Goal: Task Accomplishment & Management: Complete application form

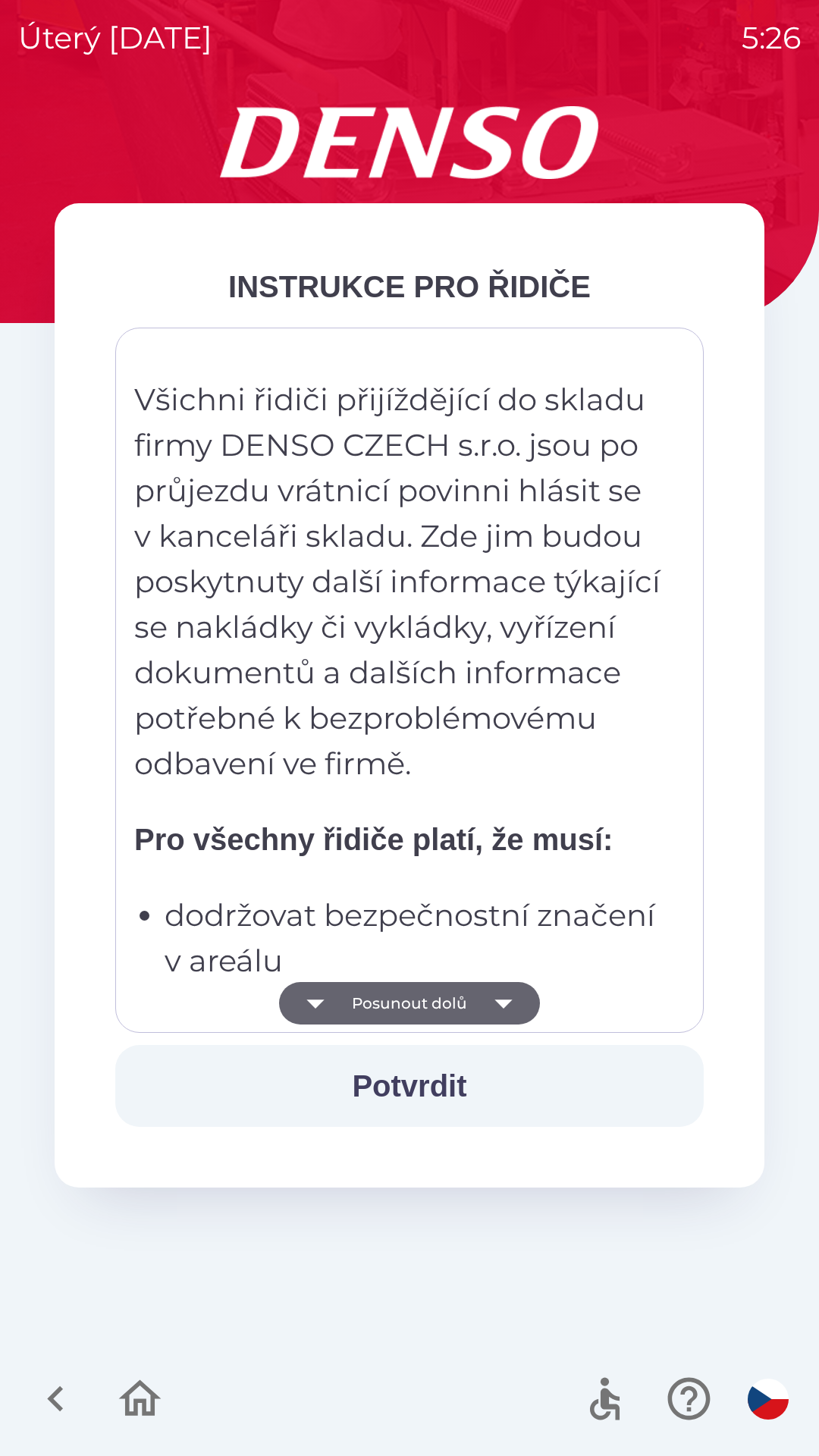
click at [435, 1001] on button "Posunout dolů" at bounding box center [409, 1003] width 261 height 42
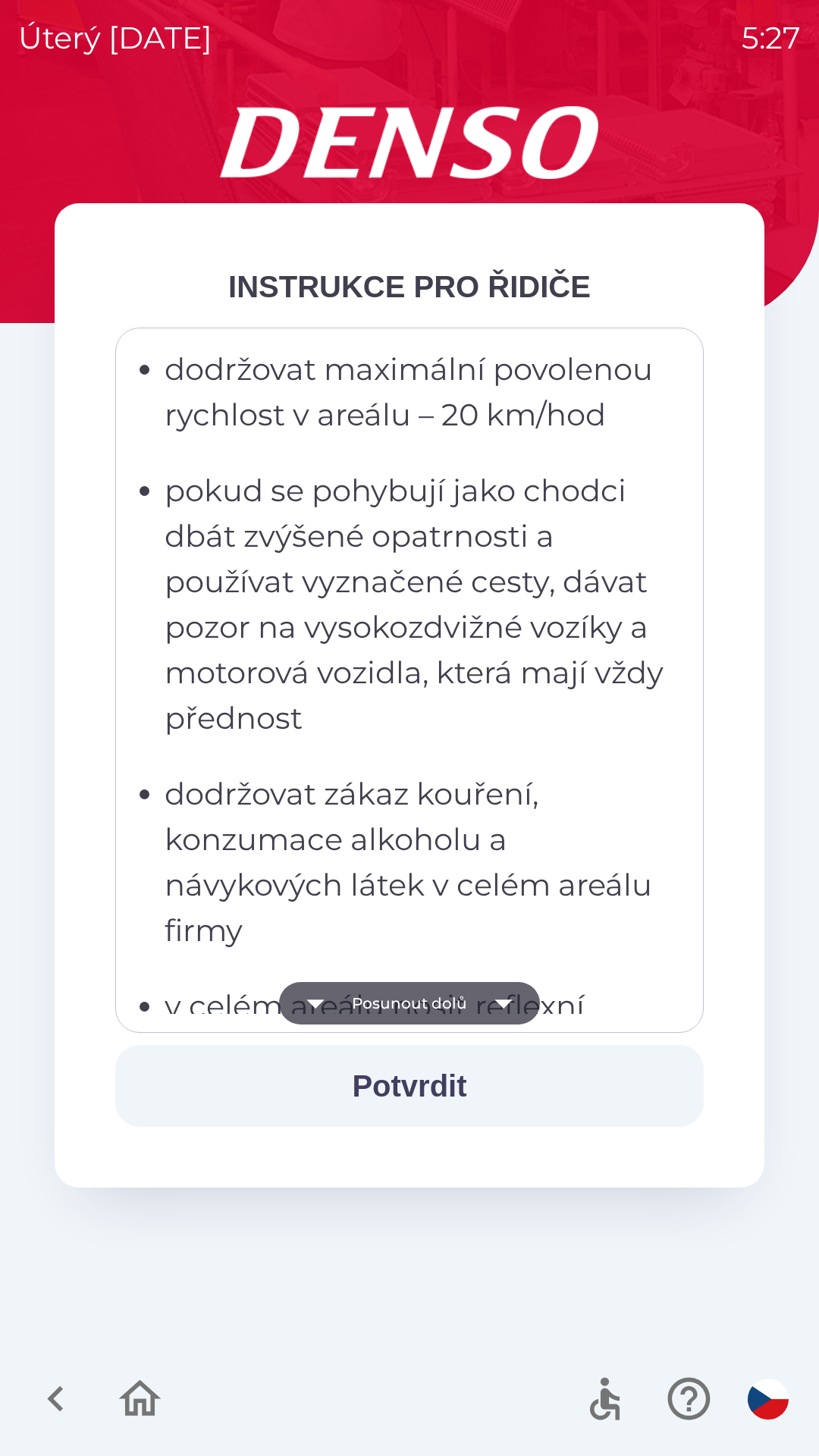
click at [426, 1079] on button "Potvrdit" at bounding box center [409, 1086] width 588 height 82
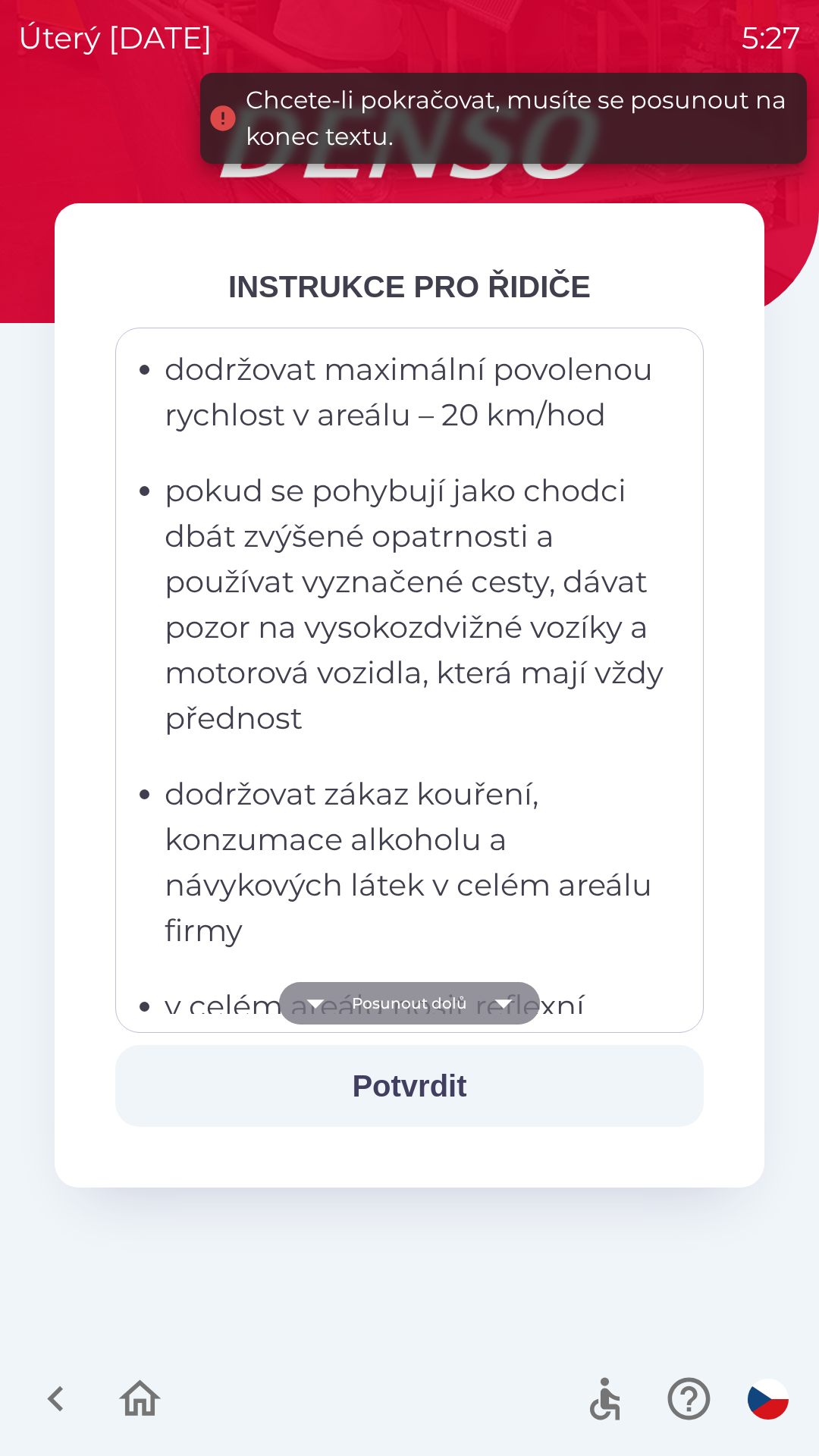
click at [402, 1005] on button "Posunout dolů" at bounding box center [409, 1003] width 261 height 42
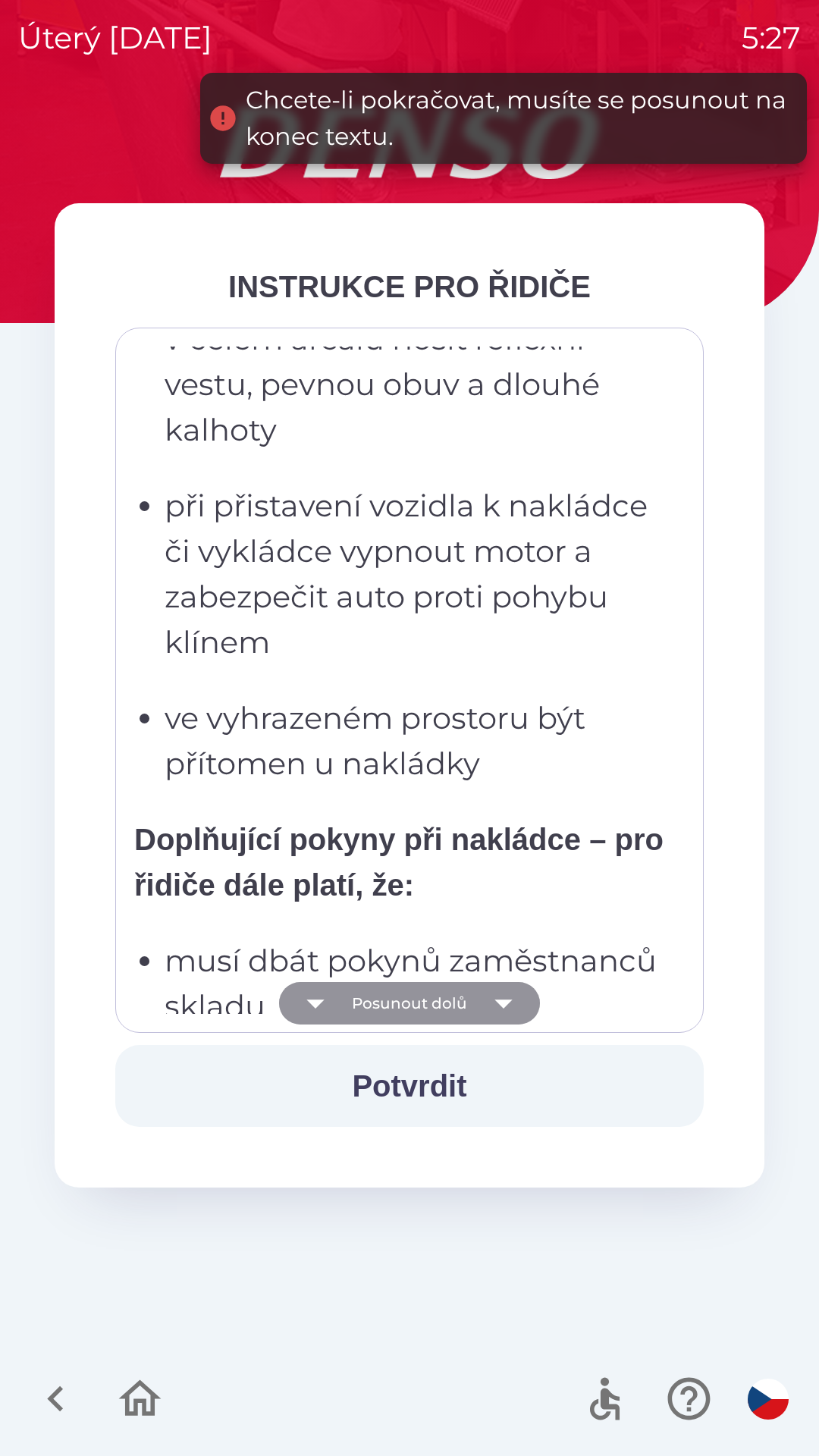
click at [397, 1006] on button "Posunout dolů" at bounding box center [409, 1003] width 261 height 42
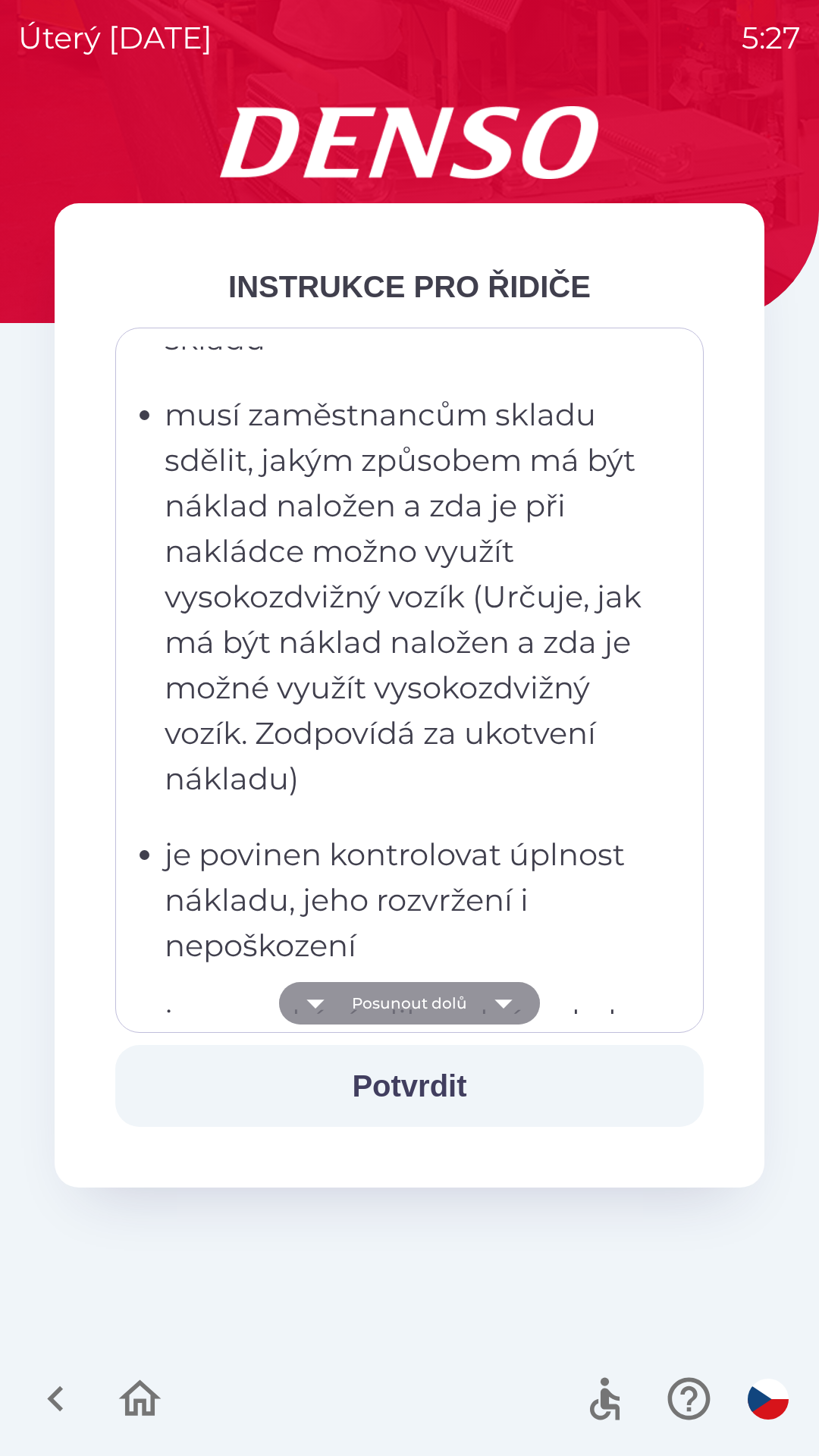
click at [403, 1004] on button "Posunout dolů" at bounding box center [409, 1003] width 261 height 42
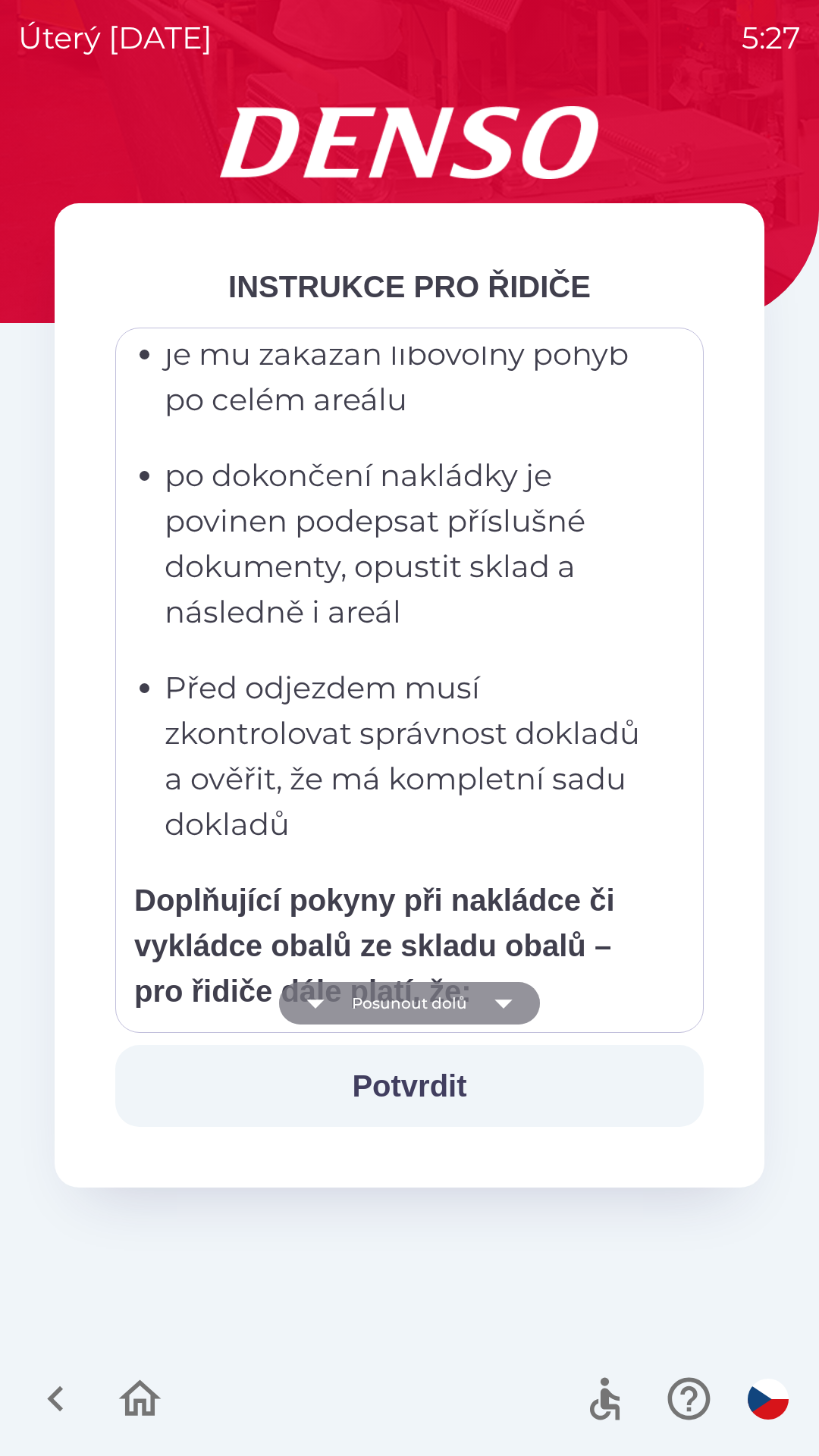
click at [401, 1008] on button "Posunout dolů" at bounding box center [409, 1003] width 261 height 42
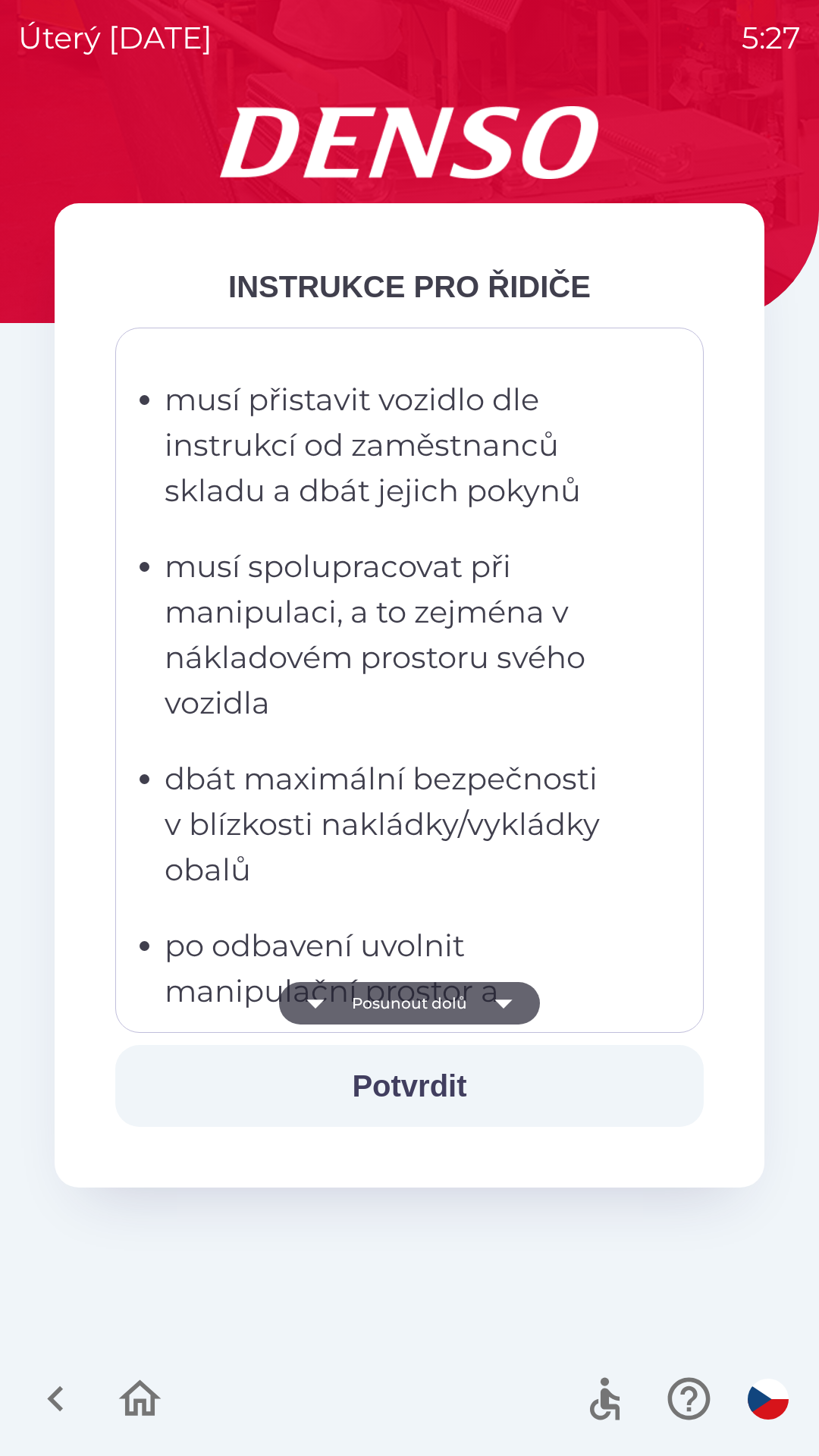
click at [403, 1005] on button "Posunout dolů" at bounding box center [409, 1003] width 261 height 42
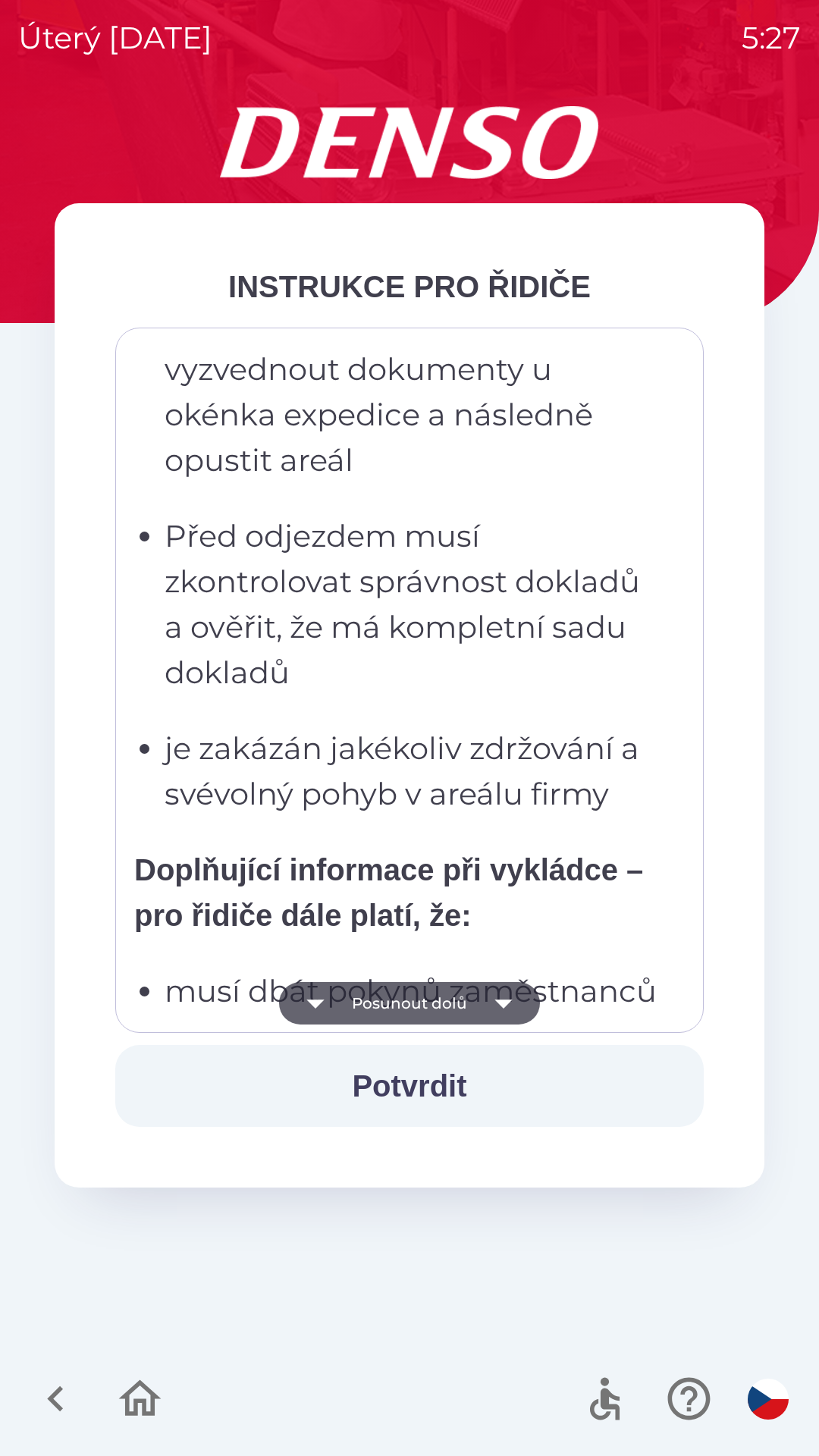
click at [402, 999] on button "Posunout dolů" at bounding box center [409, 1003] width 261 height 42
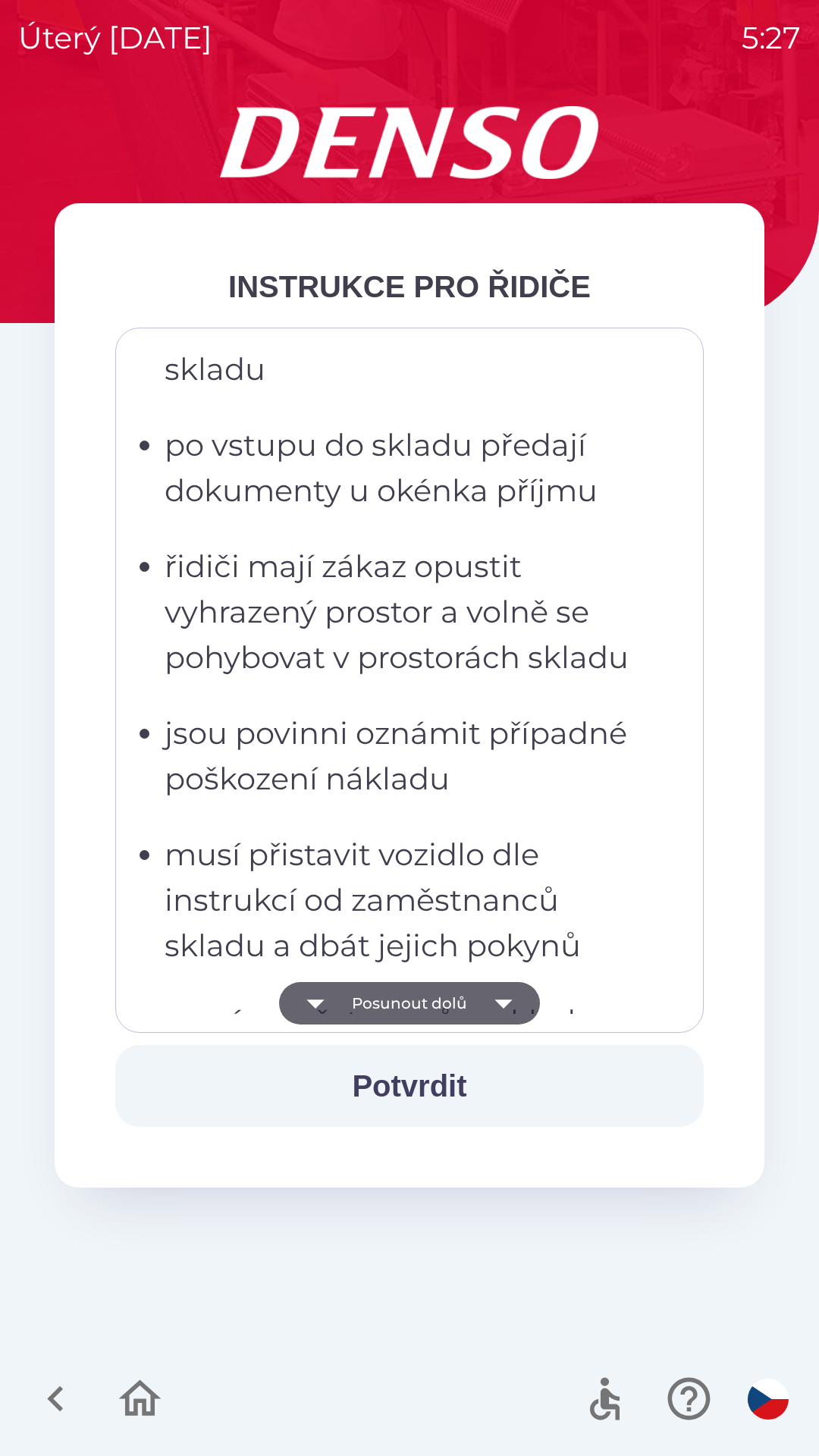
click at [430, 1009] on button "Posunout dolů" at bounding box center [409, 1003] width 261 height 42
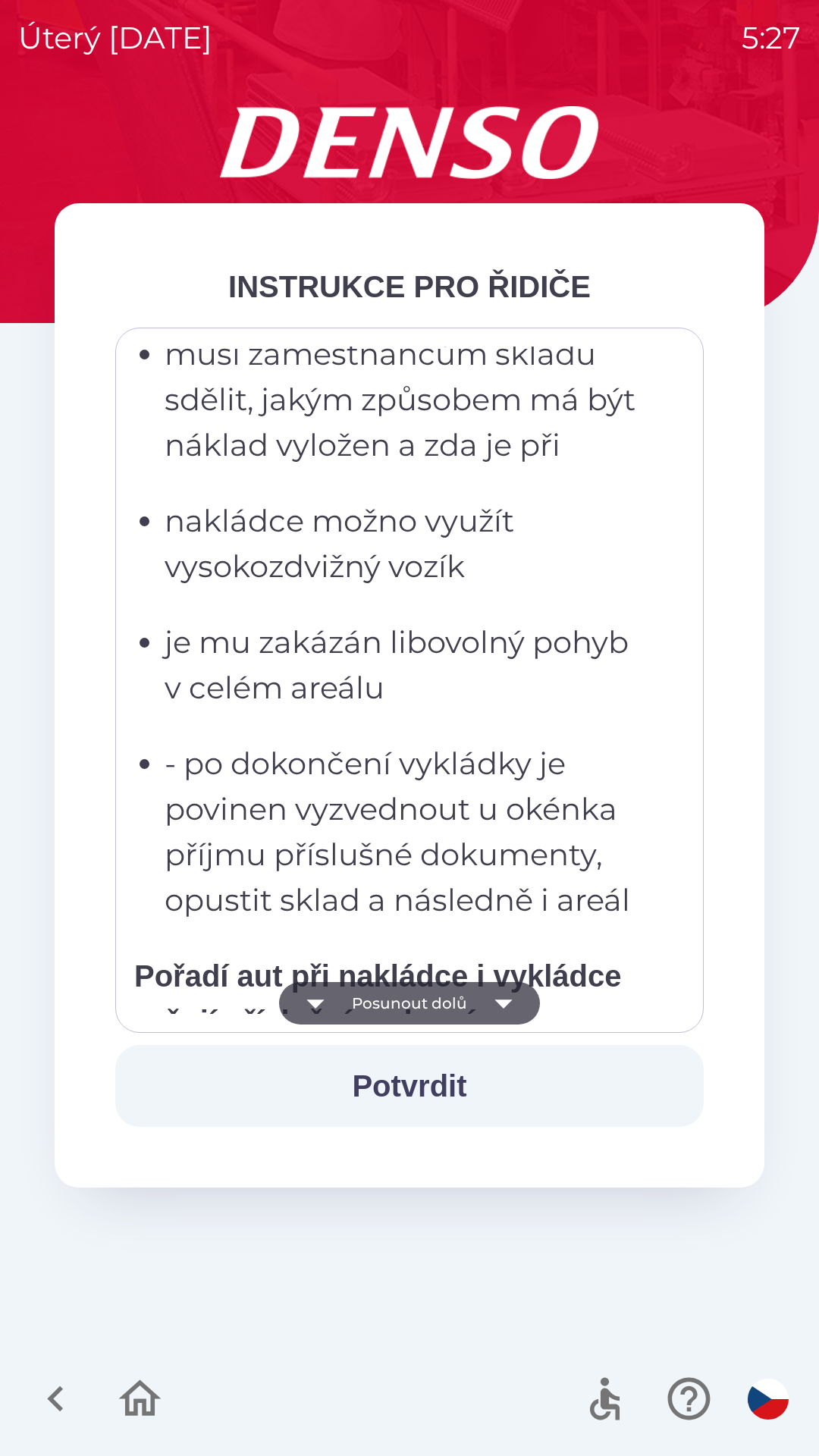
click at [441, 1005] on button "Posunout dolů" at bounding box center [409, 1003] width 261 height 42
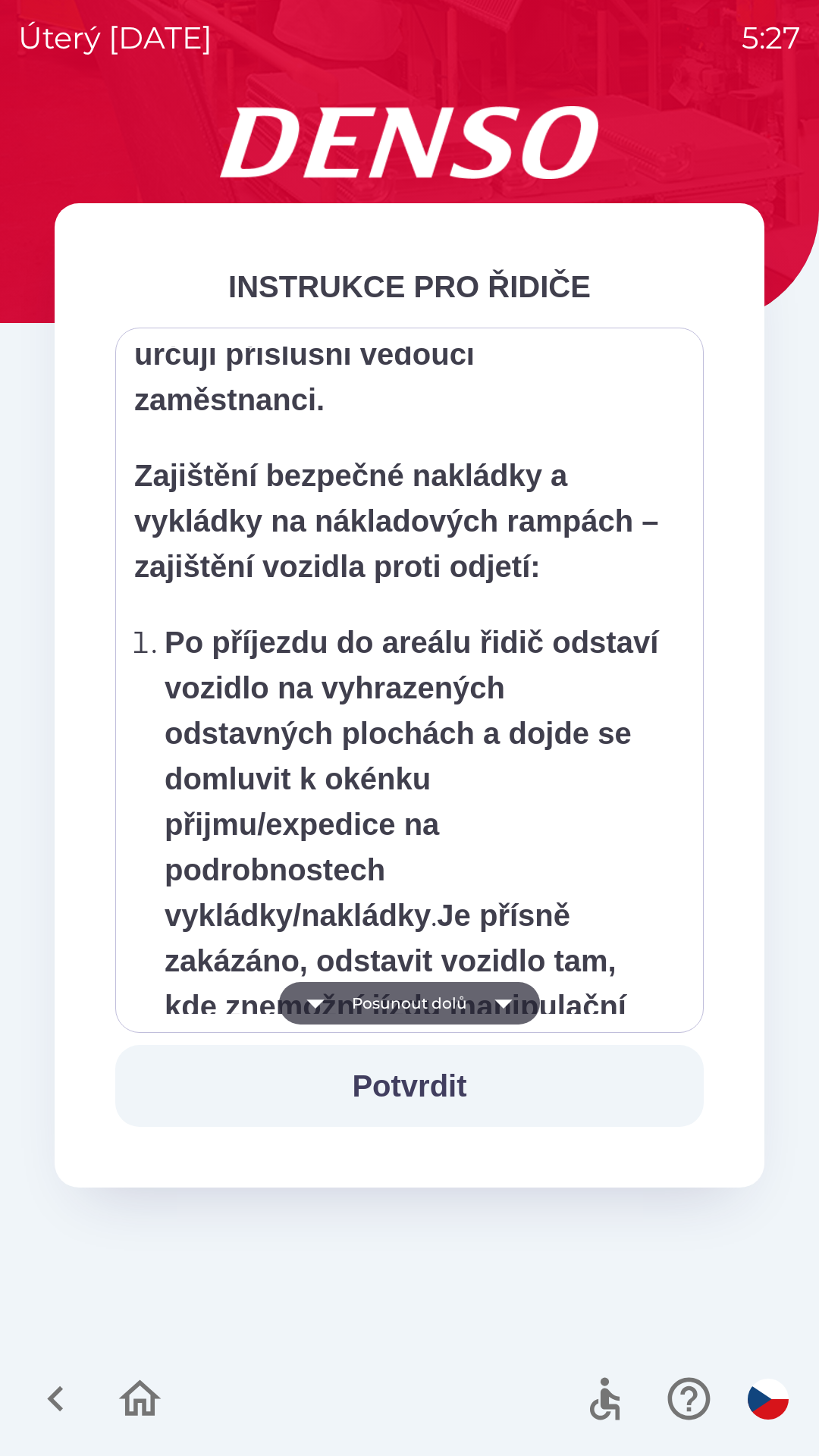
click at [434, 1000] on button "Posunout dolů" at bounding box center [409, 1003] width 261 height 42
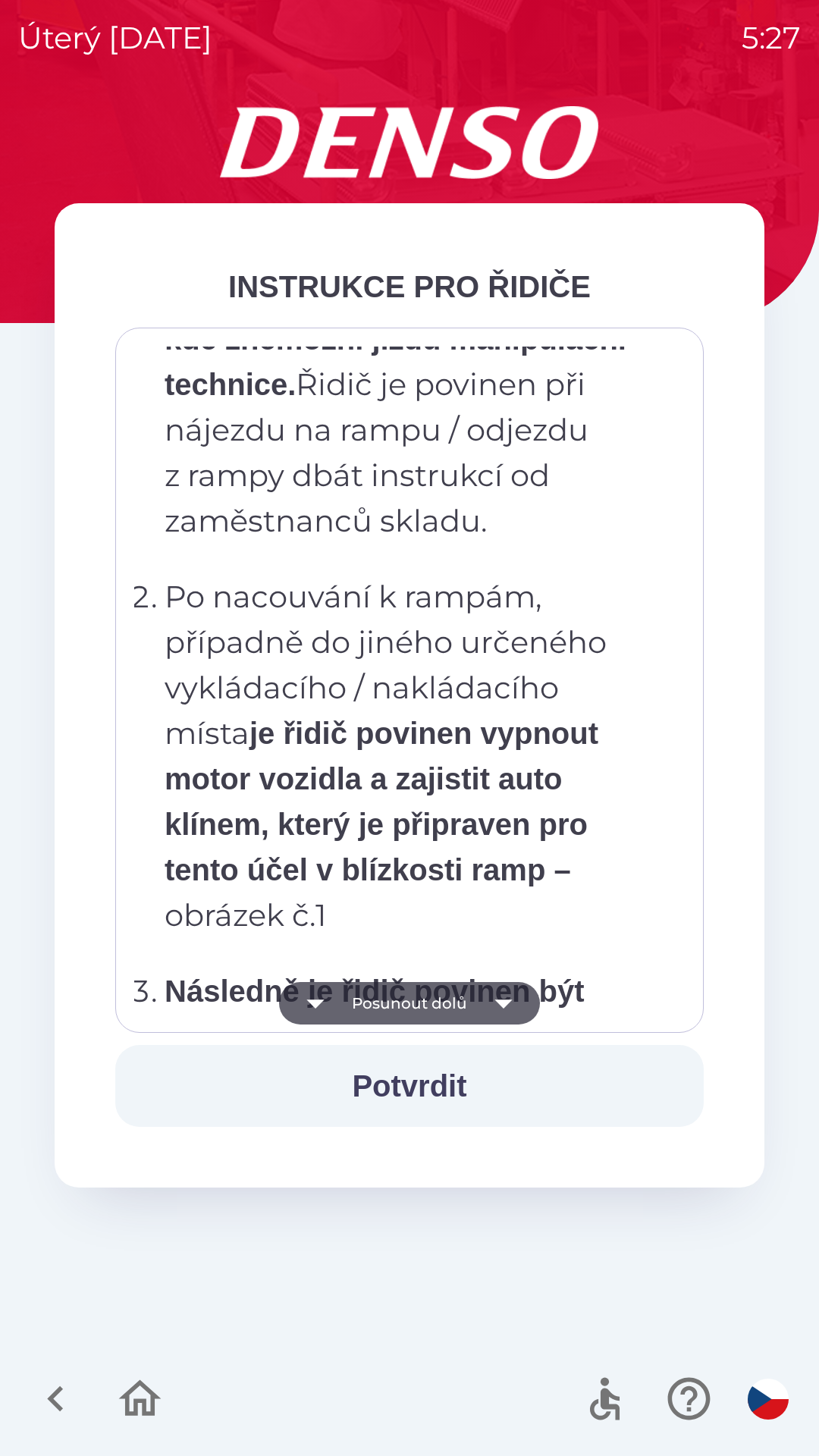
click at [429, 1000] on button "Posunout dolů" at bounding box center [409, 1003] width 261 height 42
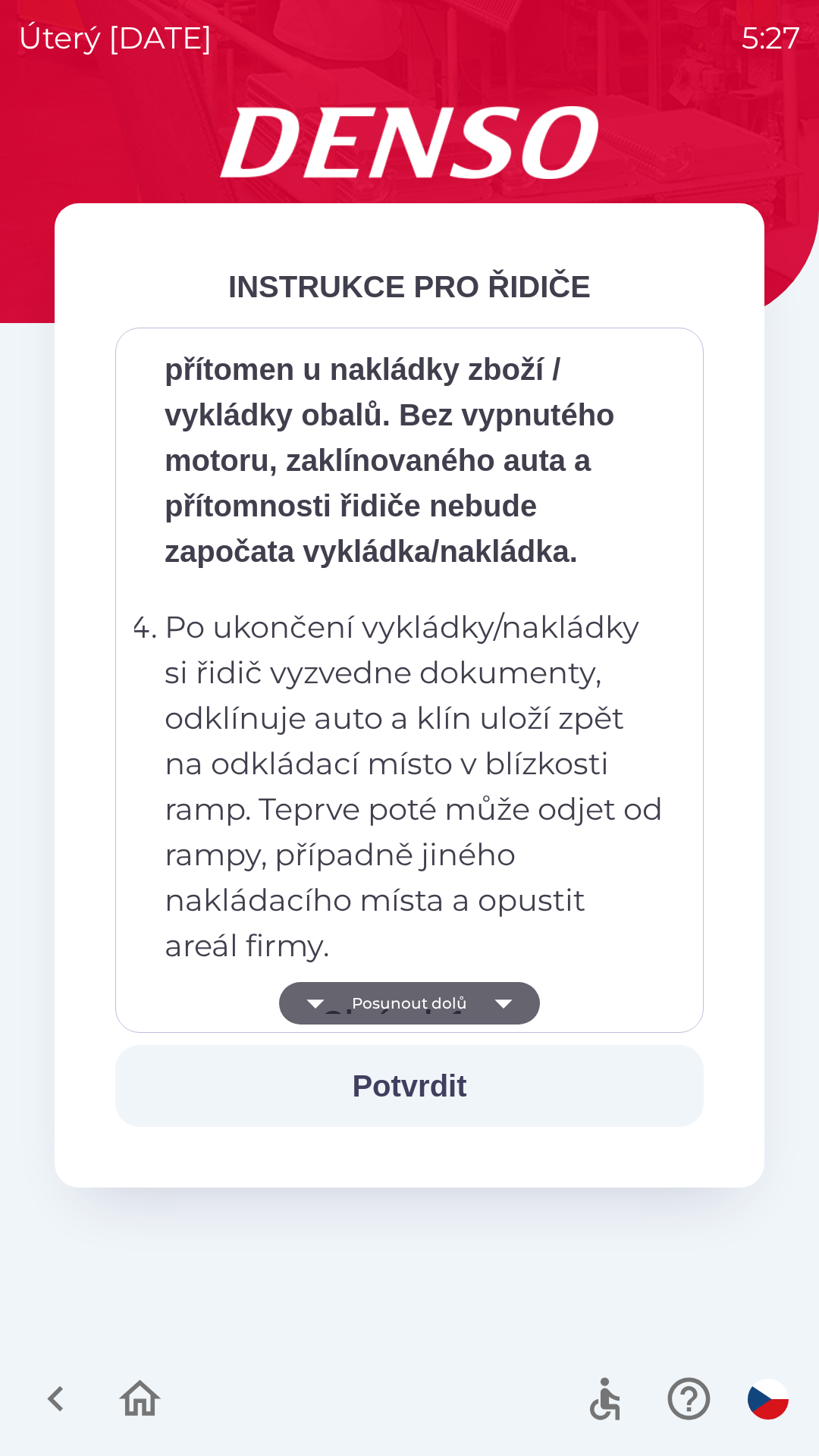
click at [441, 1001] on button "Posunout dolů" at bounding box center [409, 1003] width 261 height 42
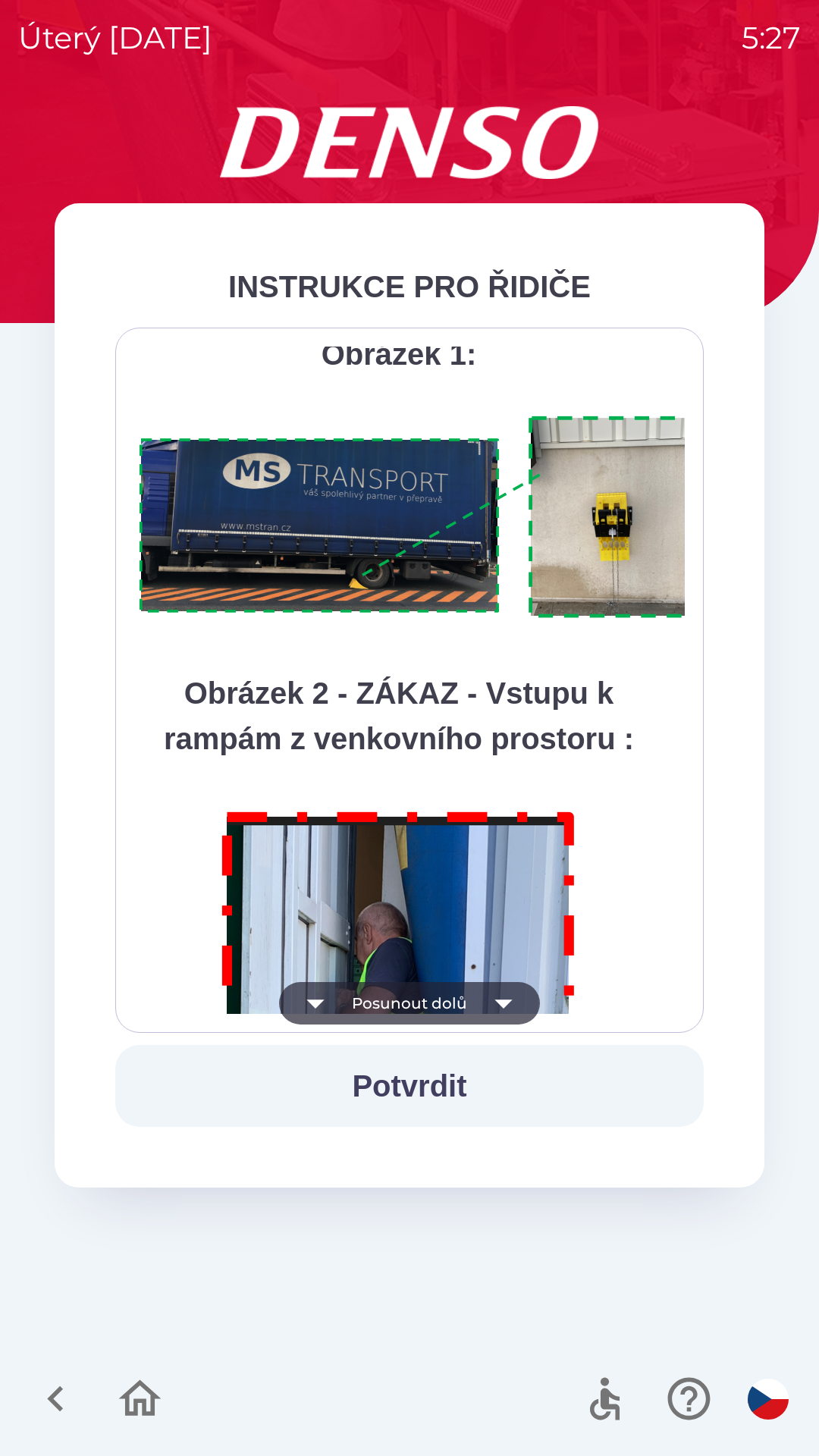
click at [427, 996] on button "Posunout dolů" at bounding box center [409, 1003] width 261 height 42
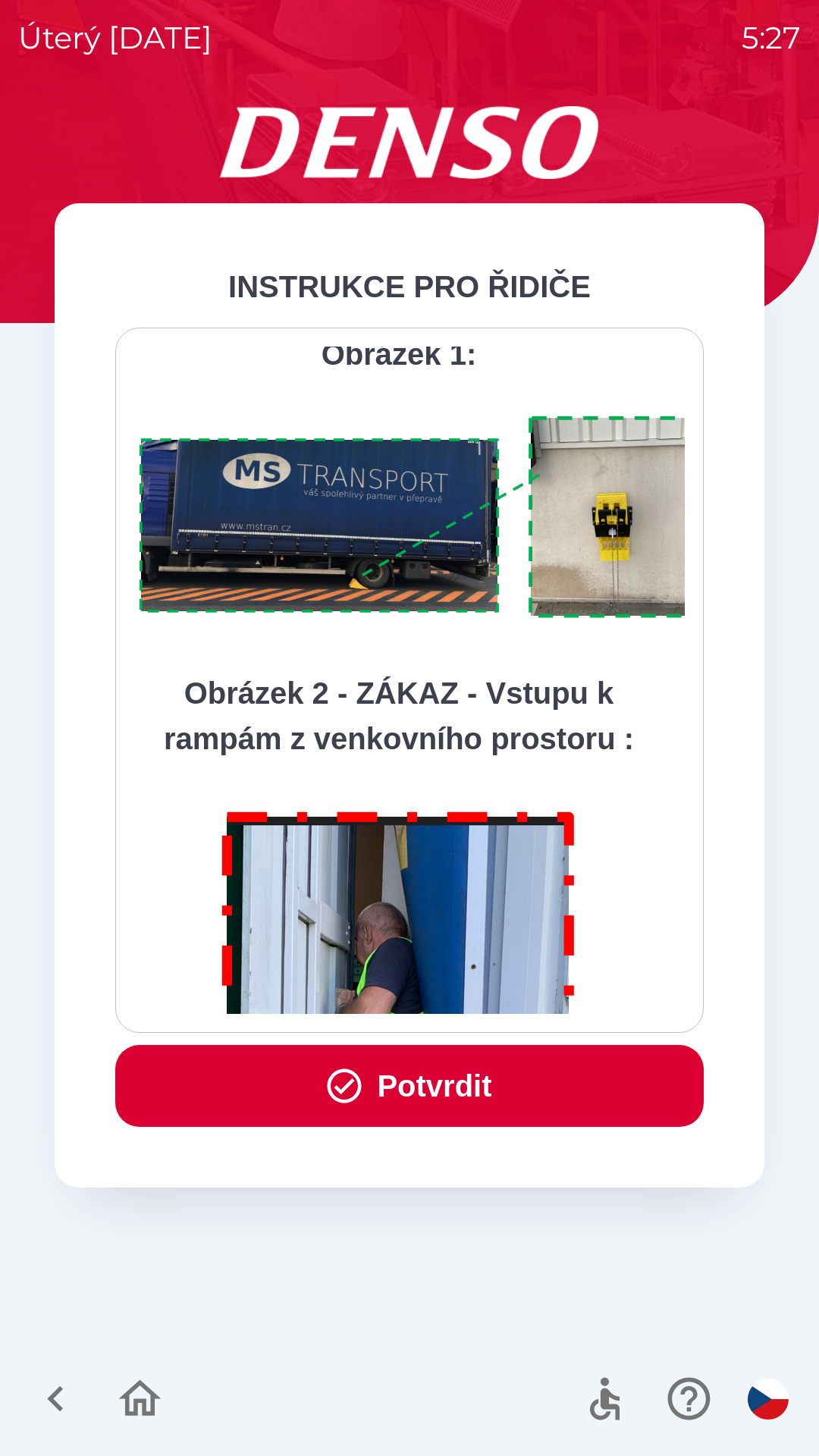
scroll to position [8524, 0]
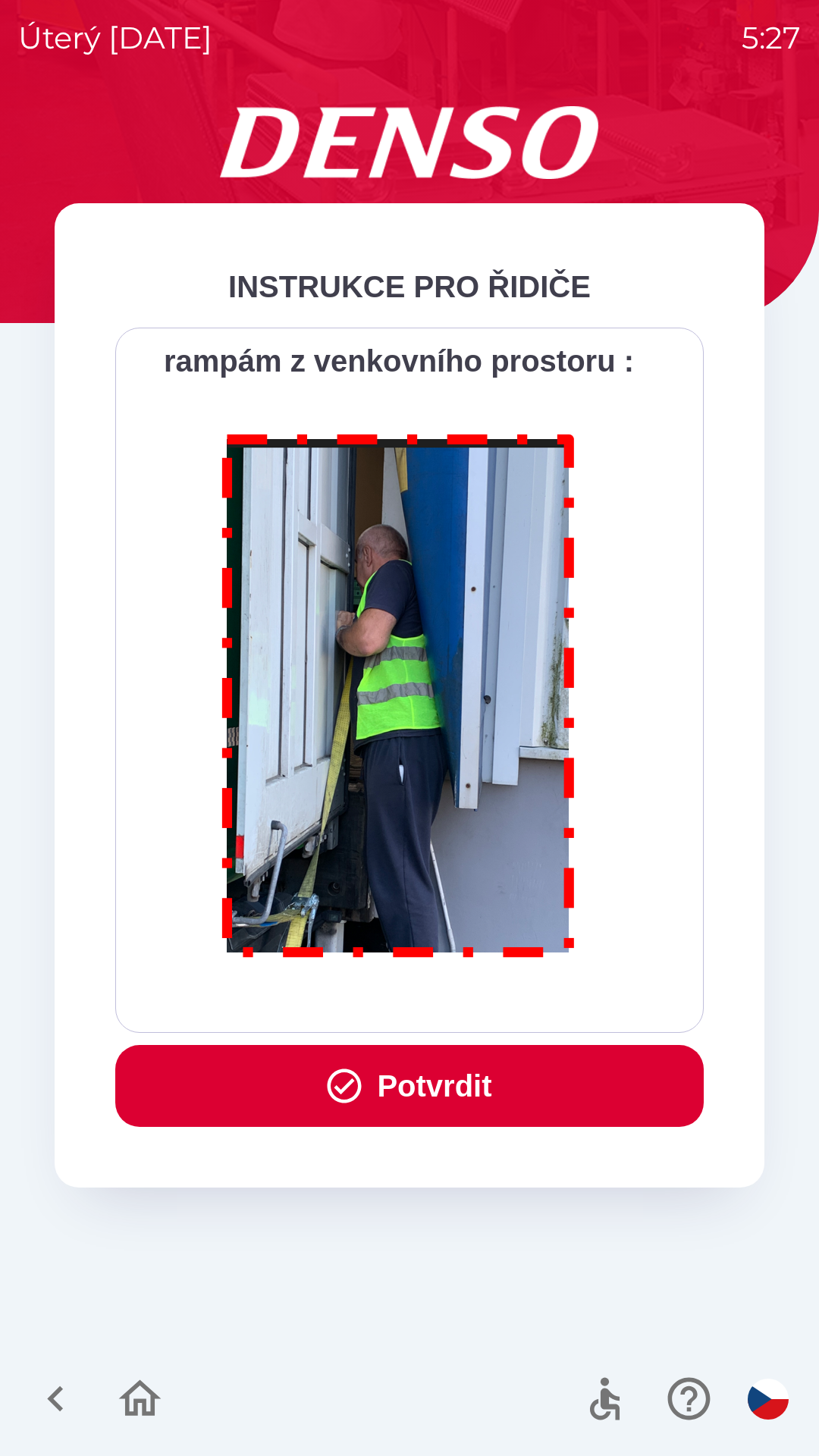
click at [435, 1082] on button "Potvrdit" at bounding box center [409, 1086] width 588 height 82
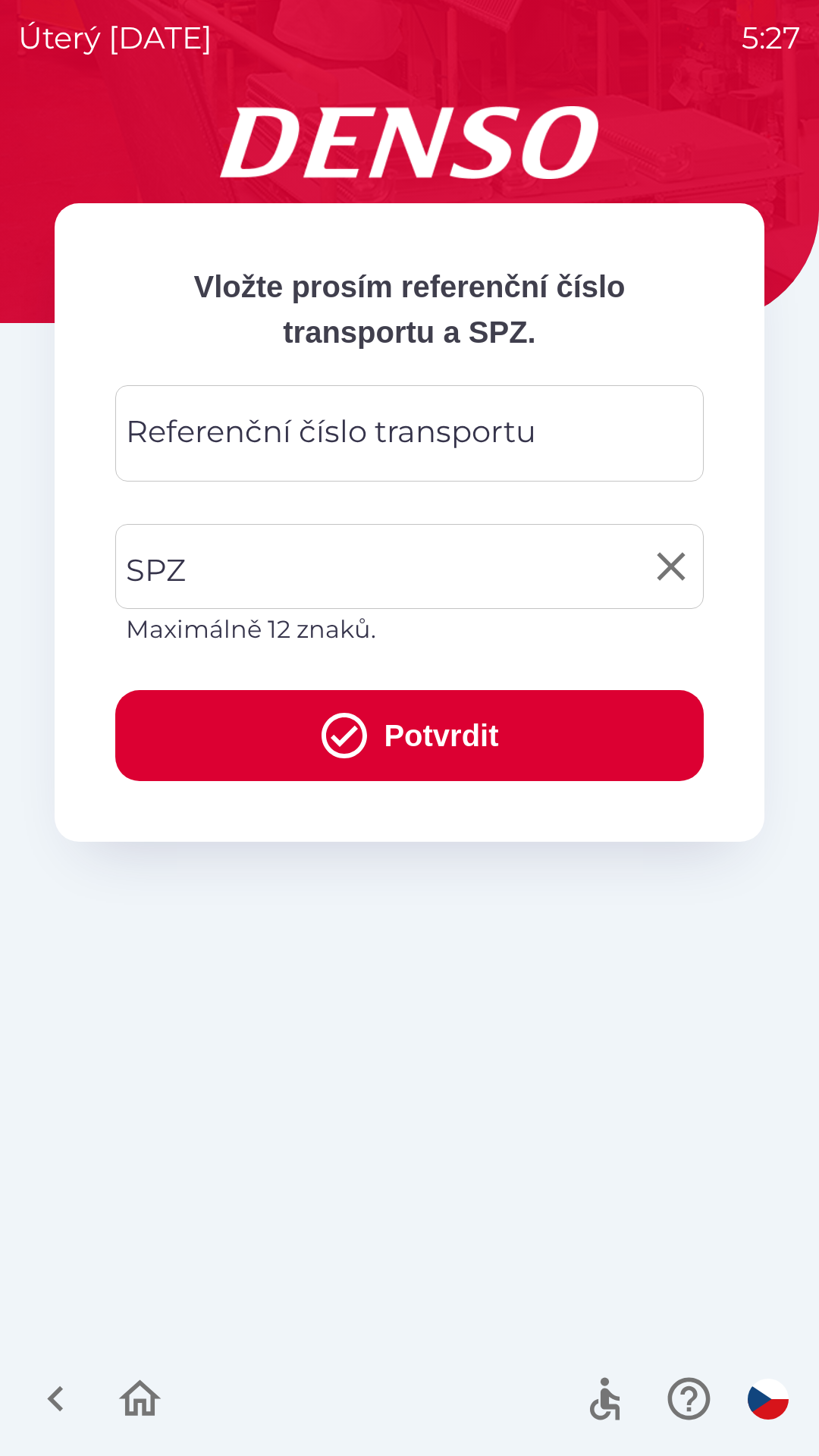
click at [218, 577] on input "SPZ" at bounding box center [398, 567] width 553 height 71
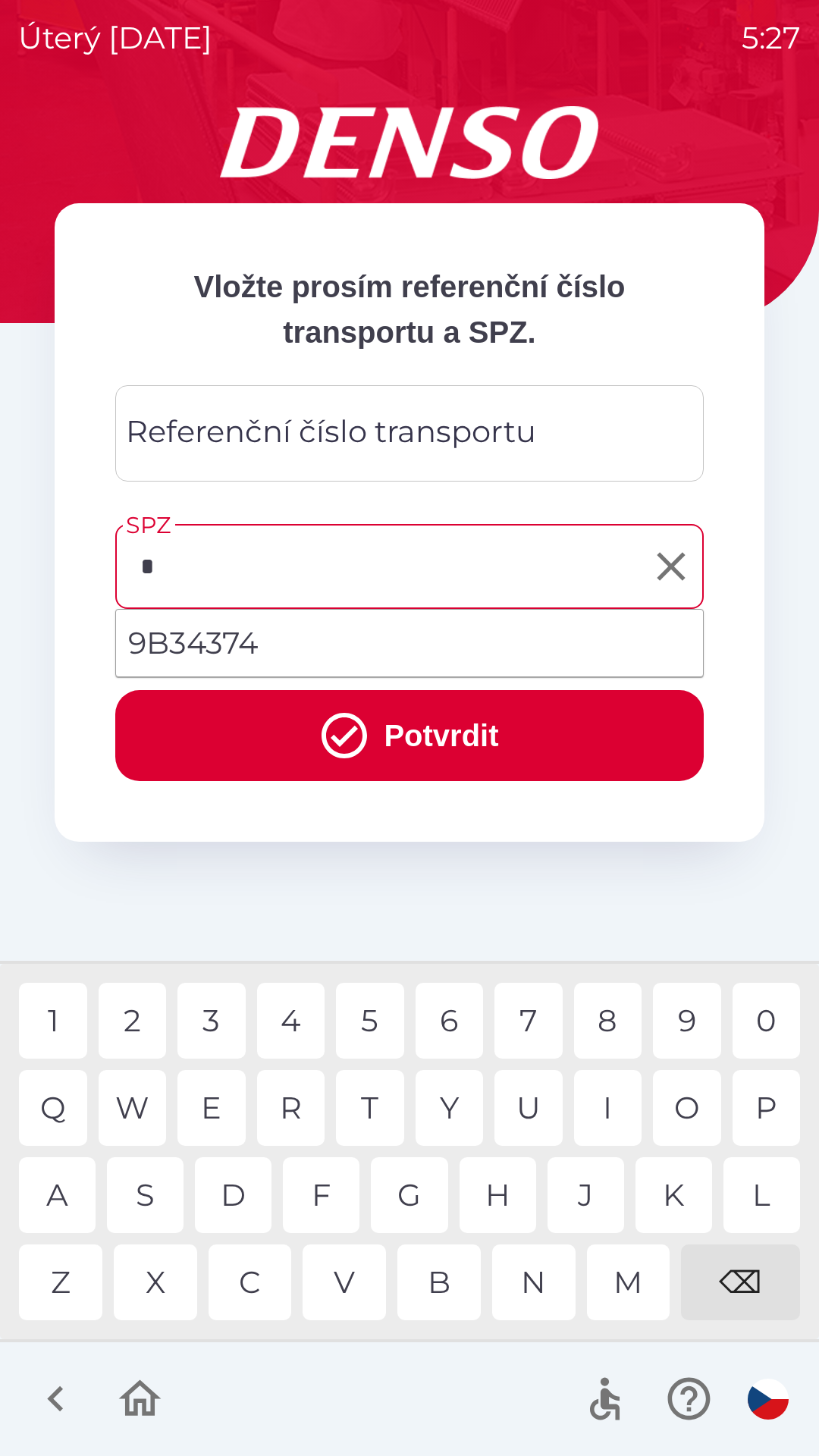
click at [691, 1022] on div "9" at bounding box center [687, 1020] width 68 height 75
click at [440, 1285] on div "B" at bounding box center [439, 1282] width 84 height 75
click at [298, 1020] on div "4" at bounding box center [291, 1020] width 68 height 75
type input "*******"
click at [297, 1025] on div "4" at bounding box center [291, 1020] width 68 height 75
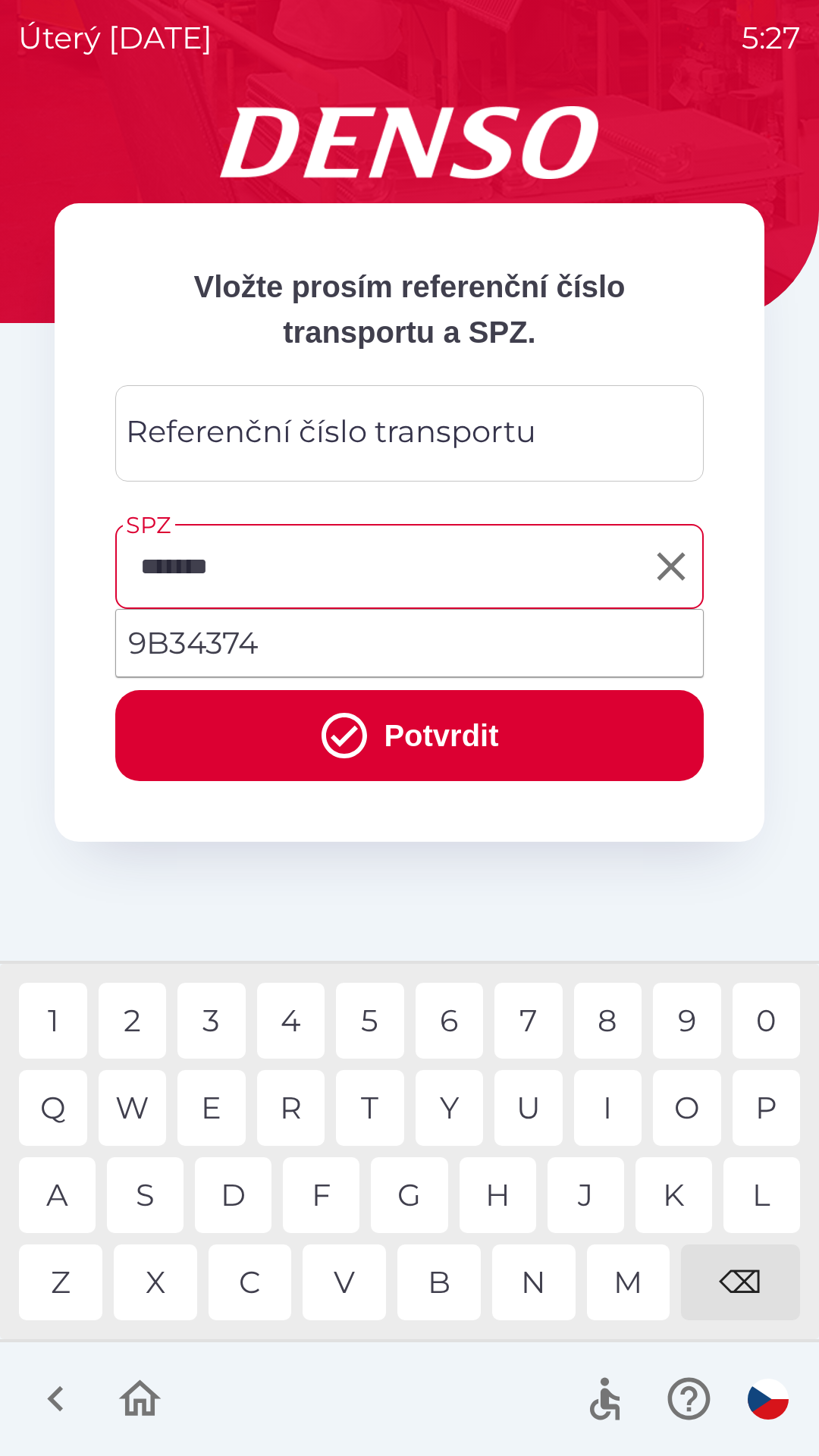
click at [448, 728] on button "Potvrdit" at bounding box center [409, 736] width 588 height 91
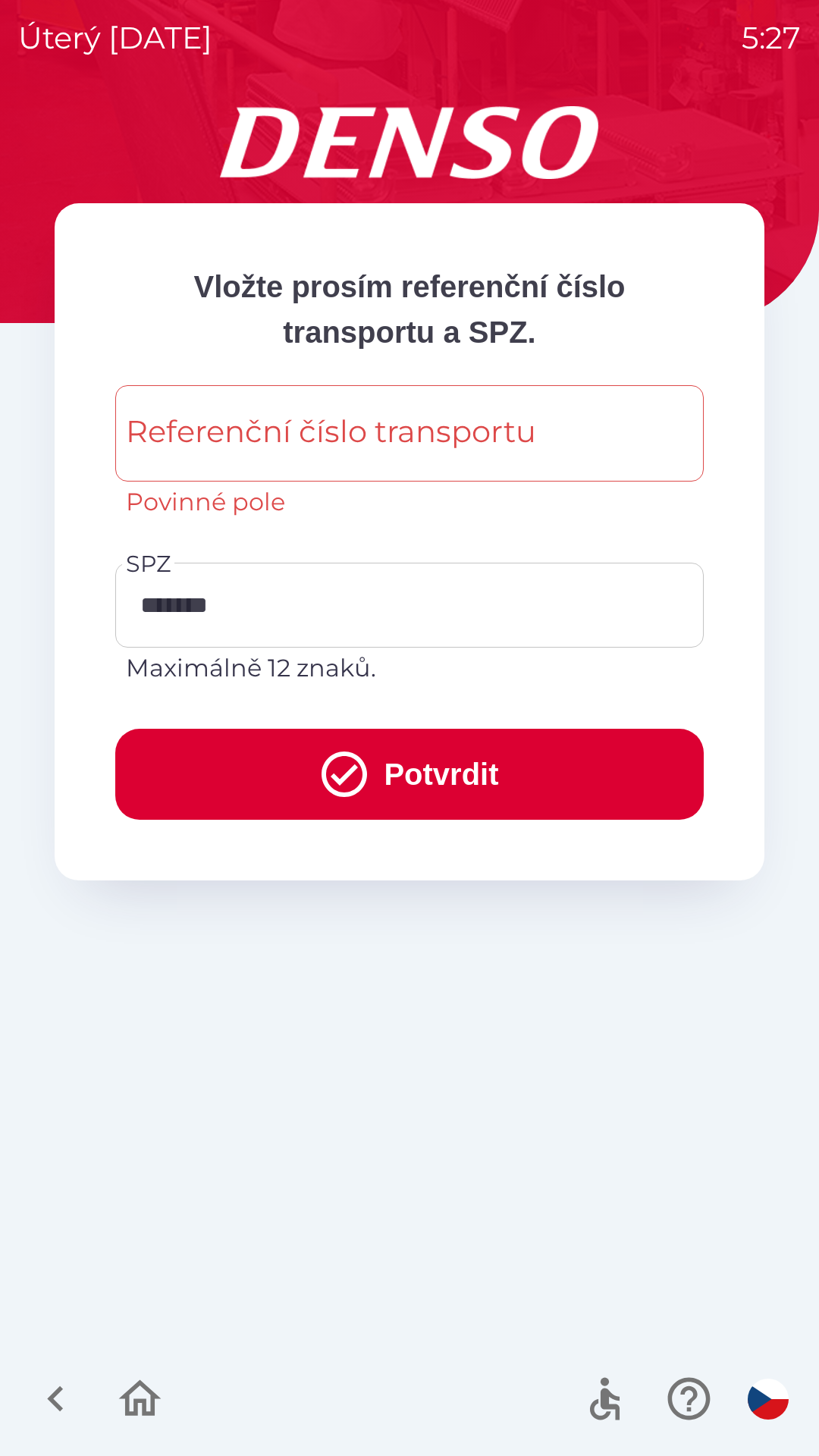
click at [381, 436] on div "Referenční [PERSON_NAME] transportu Referenční [PERSON_NAME] transportu Povinné…" at bounding box center [409, 452] width 588 height 135
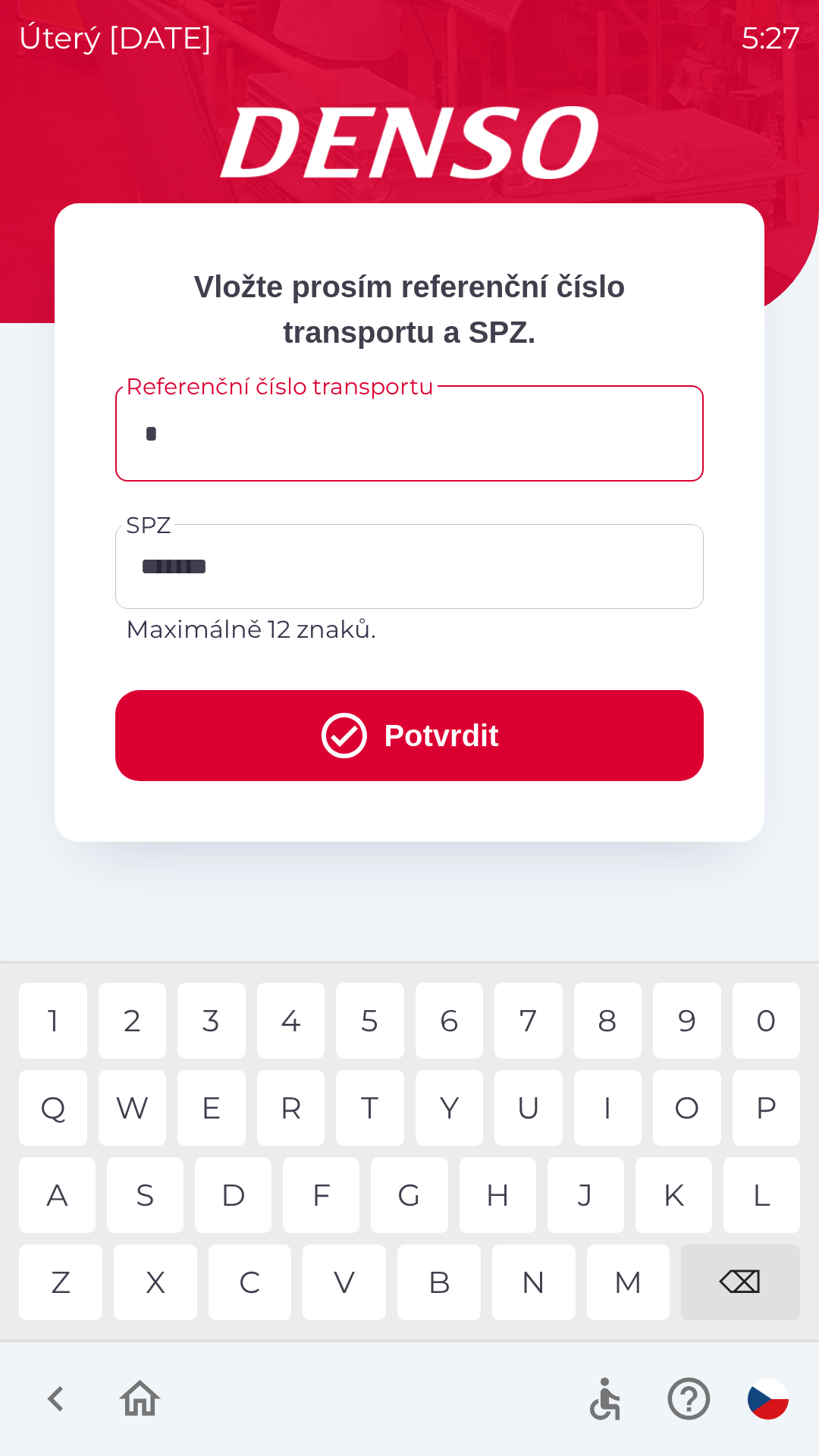
click at [504, 1199] on div "H" at bounding box center [498, 1195] width 76 height 75
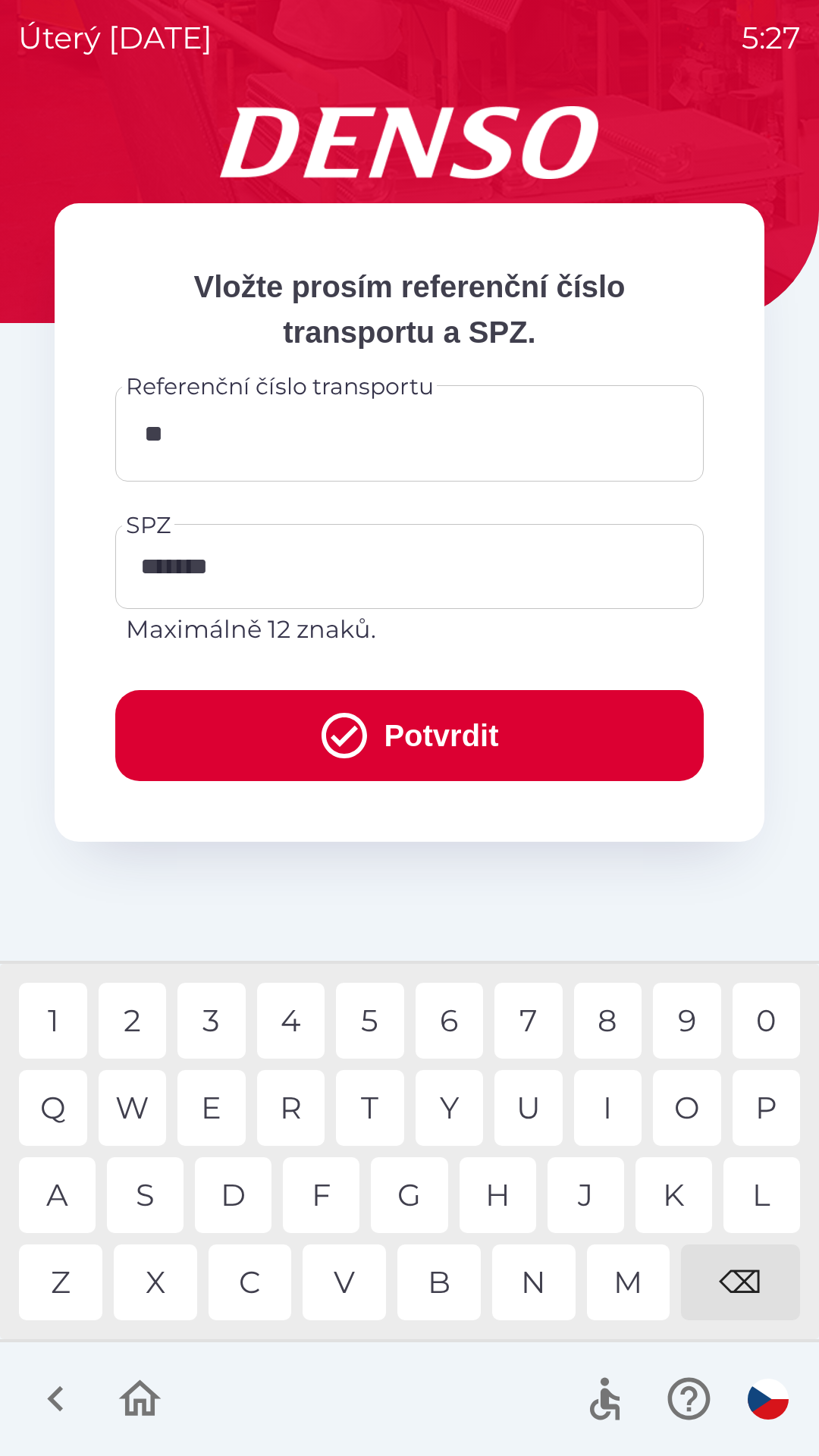
click at [626, 1285] on div "M" at bounding box center [629, 1282] width 84 height 75
click at [626, 1293] on div "M" at bounding box center [629, 1282] width 84 height 75
click at [531, 1024] on div "7" at bounding box center [529, 1020] width 68 height 75
type input "**********"
click at [408, 741] on button "Potvrdit" at bounding box center [409, 736] width 588 height 91
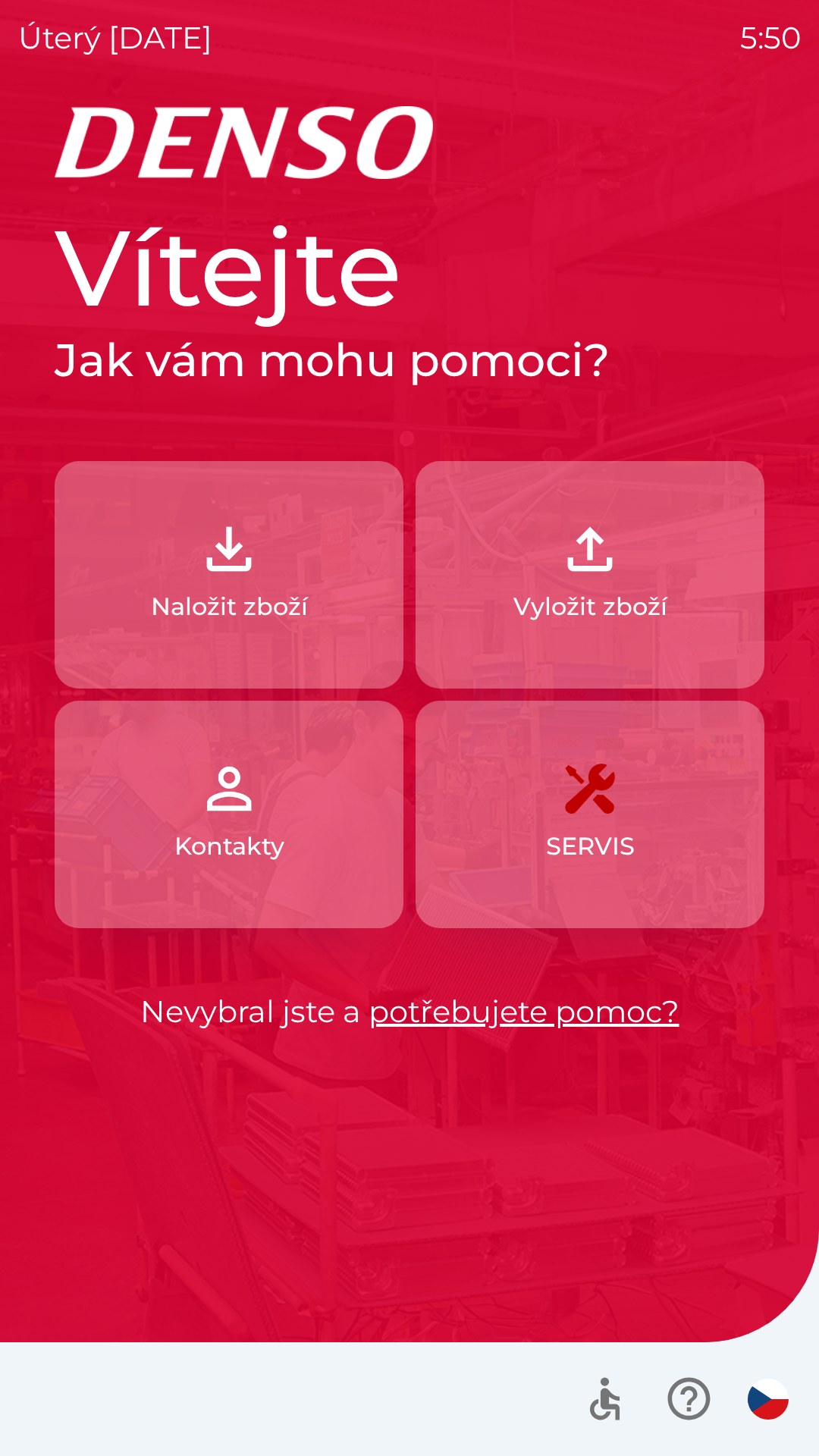
click at [157, 584] on button "Naložit zboží" at bounding box center [229, 575] width 349 height 227
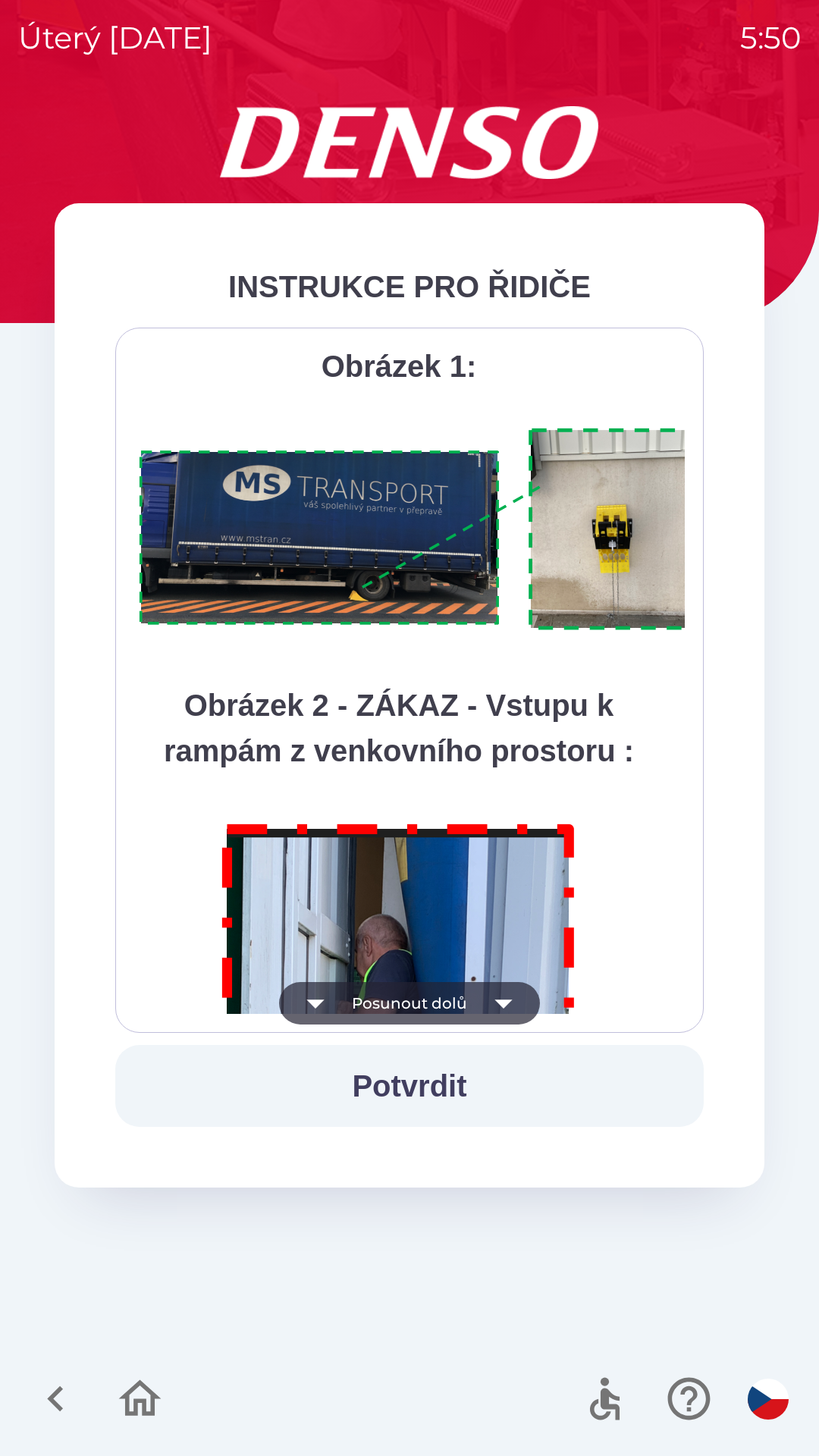
scroll to position [8524, 0]
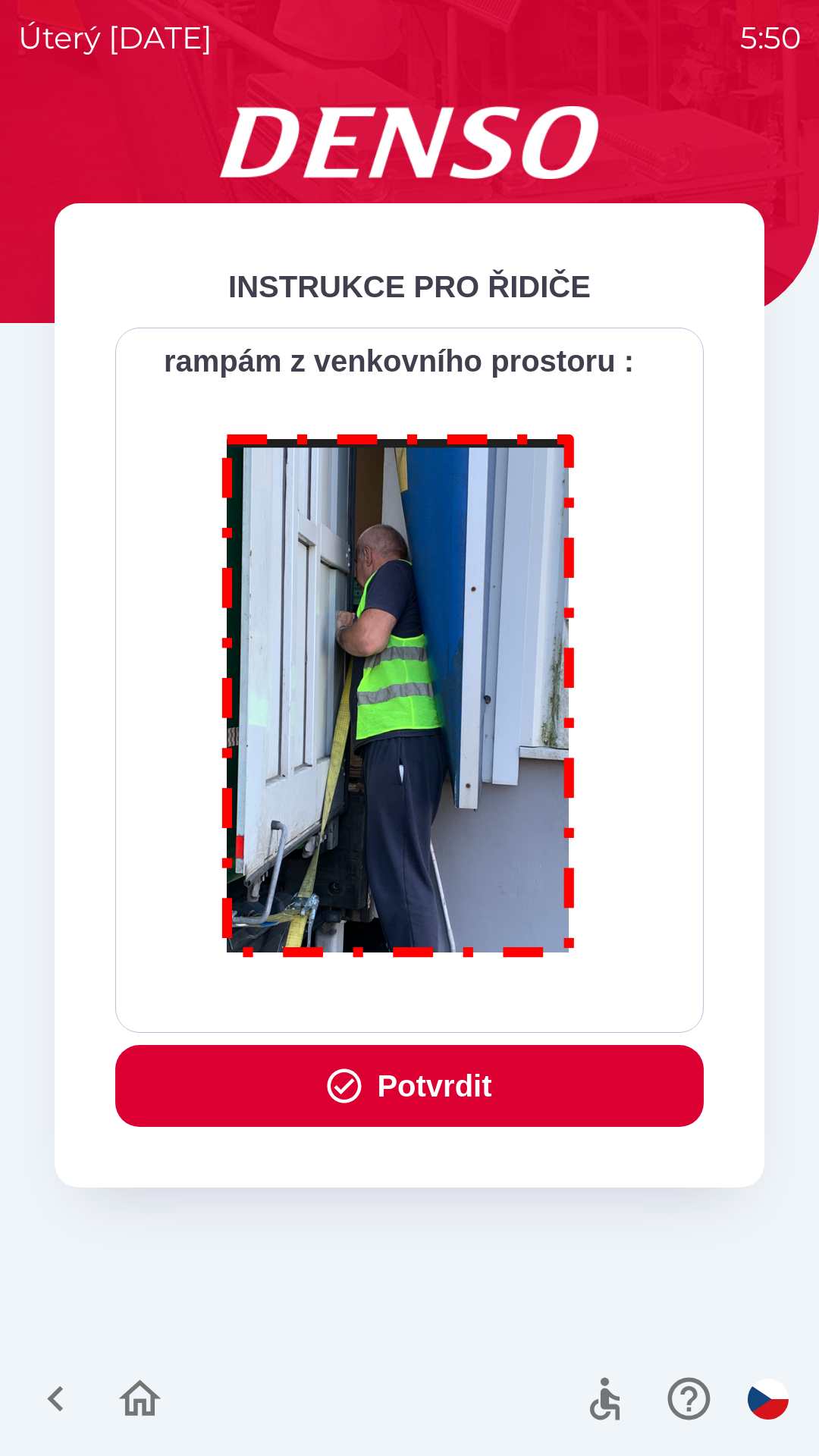
click at [373, 1082] on button "Potvrdit" at bounding box center [409, 1086] width 588 height 82
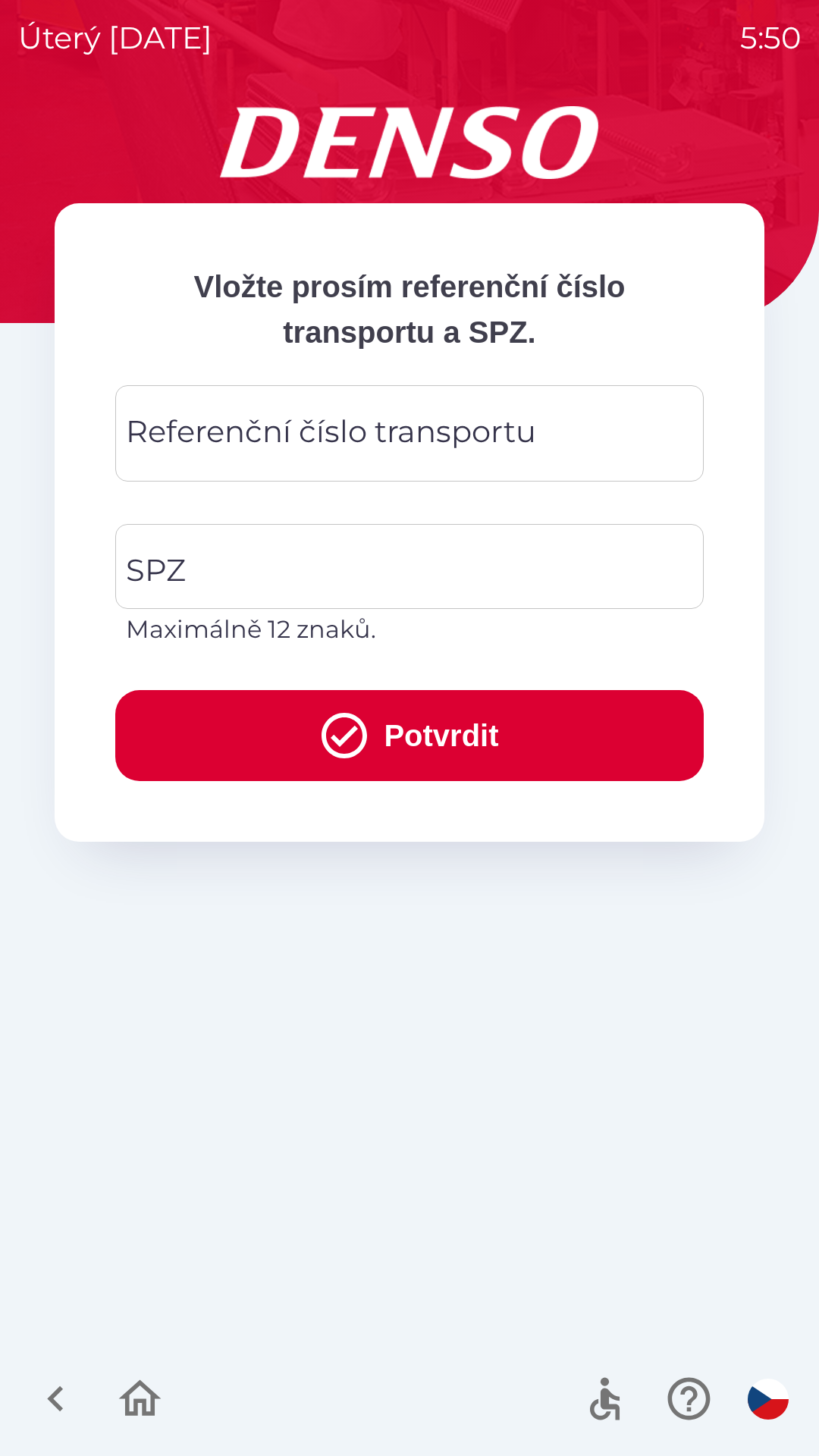
click at [217, 441] on div "Referenční číslo transportu Referenční číslo transportu" at bounding box center [409, 433] width 588 height 96
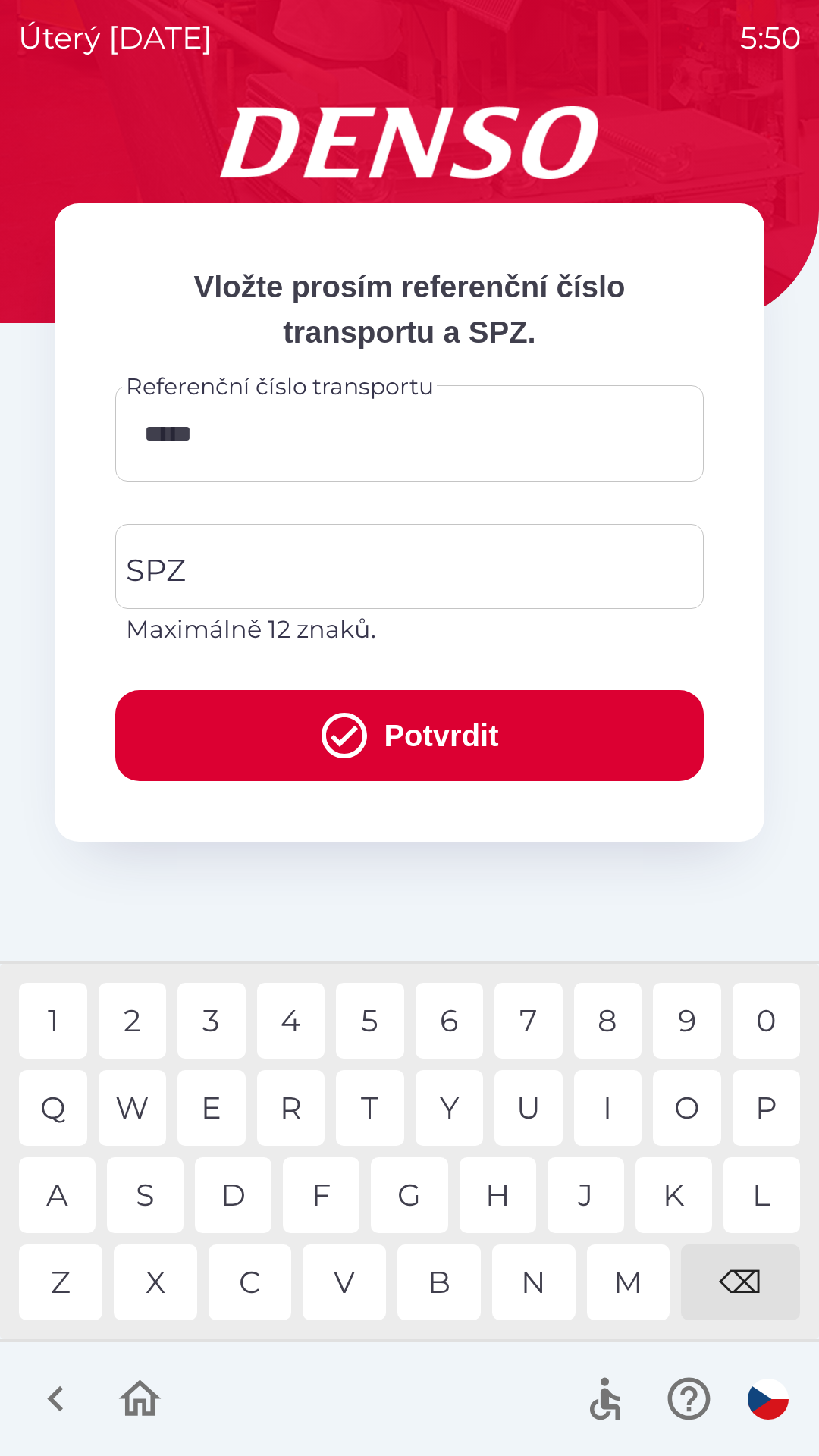
type input "******"
click at [191, 560] on input "SPZ" at bounding box center [398, 567] width 553 height 71
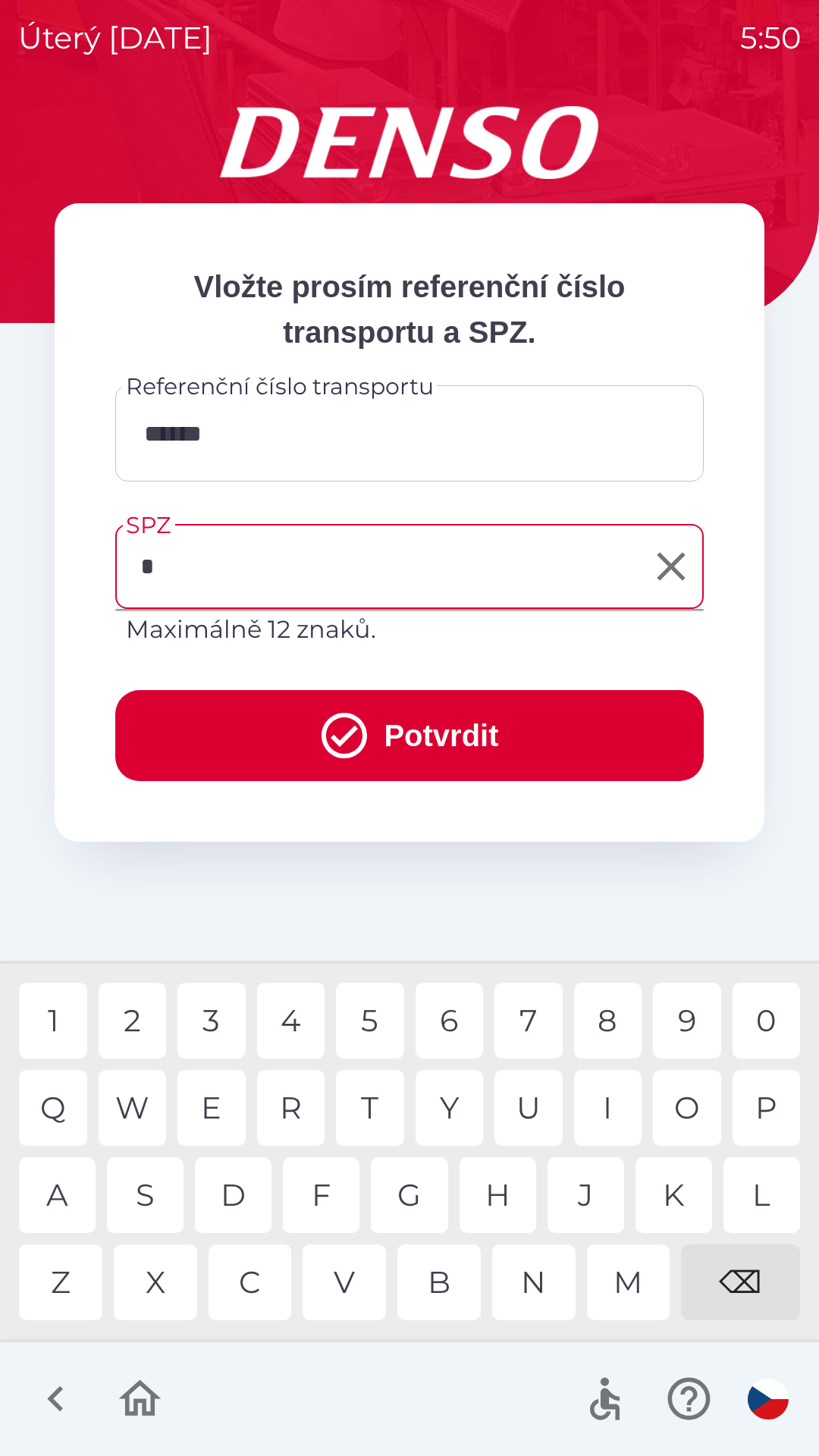
click at [295, 1024] on div "4" at bounding box center [291, 1020] width 68 height 75
click at [613, 1294] on div "M" at bounding box center [629, 1282] width 84 height 75
click at [378, 1020] on div "5" at bounding box center [370, 1020] width 68 height 75
type input "*******"
click at [252, 719] on button "Potvrdit" at bounding box center [409, 736] width 588 height 91
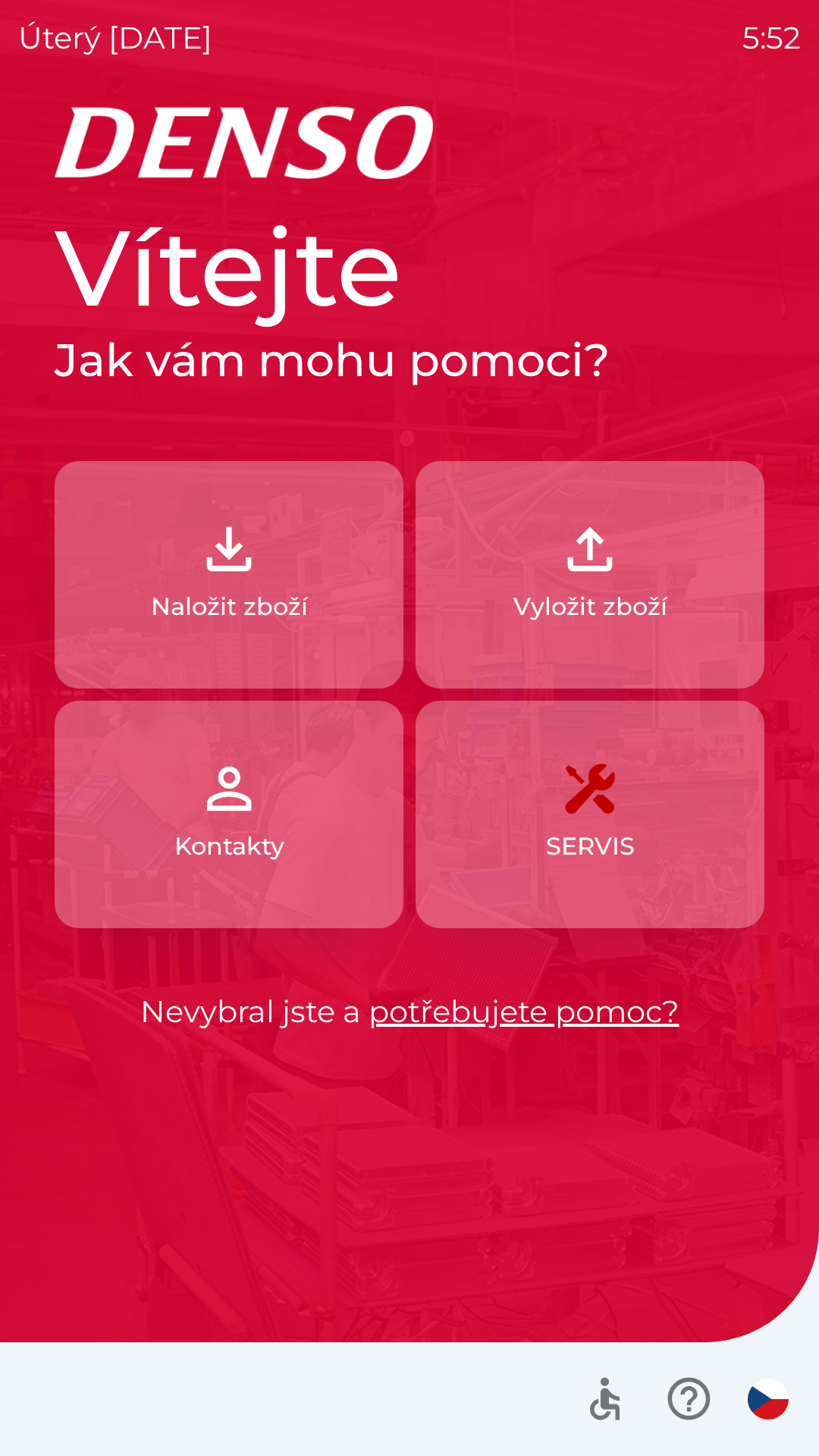
click at [335, 542] on button "Naložit zboží" at bounding box center [229, 575] width 349 height 227
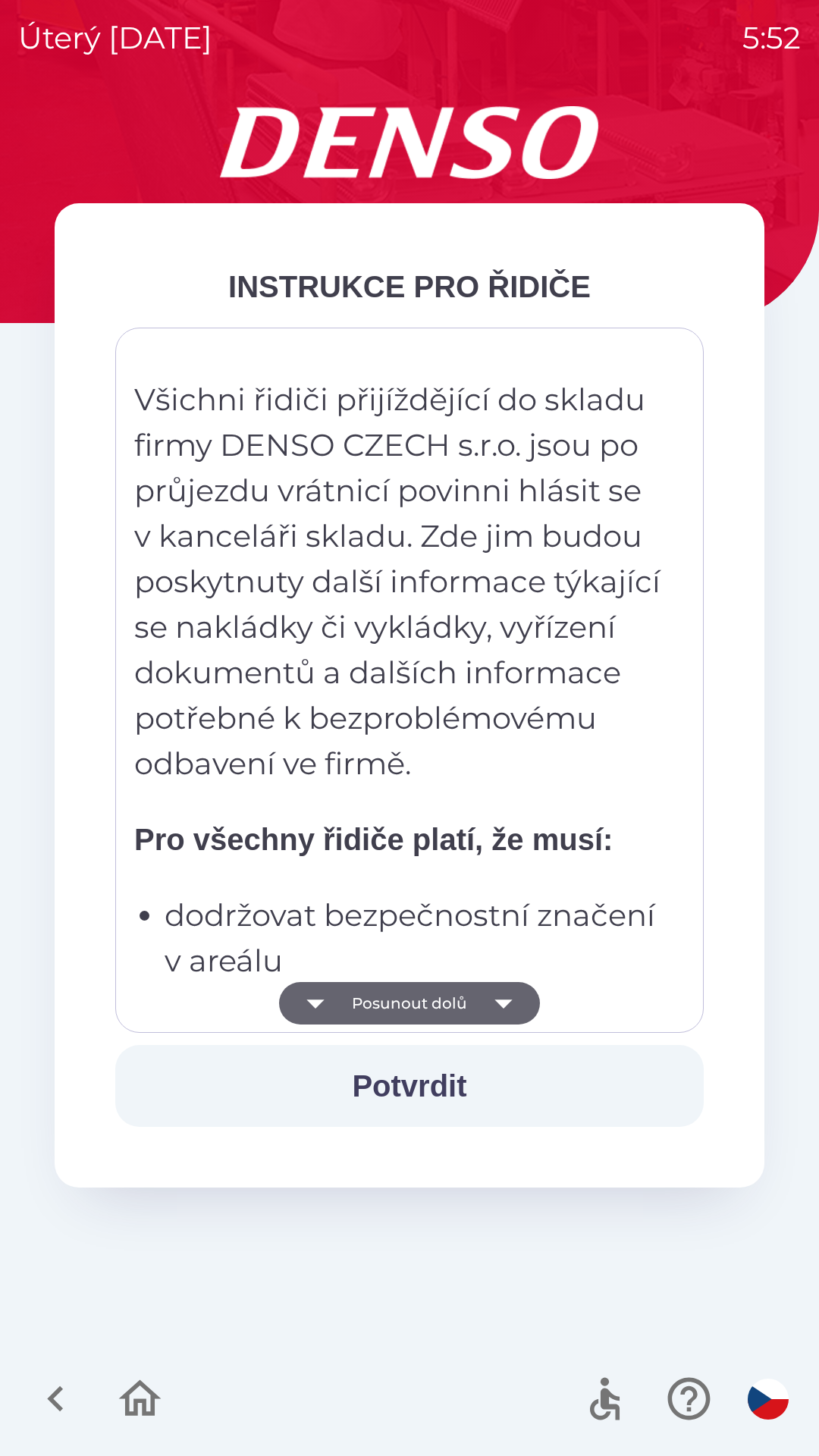
click at [466, 1002] on button "Posunout dolů" at bounding box center [409, 1003] width 261 height 42
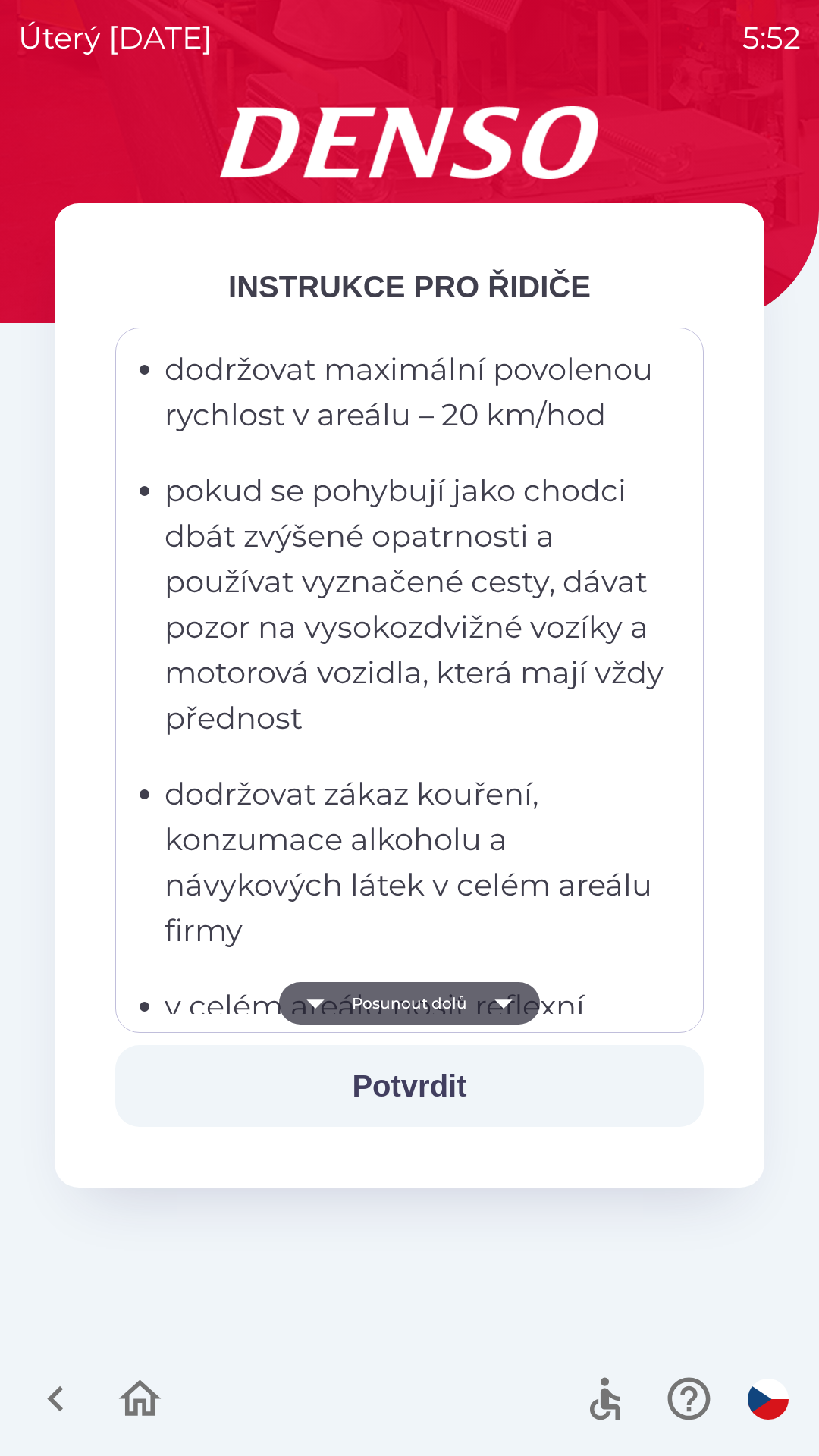
click at [475, 1012] on button "Posunout dolů" at bounding box center [409, 1003] width 261 height 42
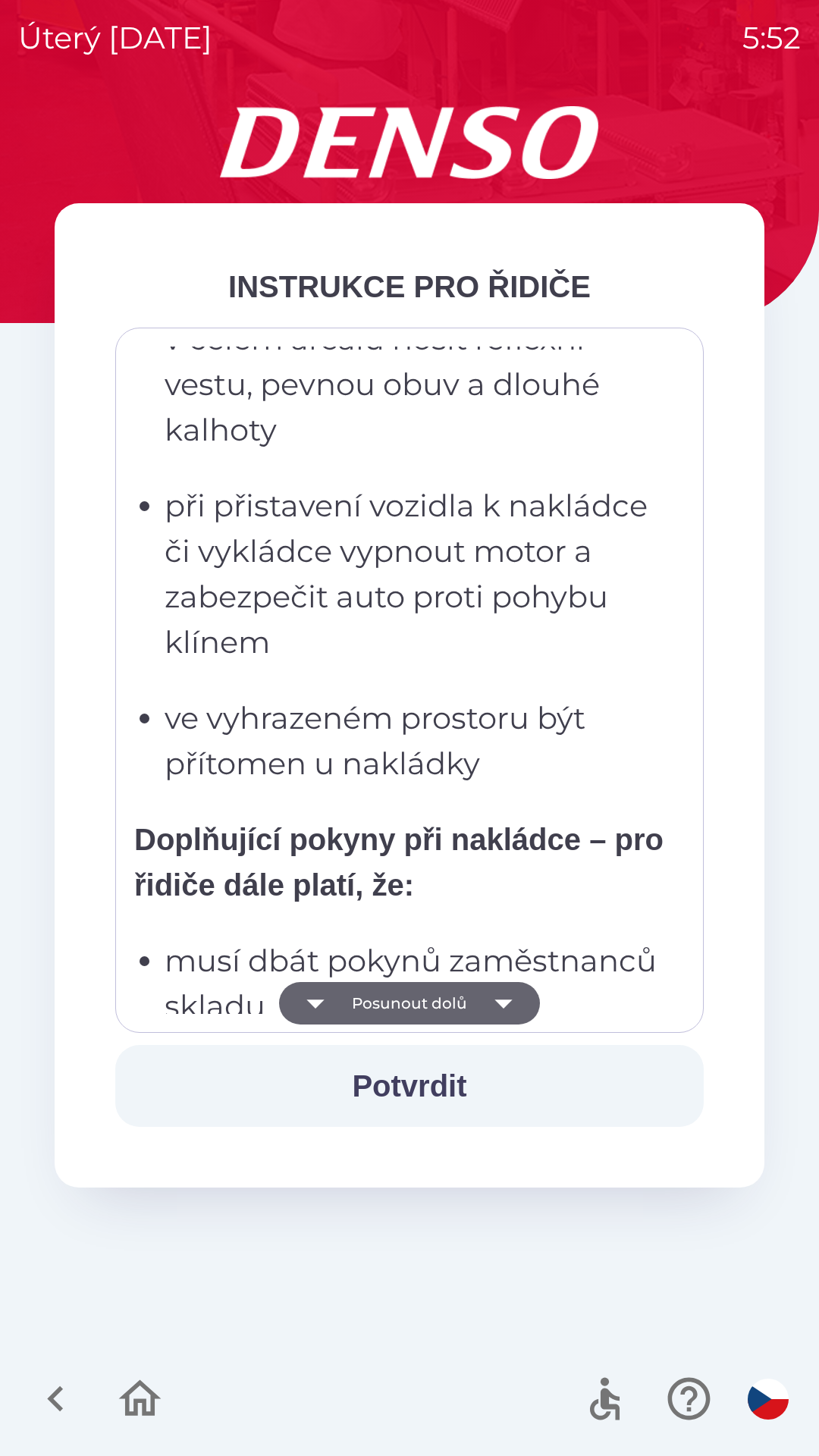
click at [488, 1009] on icon "button" at bounding box center [503, 1003] width 42 height 42
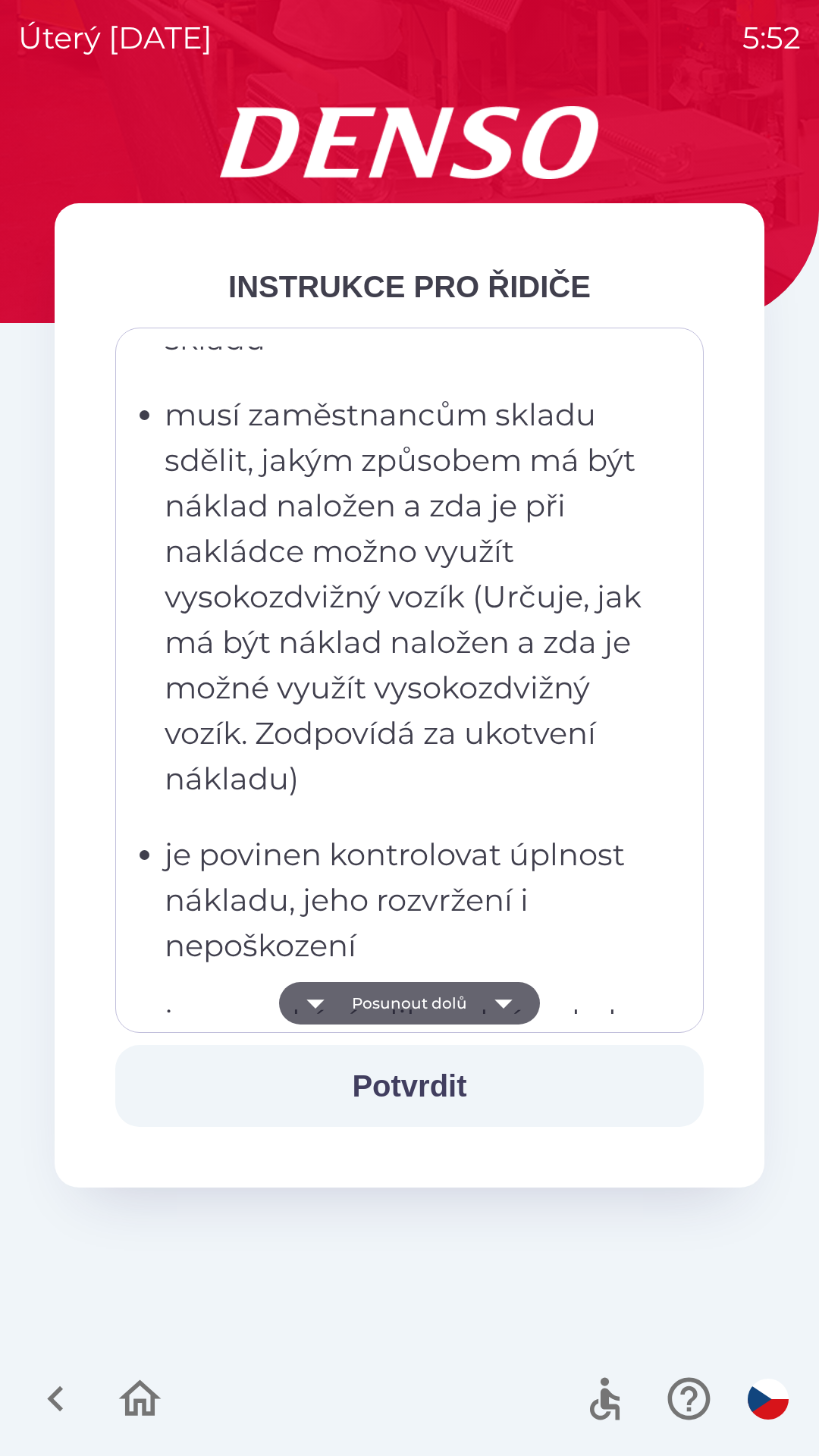
click at [492, 1006] on icon "button" at bounding box center [503, 1003] width 42 height 42
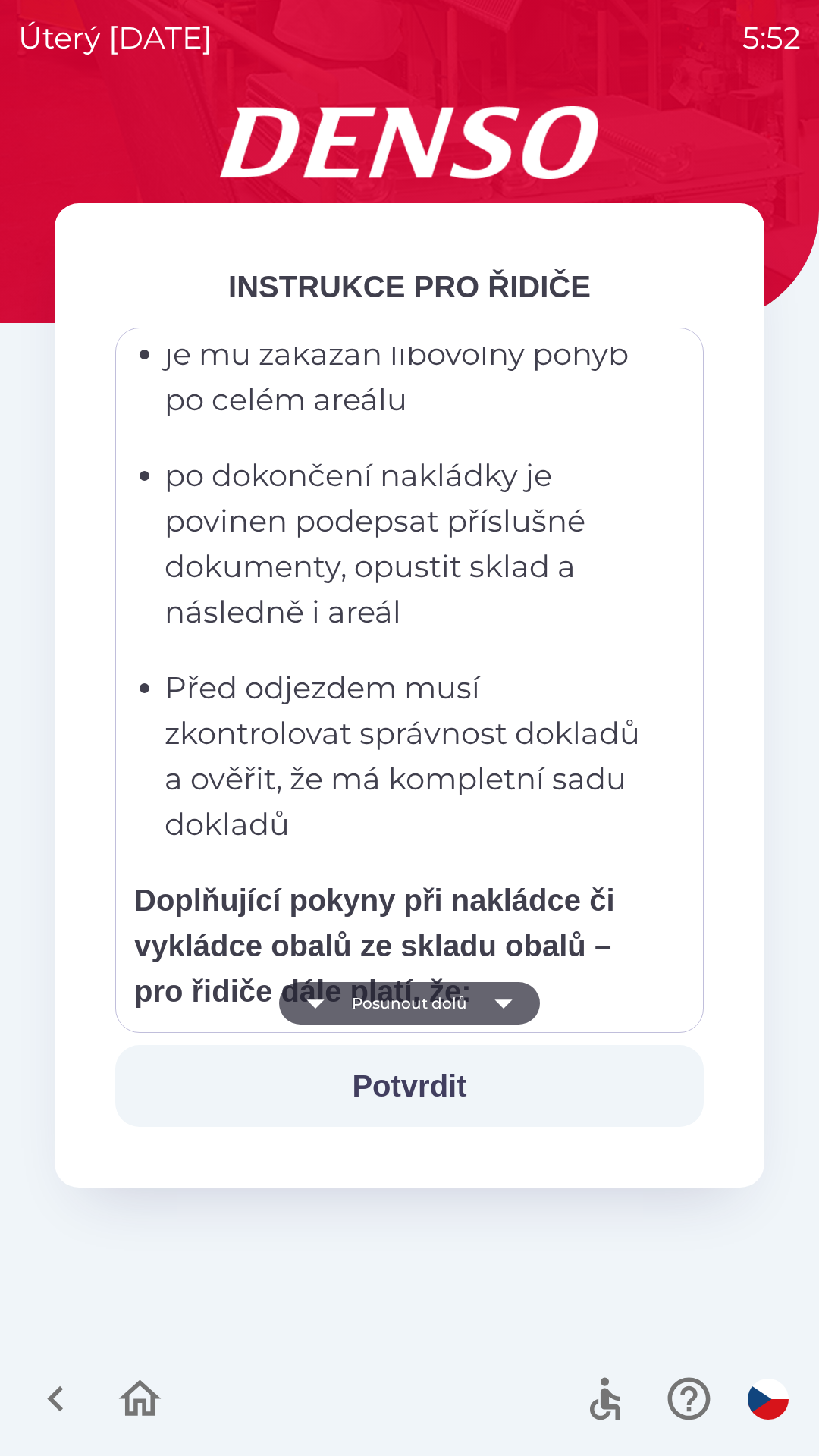
click at [472, 1010] on button "Posunout dolů" at bounding box center [409, 1003] width 261 height 42
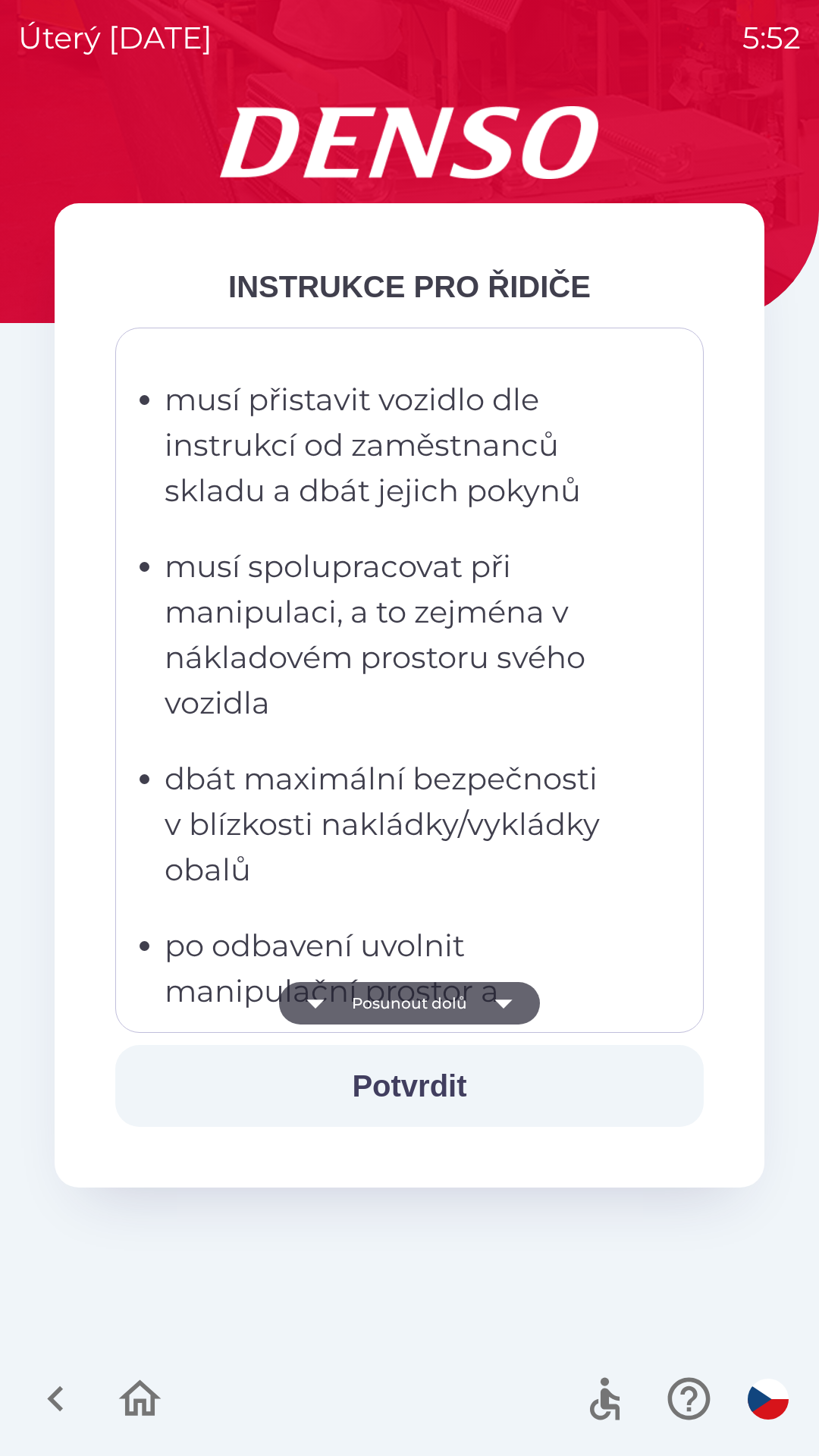
click at [457, 1006] on button "Posunout dolů" at bounding box center [409, 1003] width 261 height 42
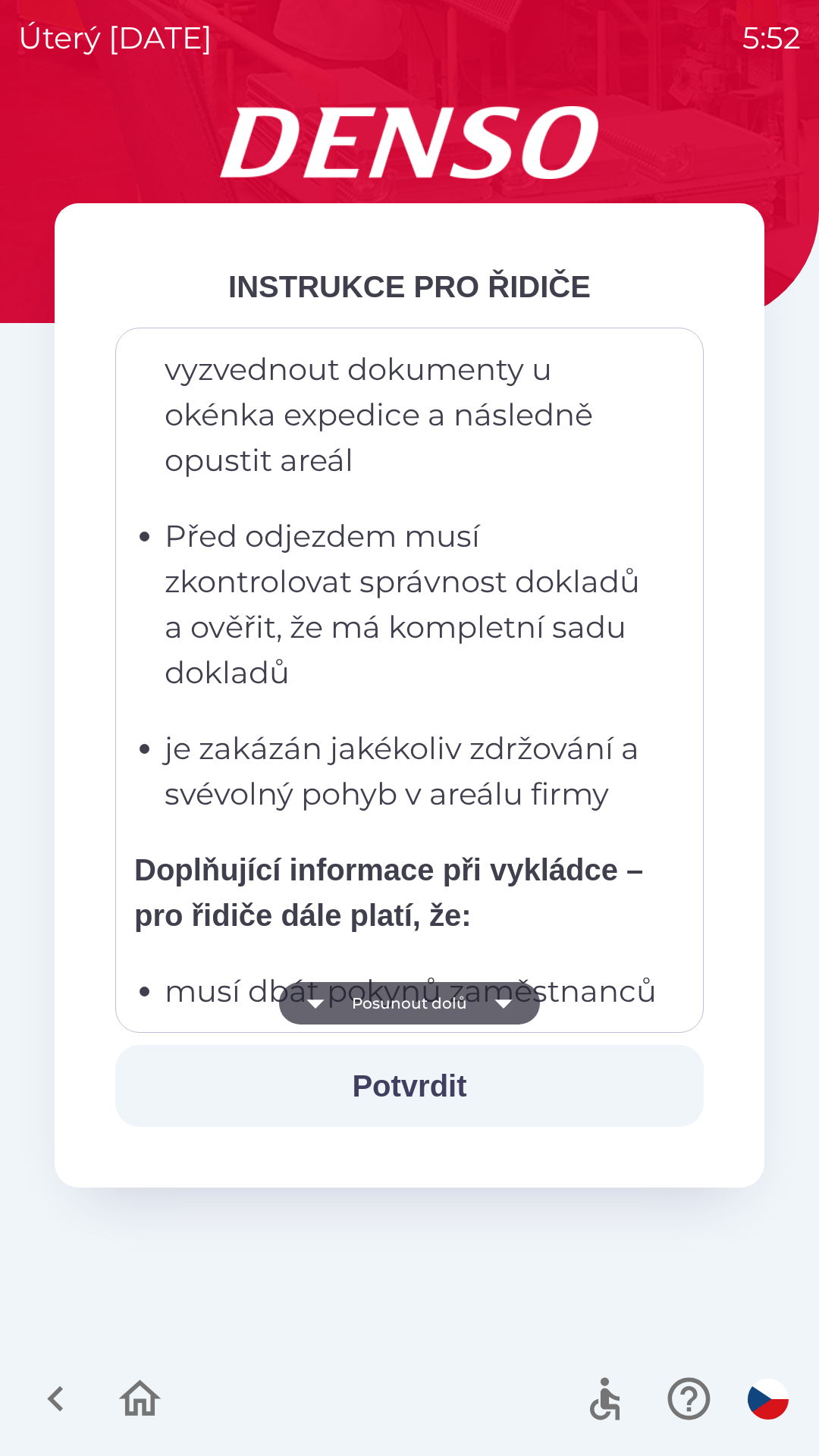
click at [444, 1002] on button "Posunout dolů" at bounding box center [409, 1003] width 261 height 42
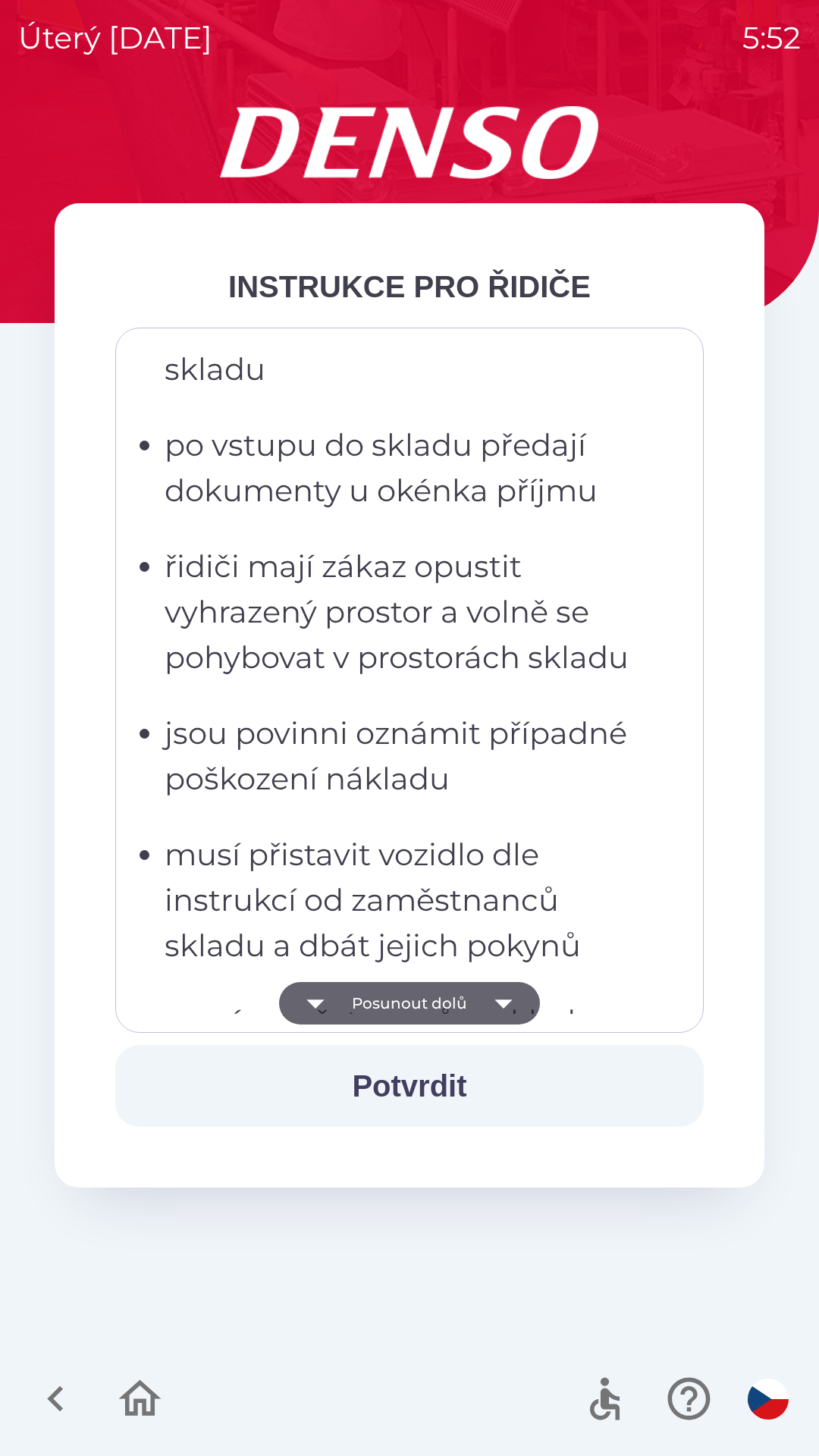
click at [446, 1002] on button "Posunout dolů" at bounding box center [409, 1003] width 261 height 42
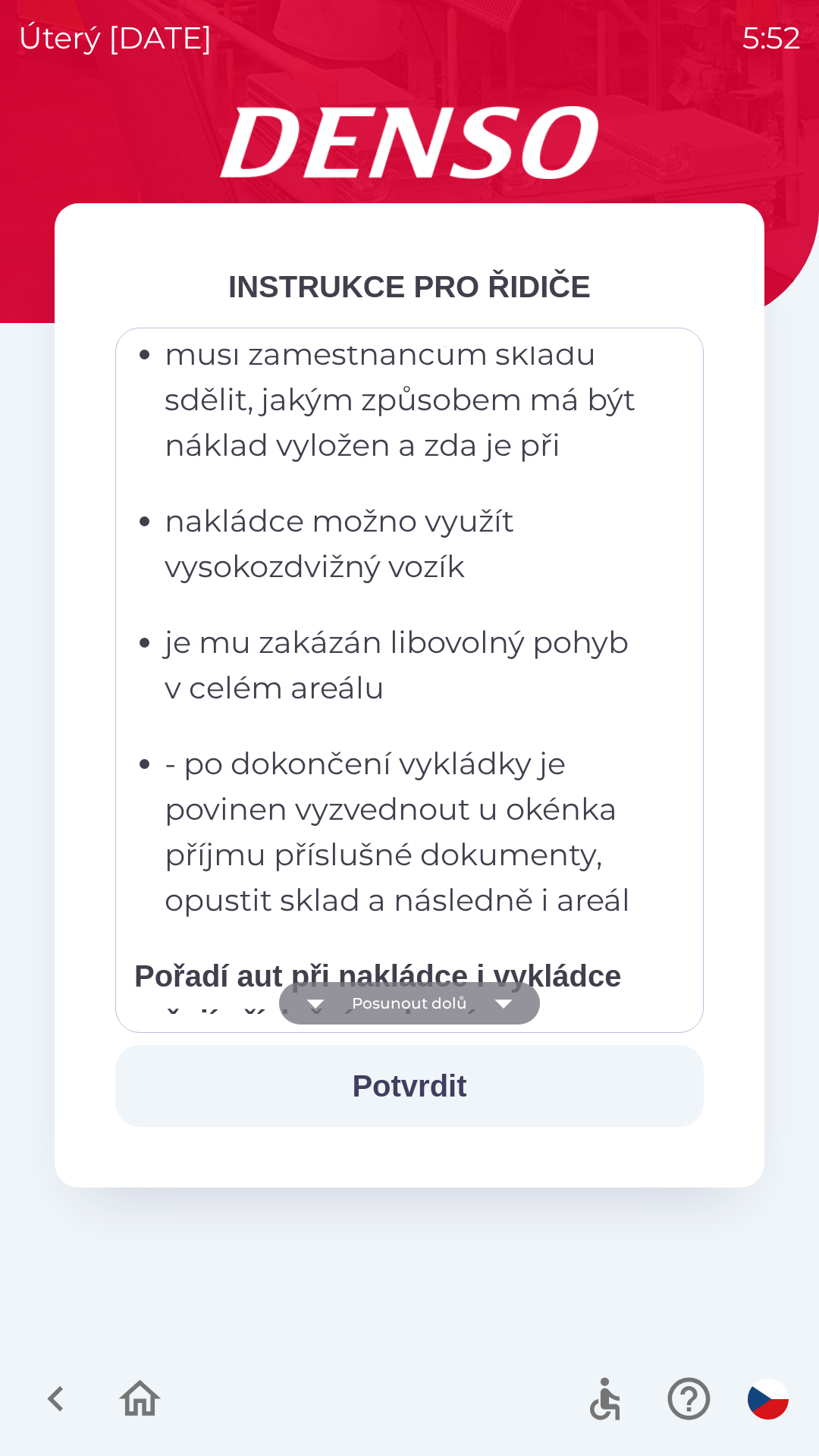
click at [445, 1003] on button "Posunout dolů" at bounding box center [409, 1003] width 261 height 42
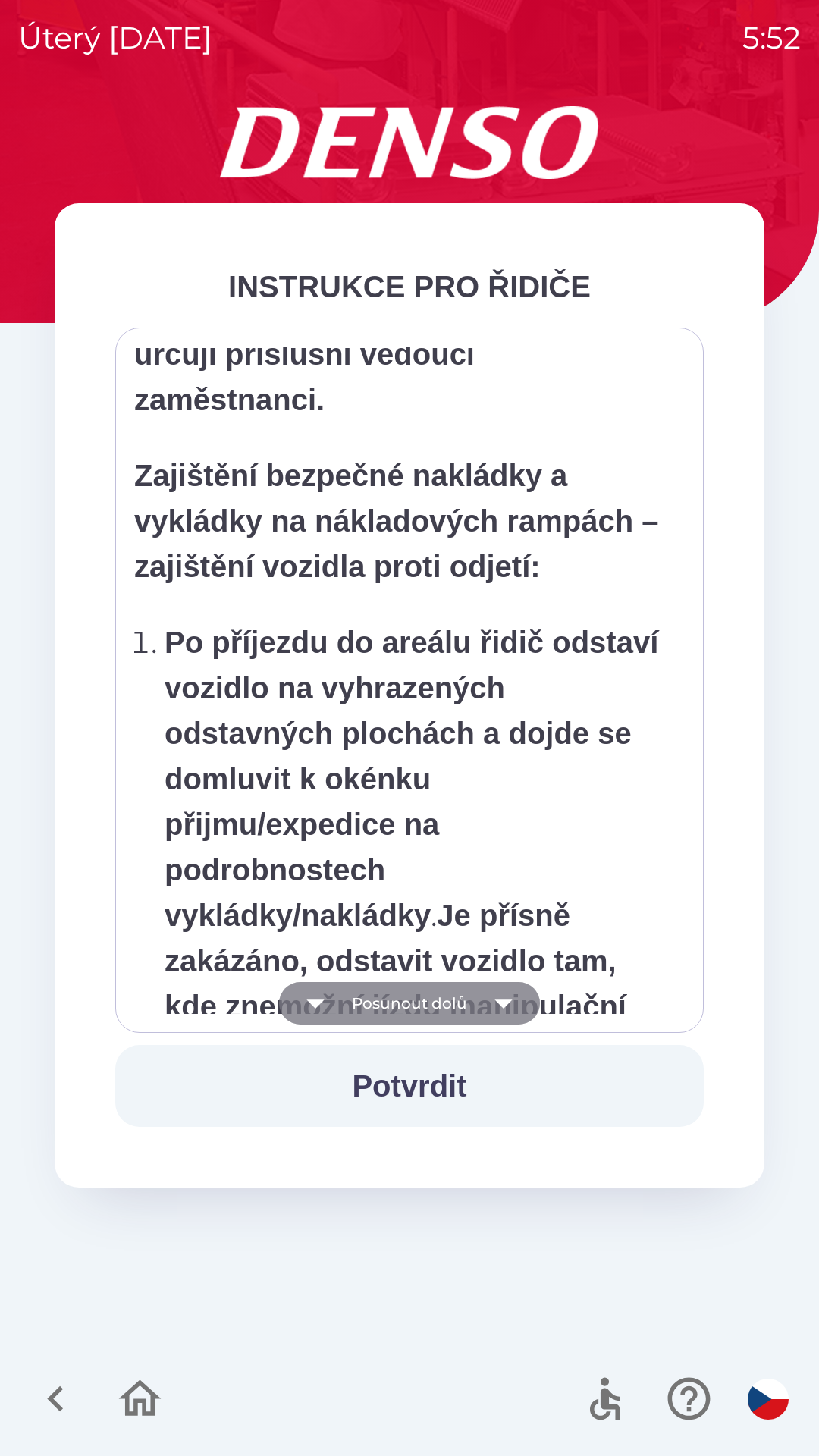
click at [446, 1005] on button "Posunout dolů" at bounding box center [409, 1003] width 261 height 42
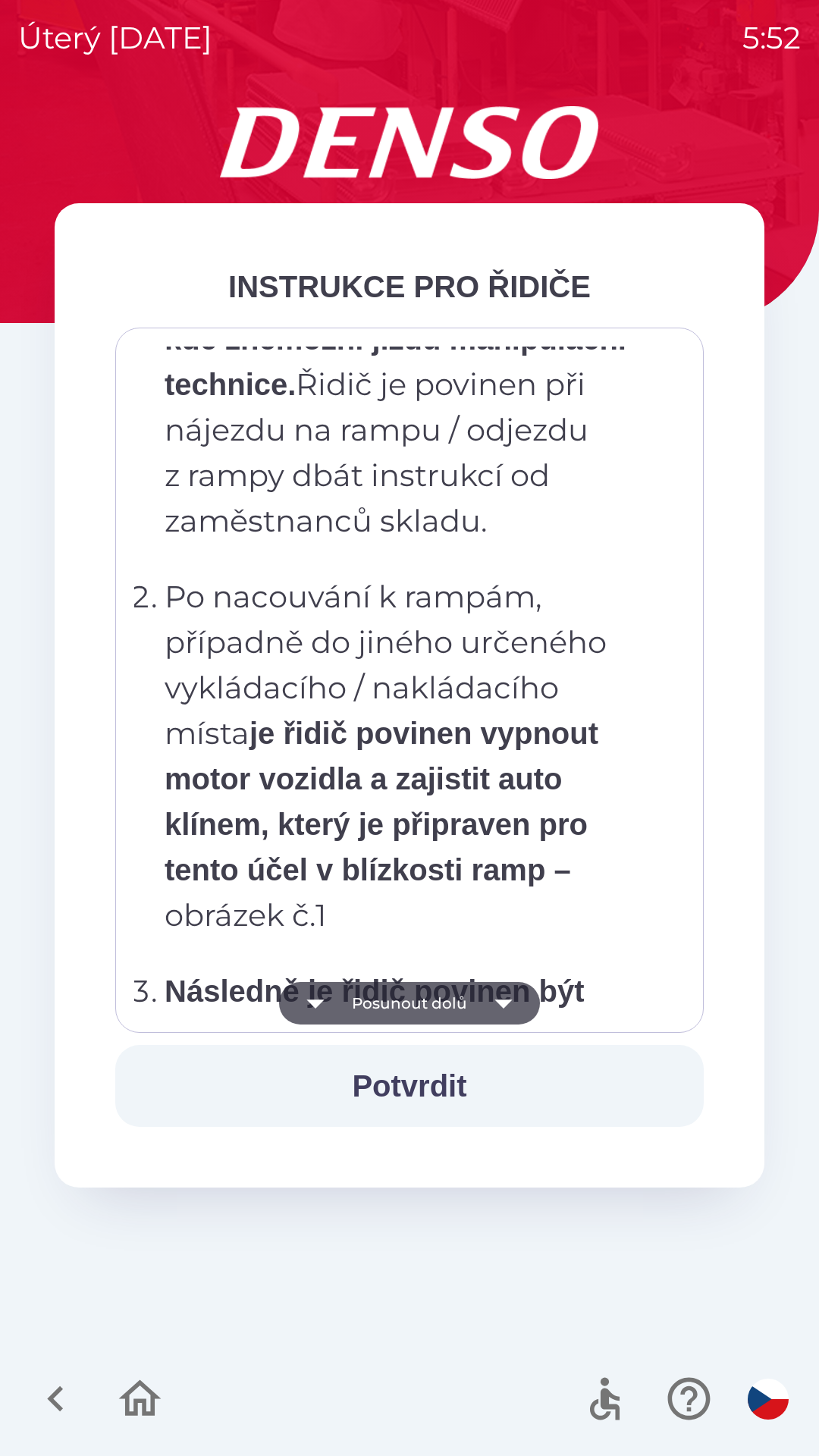
click at [444, 1006] on button "Posunout dolů" at bounding box center [409, 1003] width 261 height 42
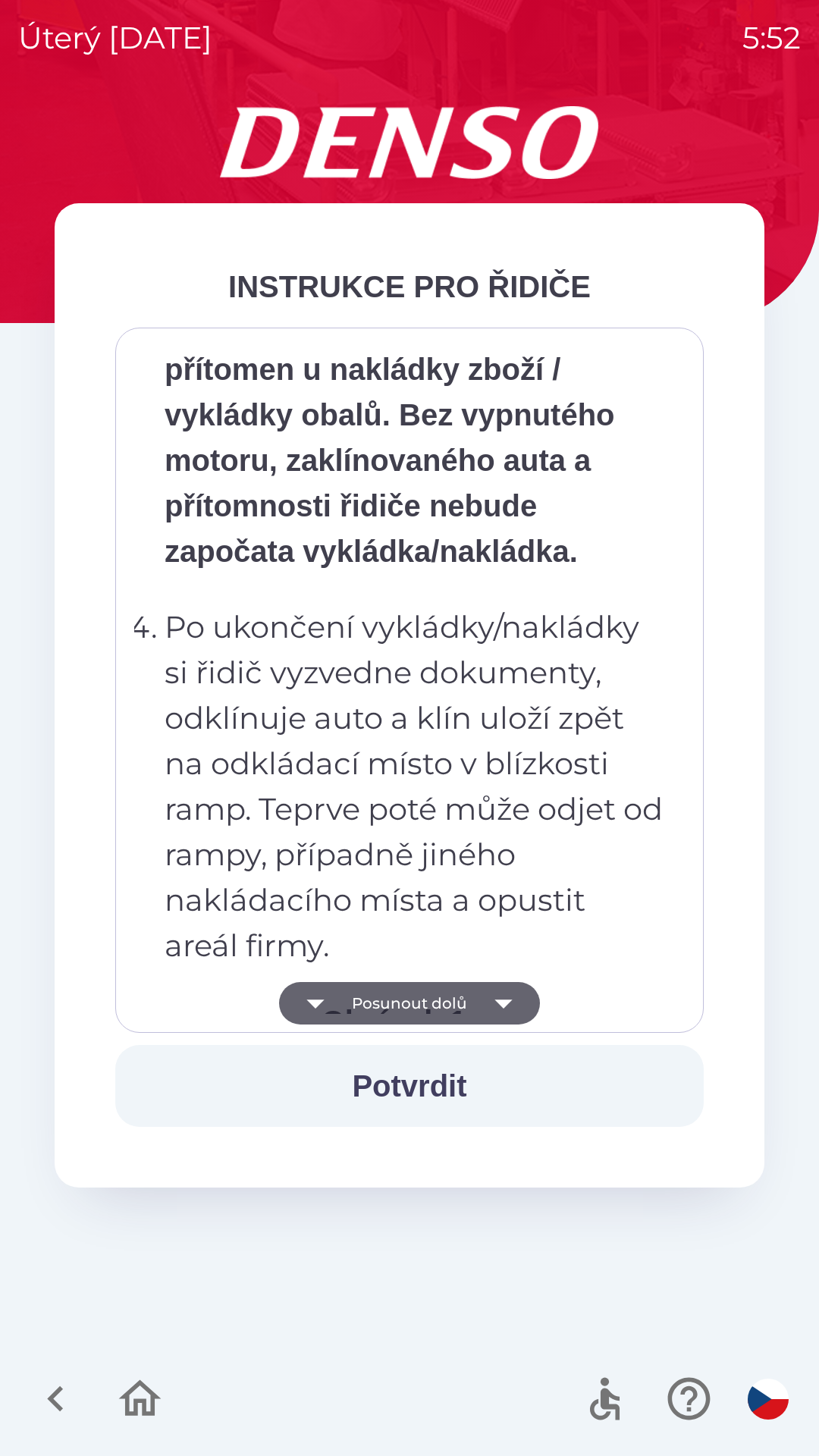
click at [442, 1003] on button "Posunout dolů" at bounding box center [409, 1003] width 261 height 42
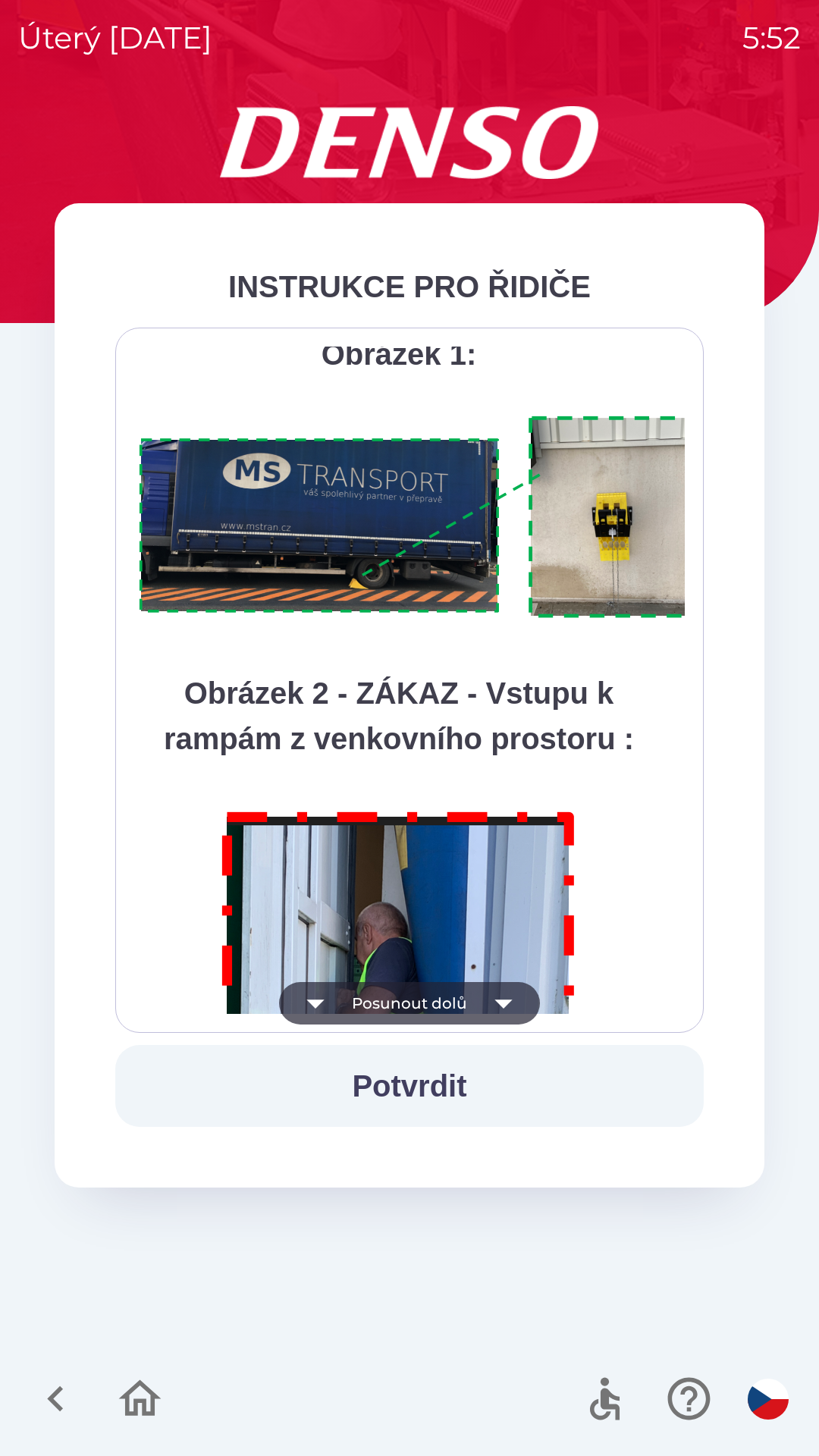
click at [447, 1002] on button "Posunout dolů" at bounding box center [409, 1003] width 261 height 42
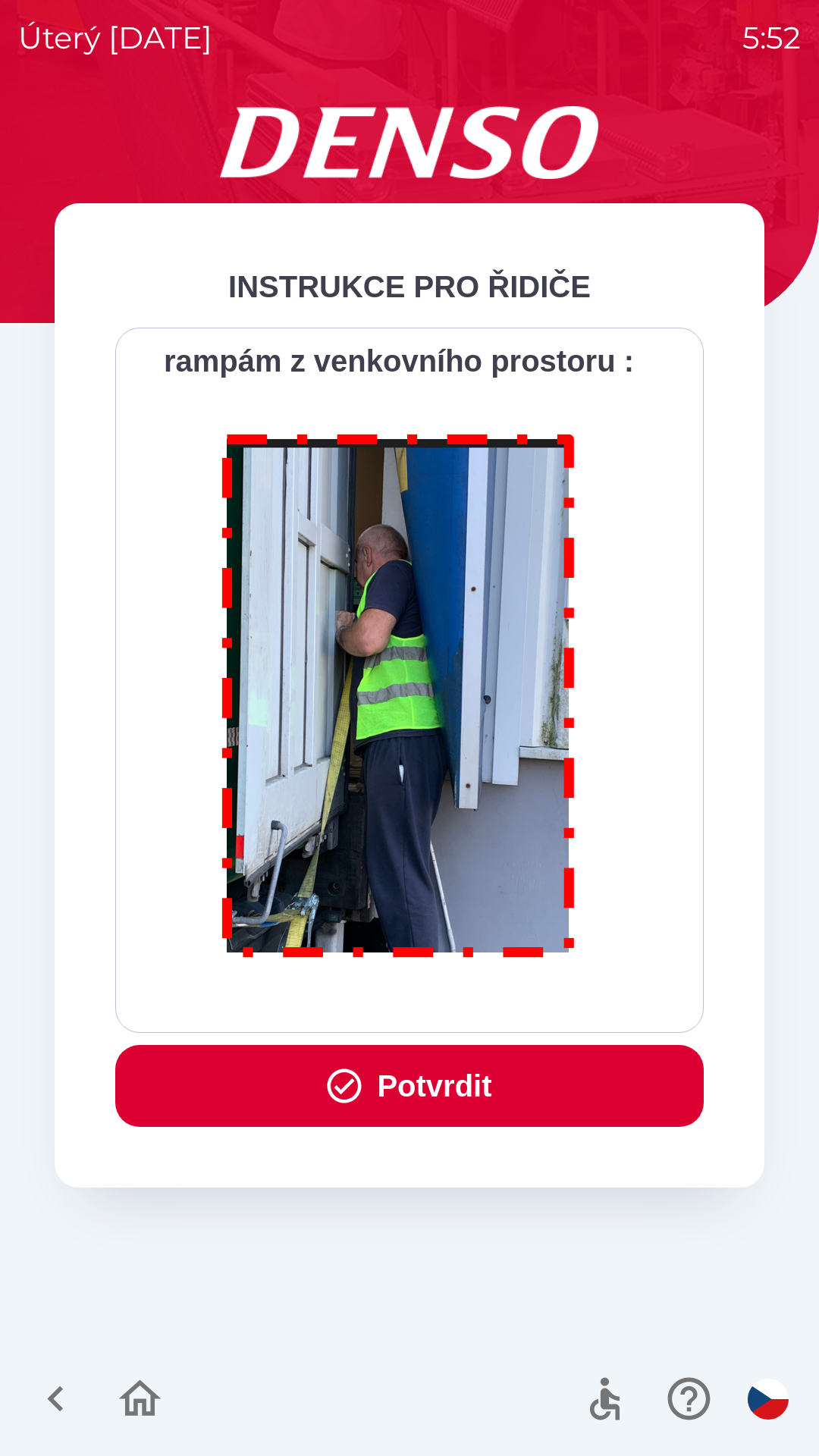
click at [471, 1075] on button "Potvrdit" at bounding box center [409, 1086] width 588 height 82
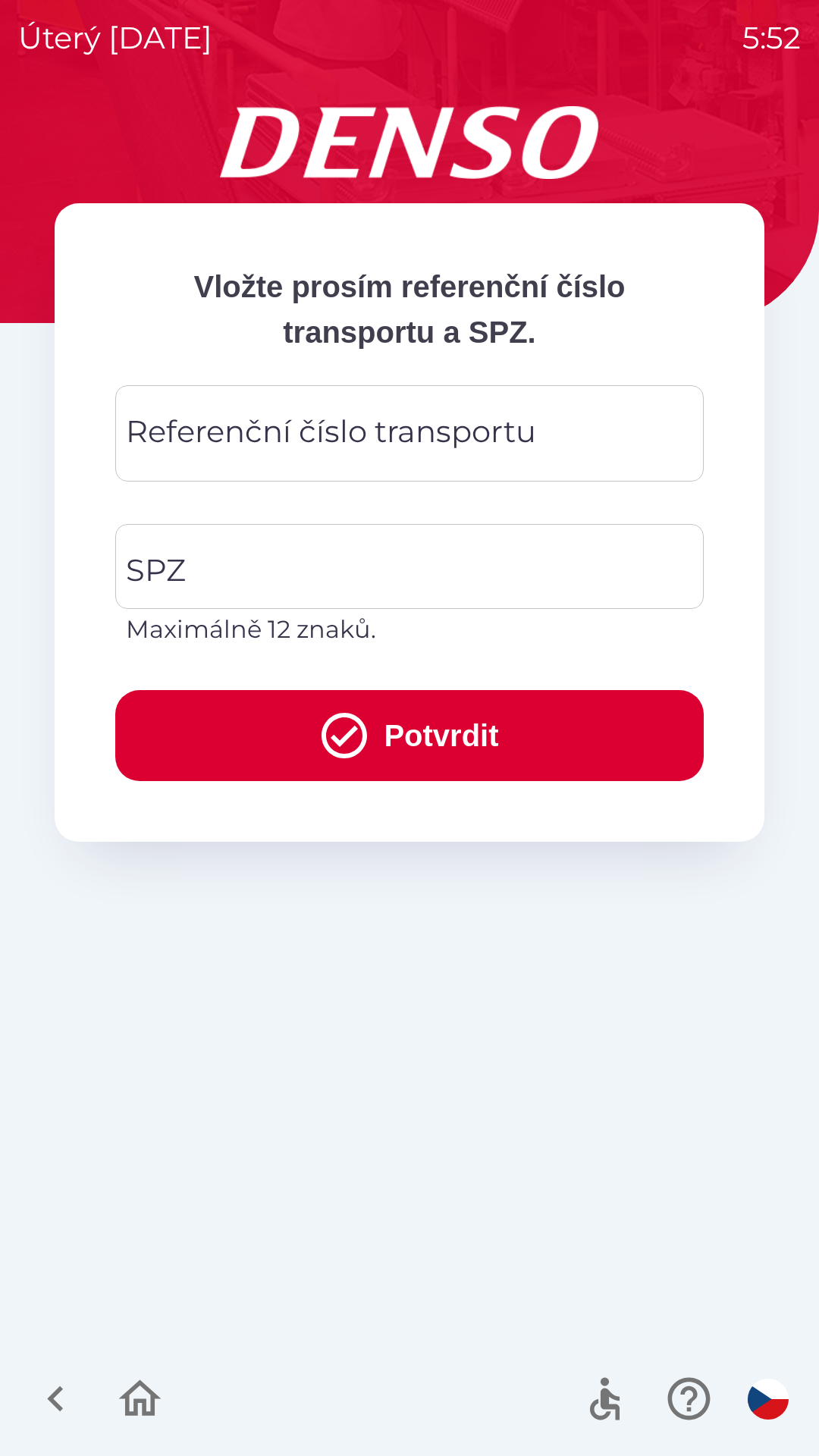
click at [287, 428] on div "Referenční číslo transportu Referenční číslo transportu" at bounding box center [409, 433] width 588 height 96
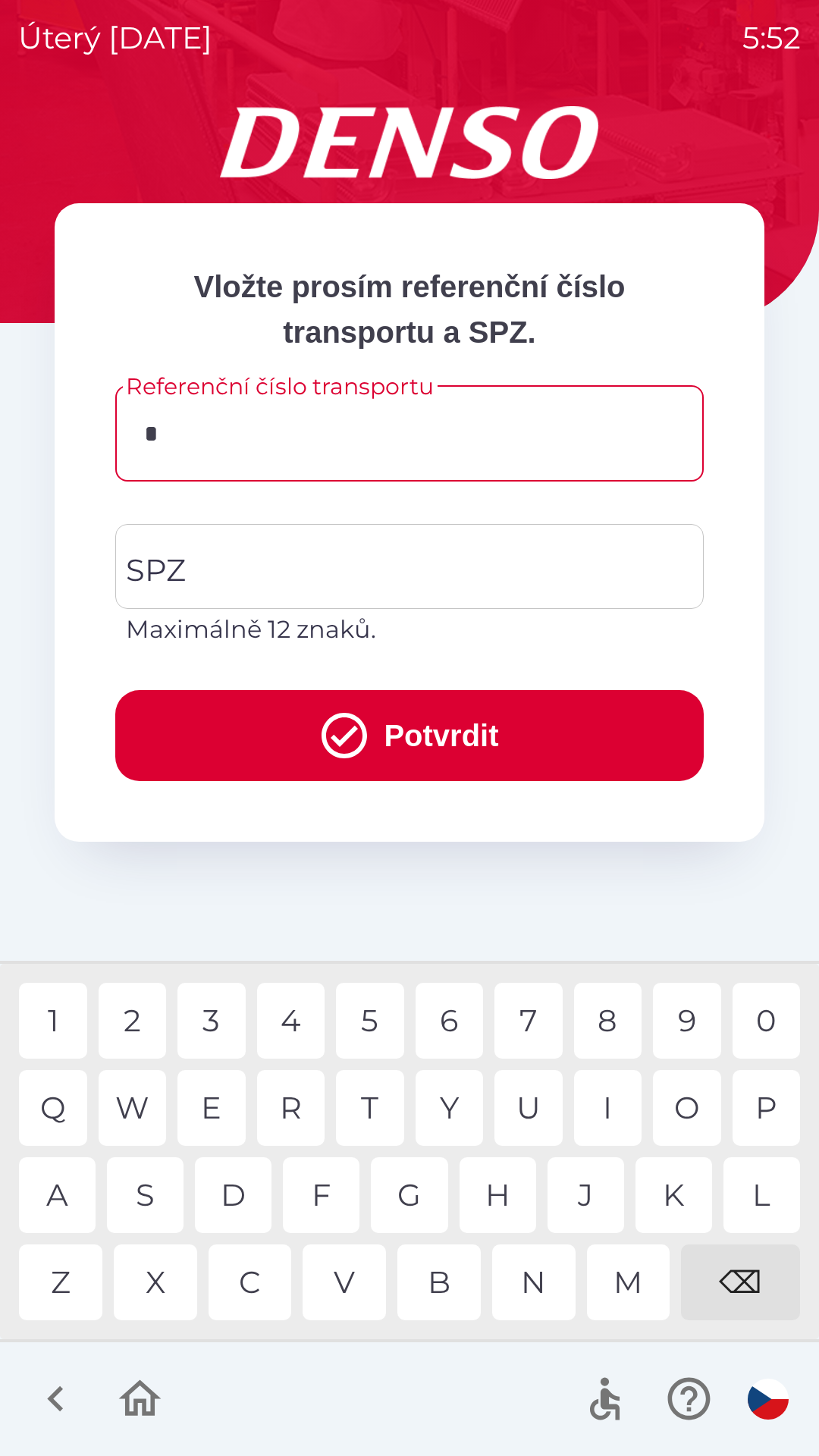
click at [528, 1027] on div "7" at bounding box center [529, 1020] width 68 height 75
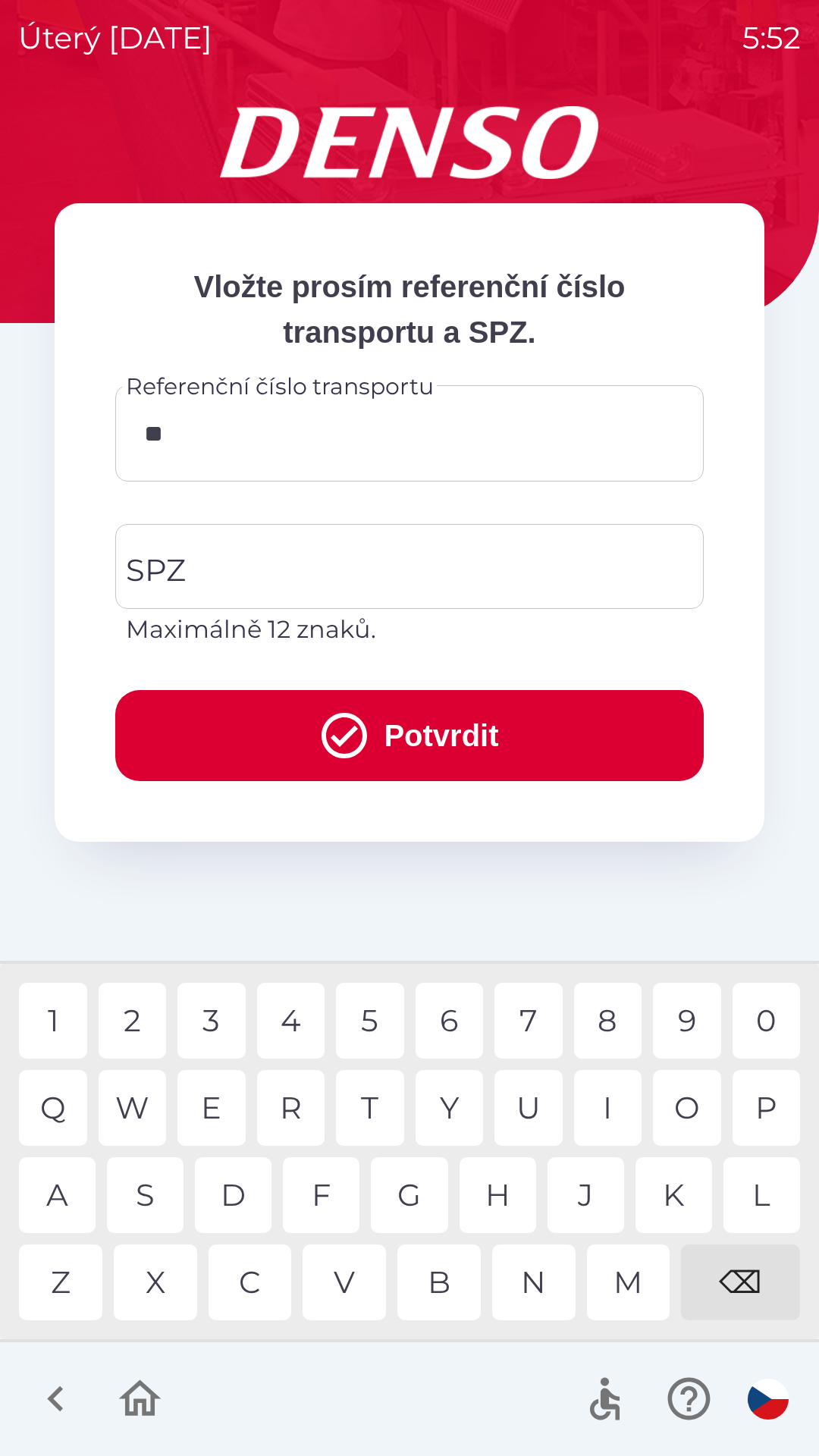
click at [671, 1025] on div "9" at bounding box center [687, 1020] width 68 height 75
click at [231, 1032] on div "3" at bounding box center [212, 1020] width 68 height 75
click at [366, 1030] on div "5" at bounding box center [370, 1020] width 68 height 75
type input "********"
click at [386, 565] on input "SPZ" at bounding box center [398, 567] width 553 height 71
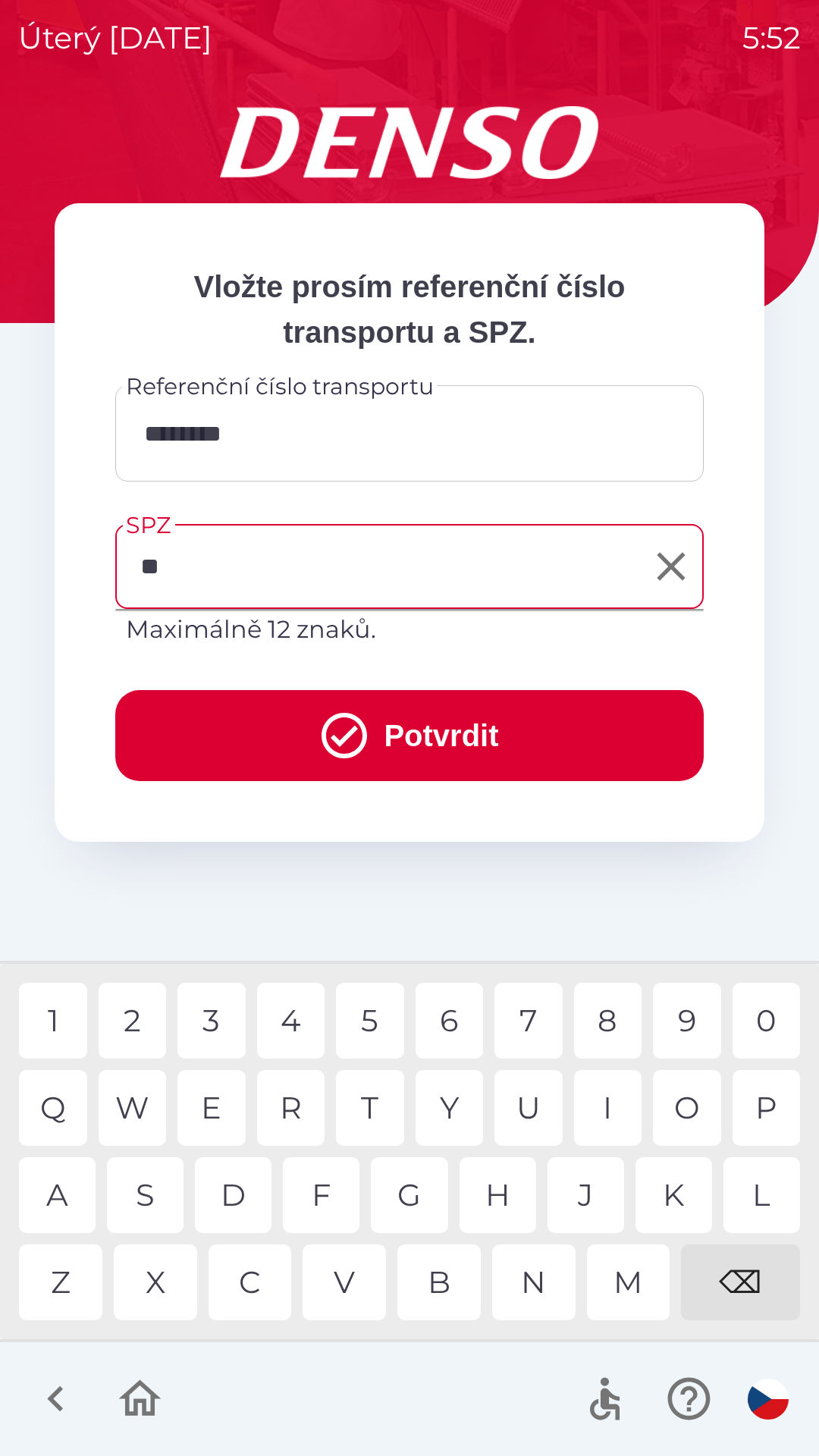
click at [675, 1195] on div "K" at bounding box center [674, 1195] width 76 height 75
click at [376, 1025] on div "5" at bounding box center [370, 1020] width 68 height 75
type input "*******"
click at [778, 1028] on div "0" at bounding box center [767, 1020] width 68 height 75
click at [453, 734] on button "Potvrdit" at bounding box center [409, 736] width 588 height 91
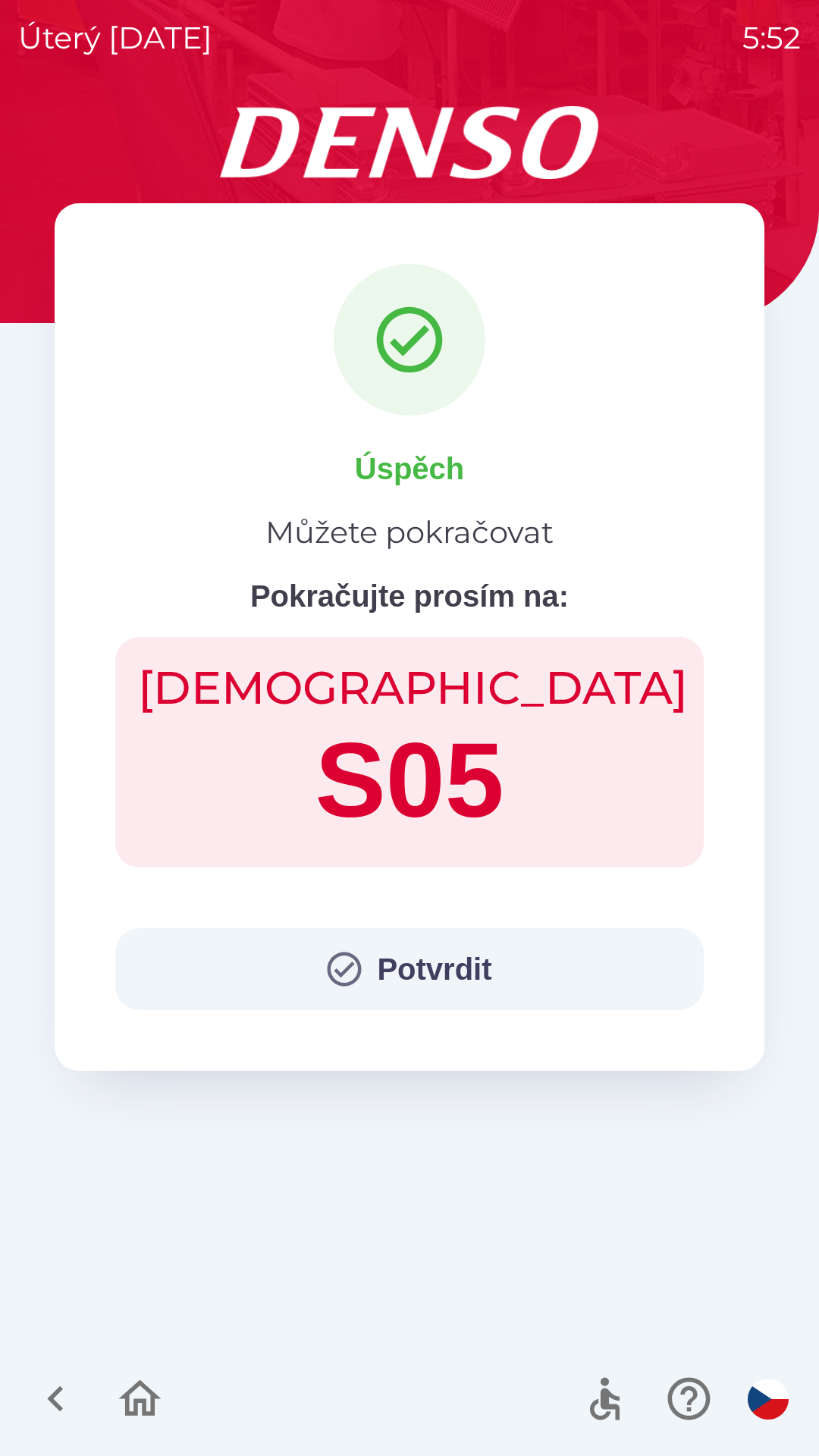
click at [434, 958] on button "Potvrdit" at bounding box center [409, 969] width 588 height 82
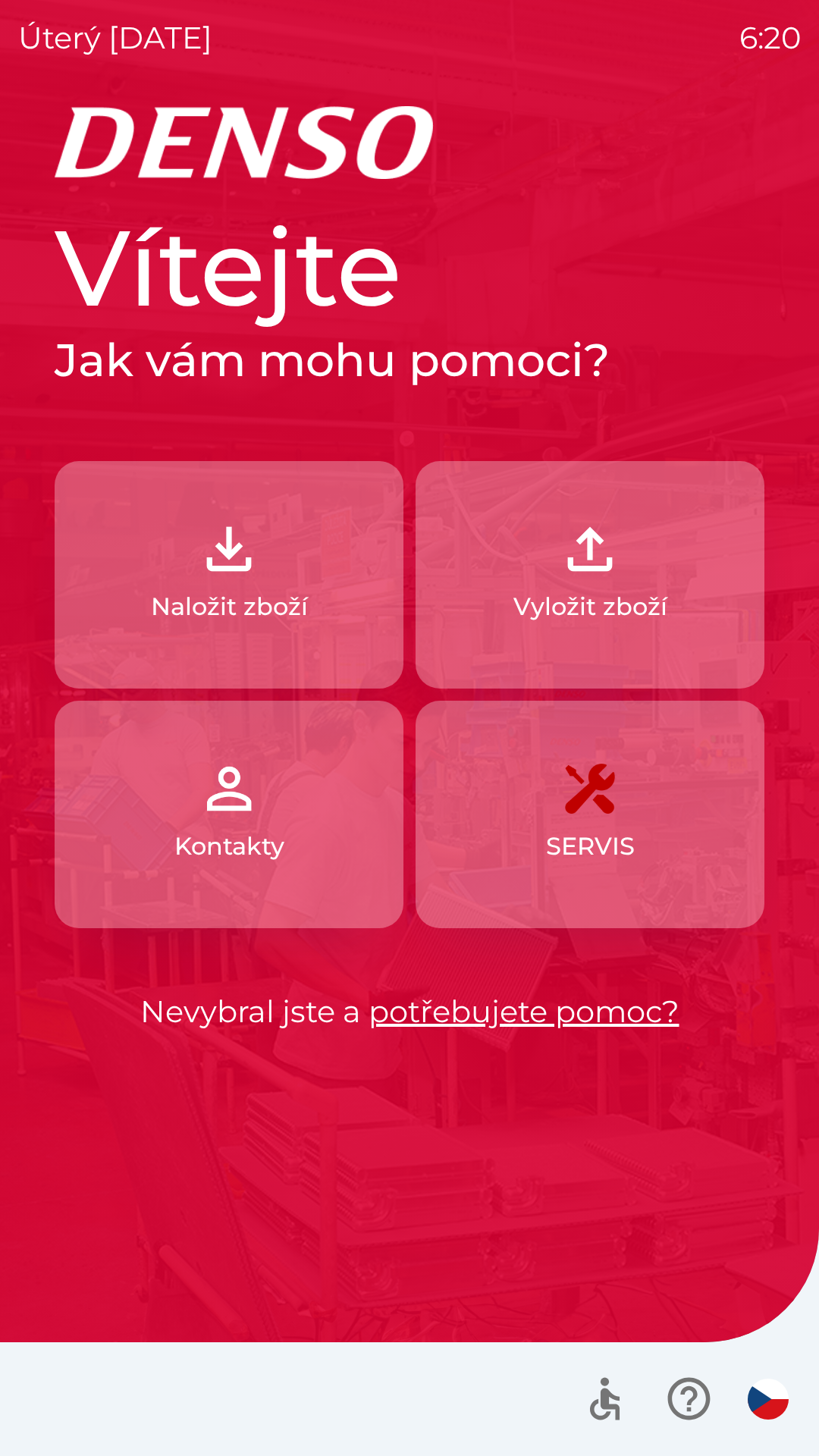
click at [231, 602] on p "Naložit zboží" at bounding box center [229, 606] width 157 height 37
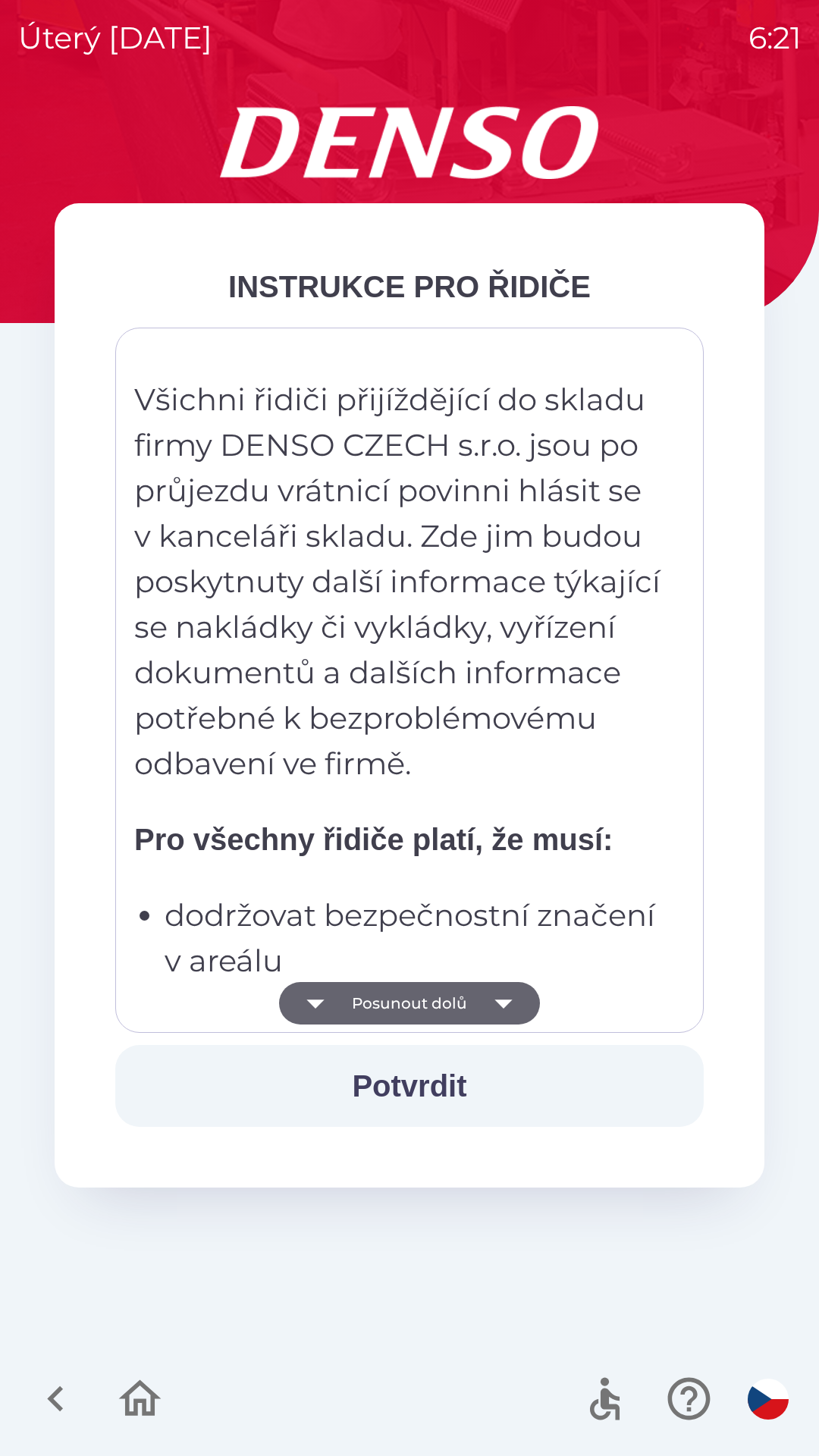
click at [431, 1087] on button "Potvrdit" at bounding box center [409, 1086] width 588 height 82
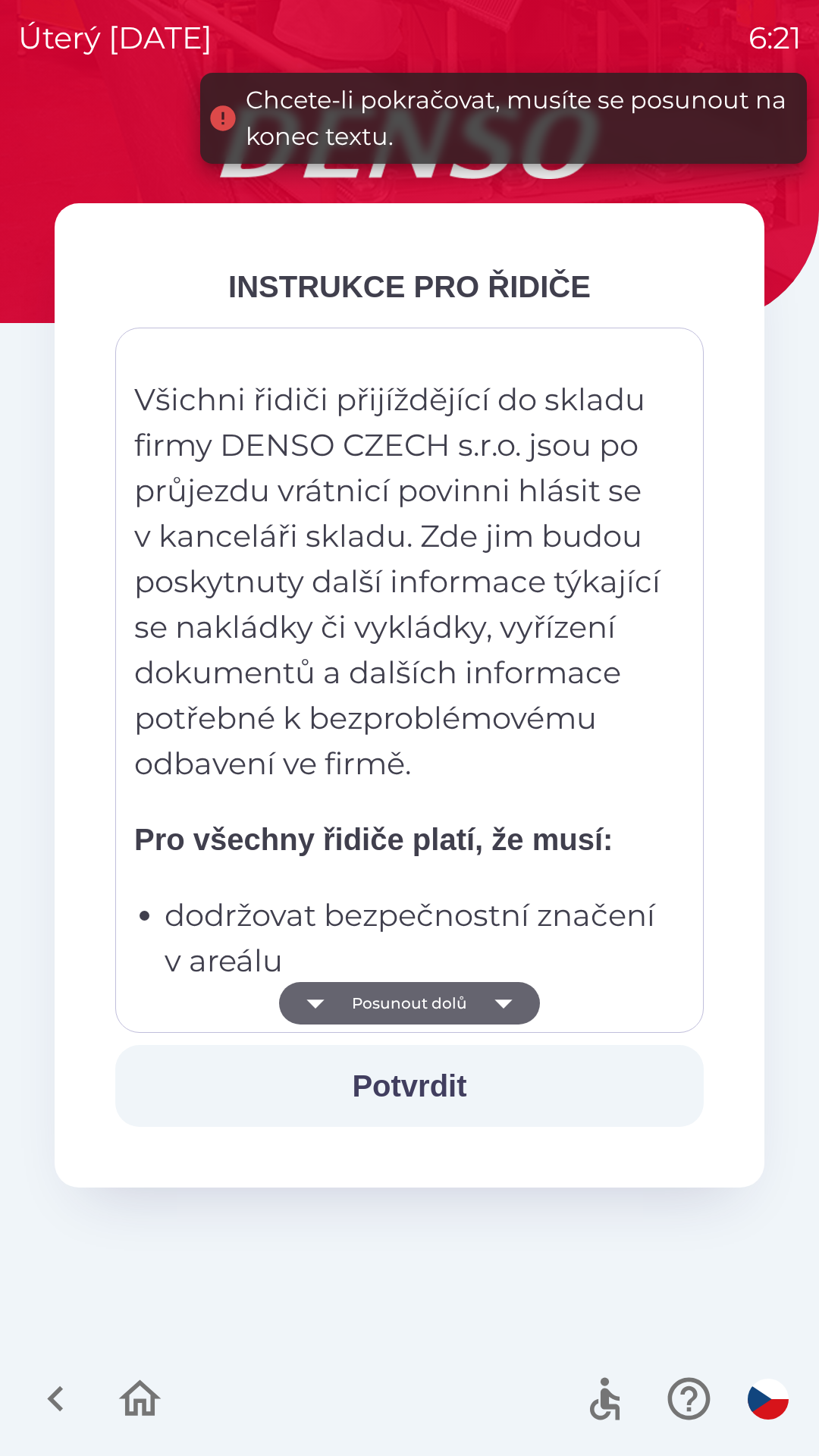
click at [416, 1078] on button "Potvrdit" at bounding box center [409, 1086] width 588 height 82
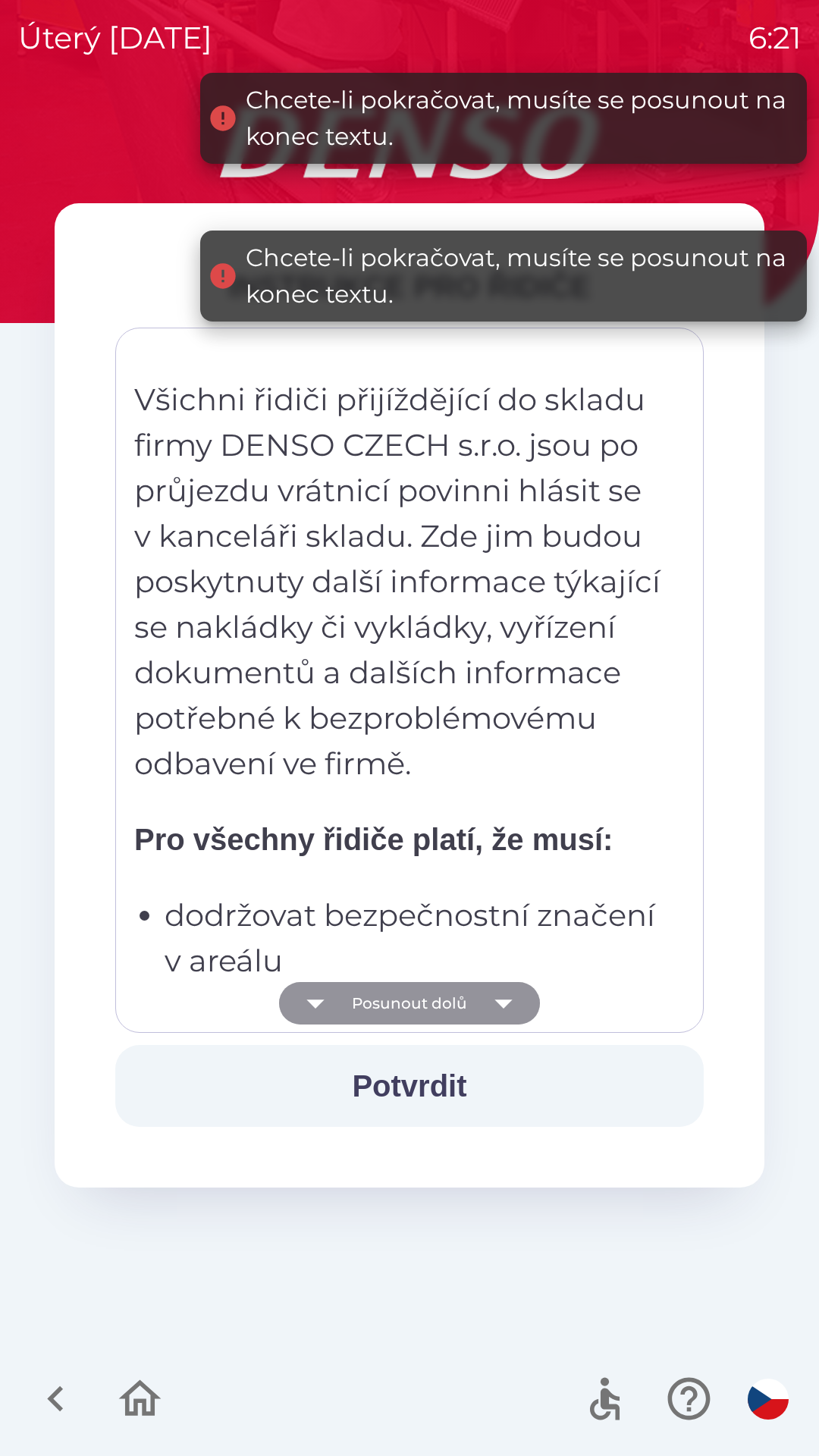
click at [437, 990] on button "Posunout dolů" at bounding box center [409, 1003] width 261 height 42
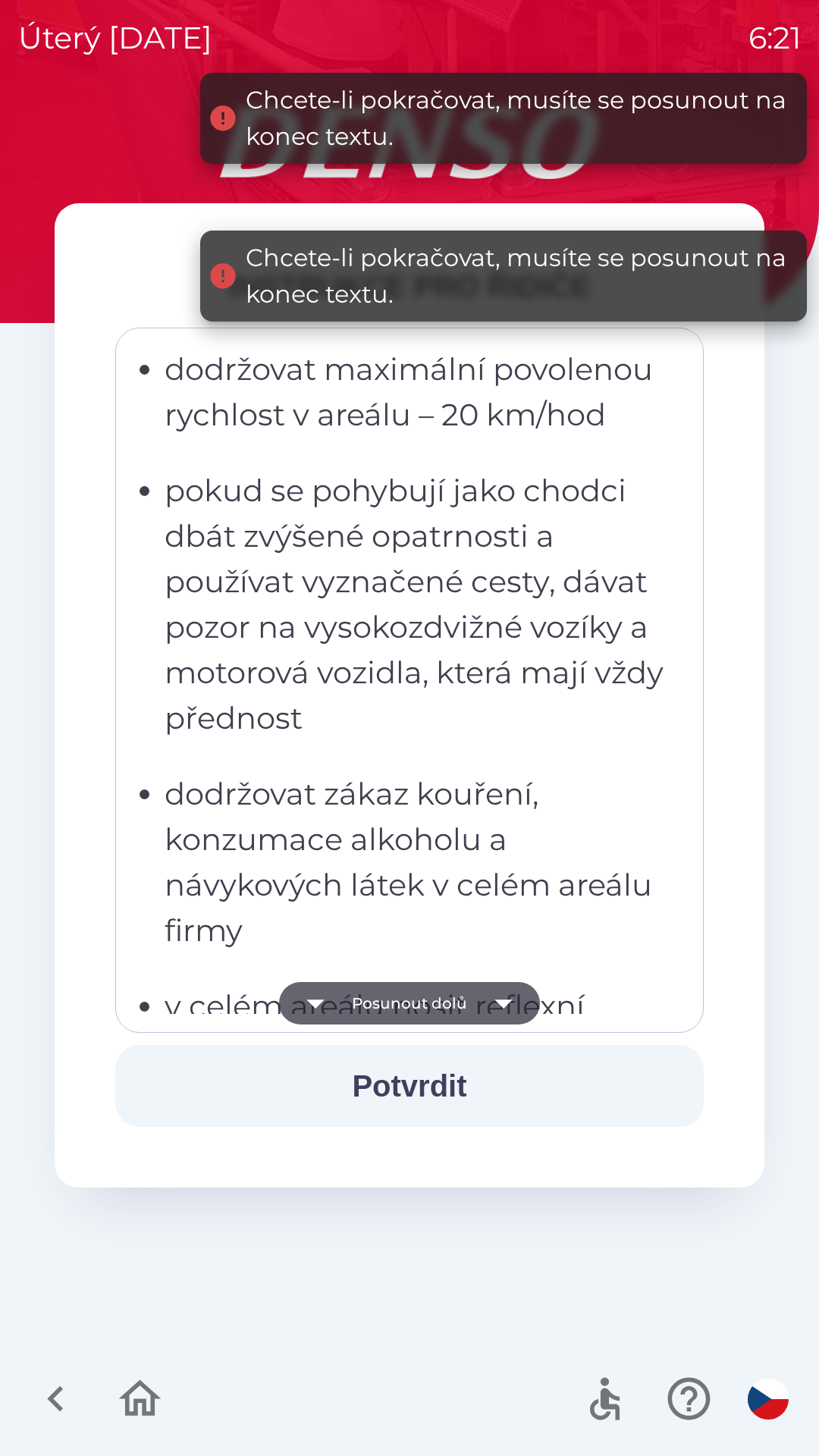
click at [478, 1008] on button "Posunout dolů" at bounding box center [409, 1003] width 261 height 42
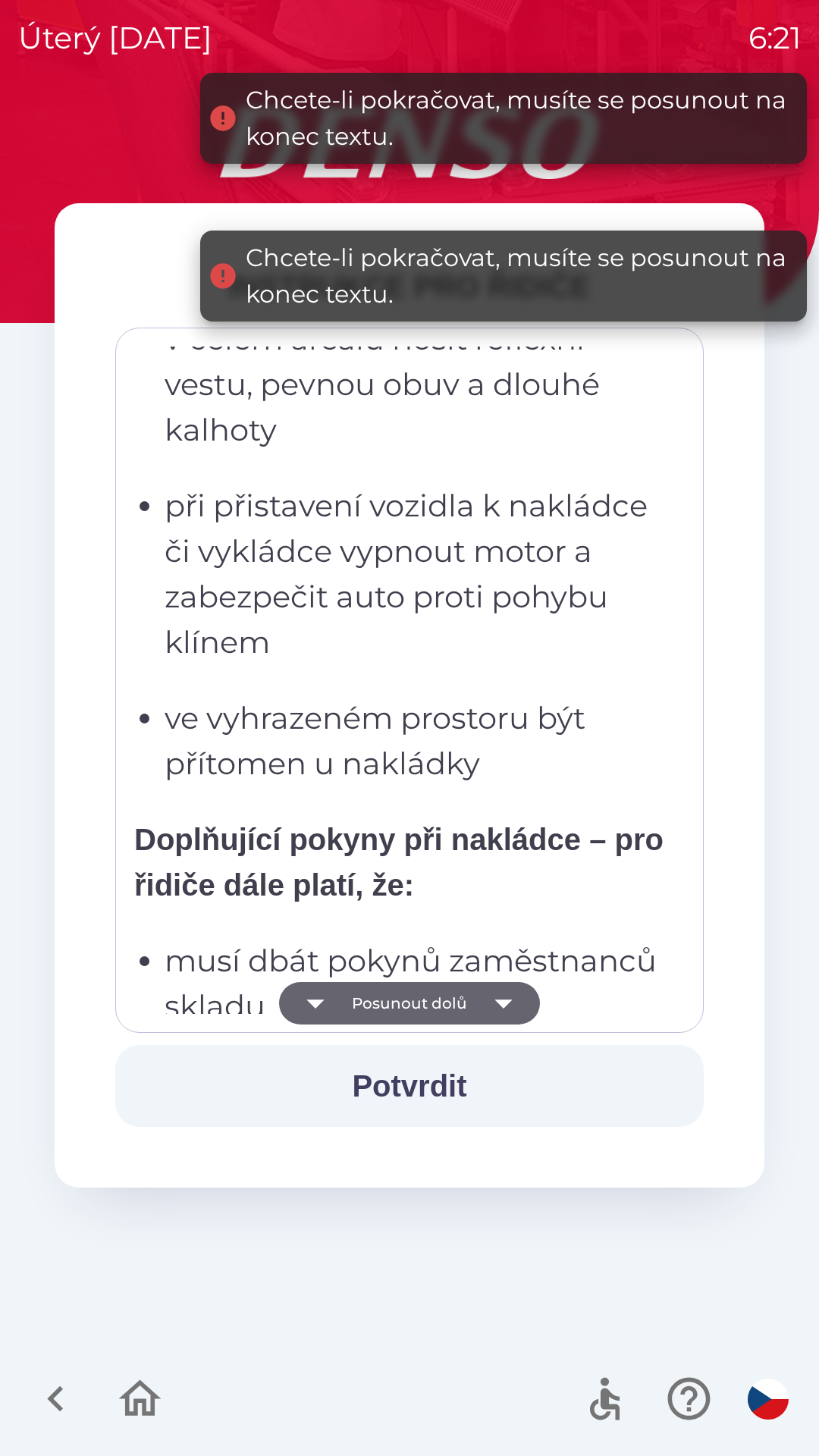
click at [499, 1003] on icon "button" at bounding box center [503, 1004] width 17 height 9
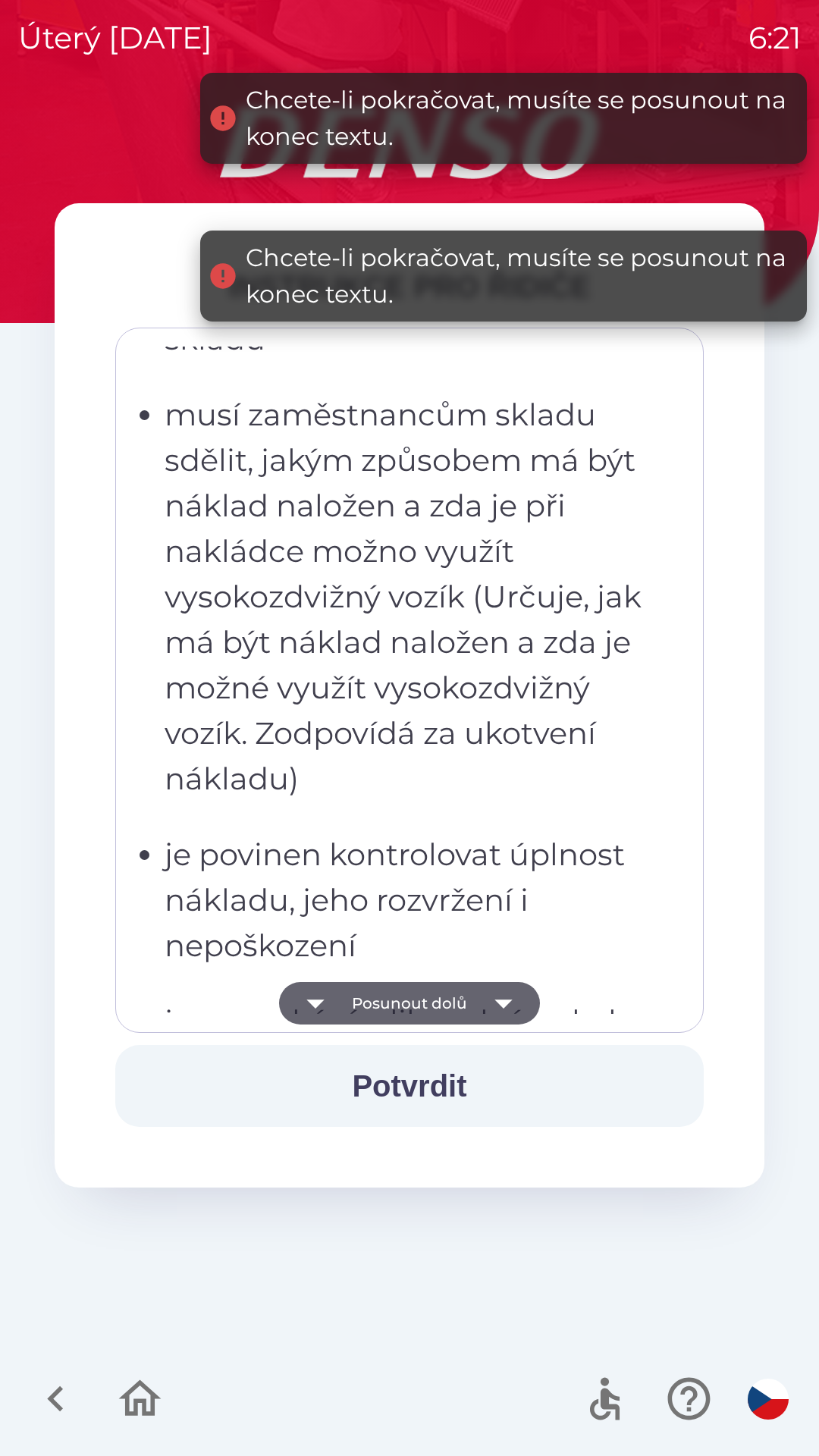
click at [501, 1003] on icon "button" at bounding box center [503, 1004] width 17 height 9
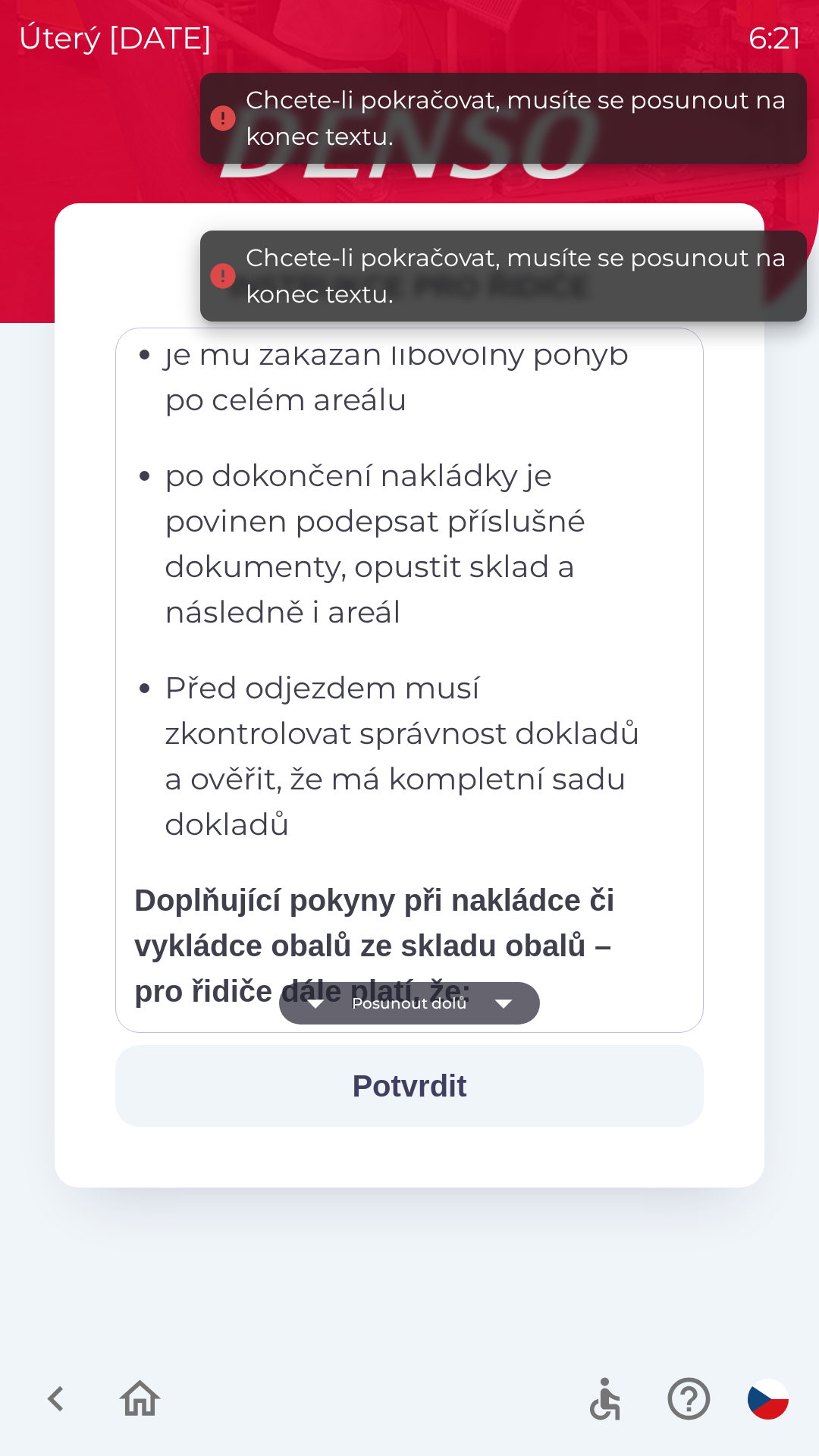
click at [507, 996] on icon "button" at bounding box center [503, 1003] width 42 height 42
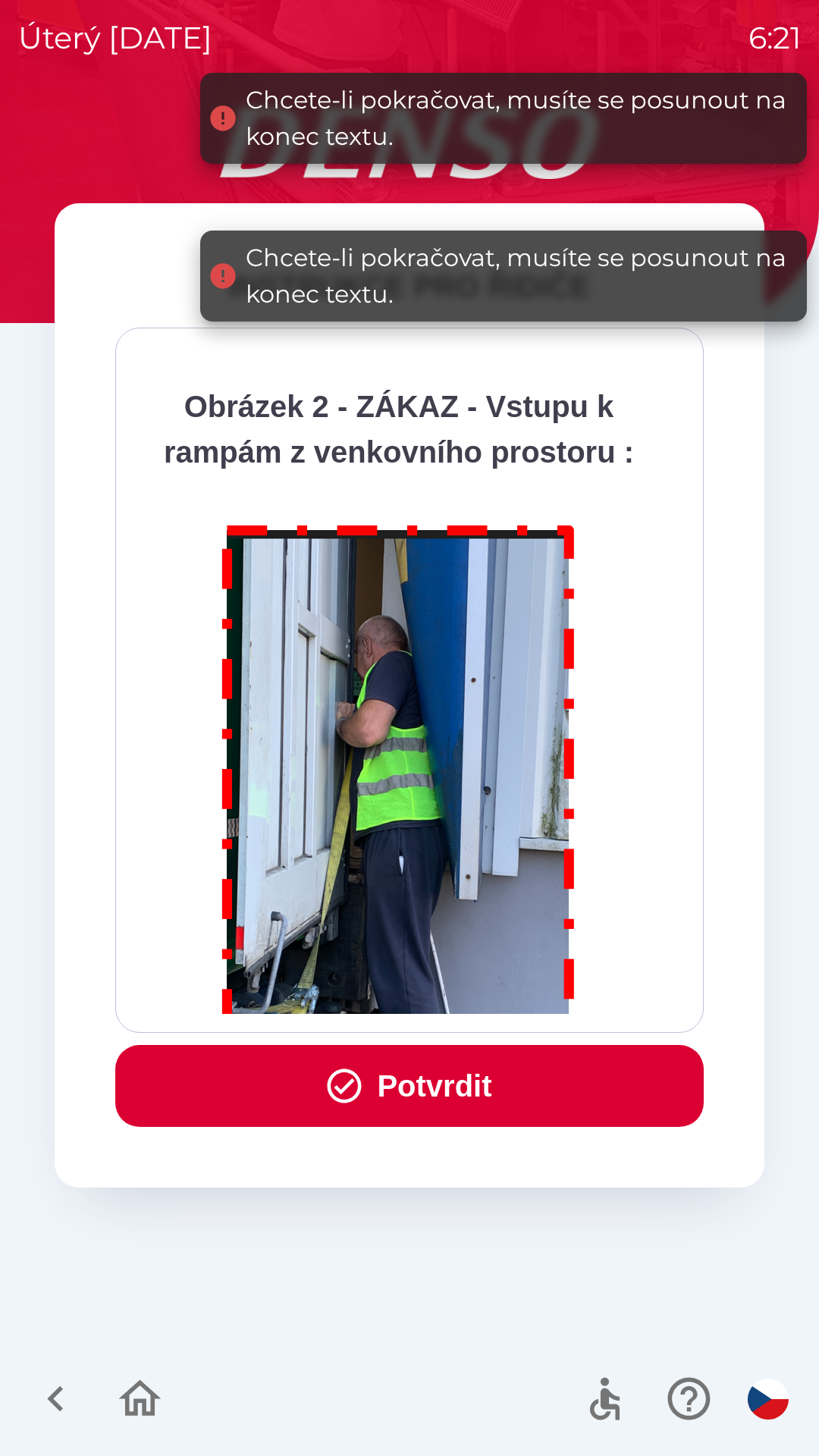
scroll to position [8524, 0]
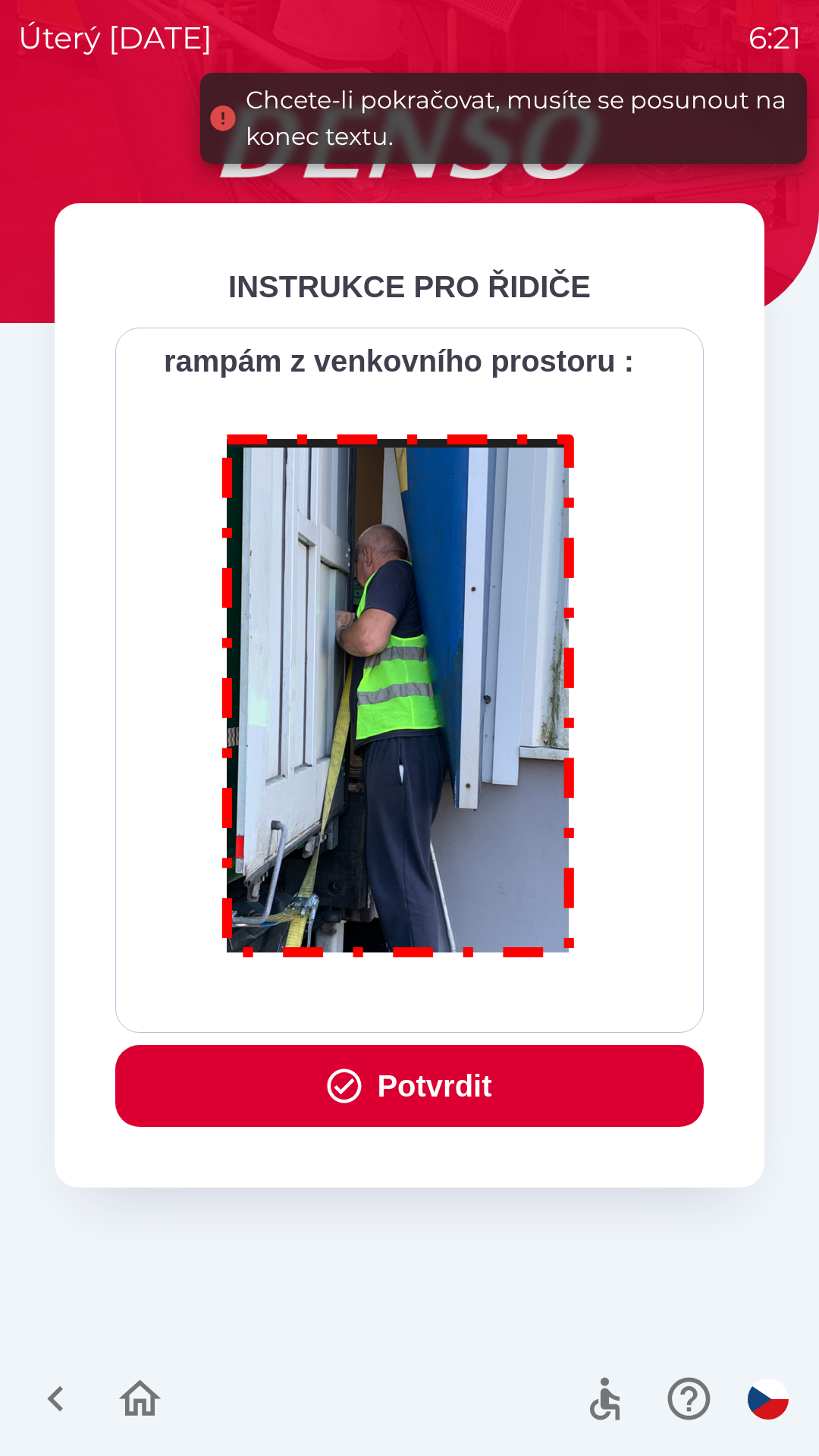
click at [367, 1093] on button "Potvrdit" at bounding box center [409, 1086] width 588 height 82
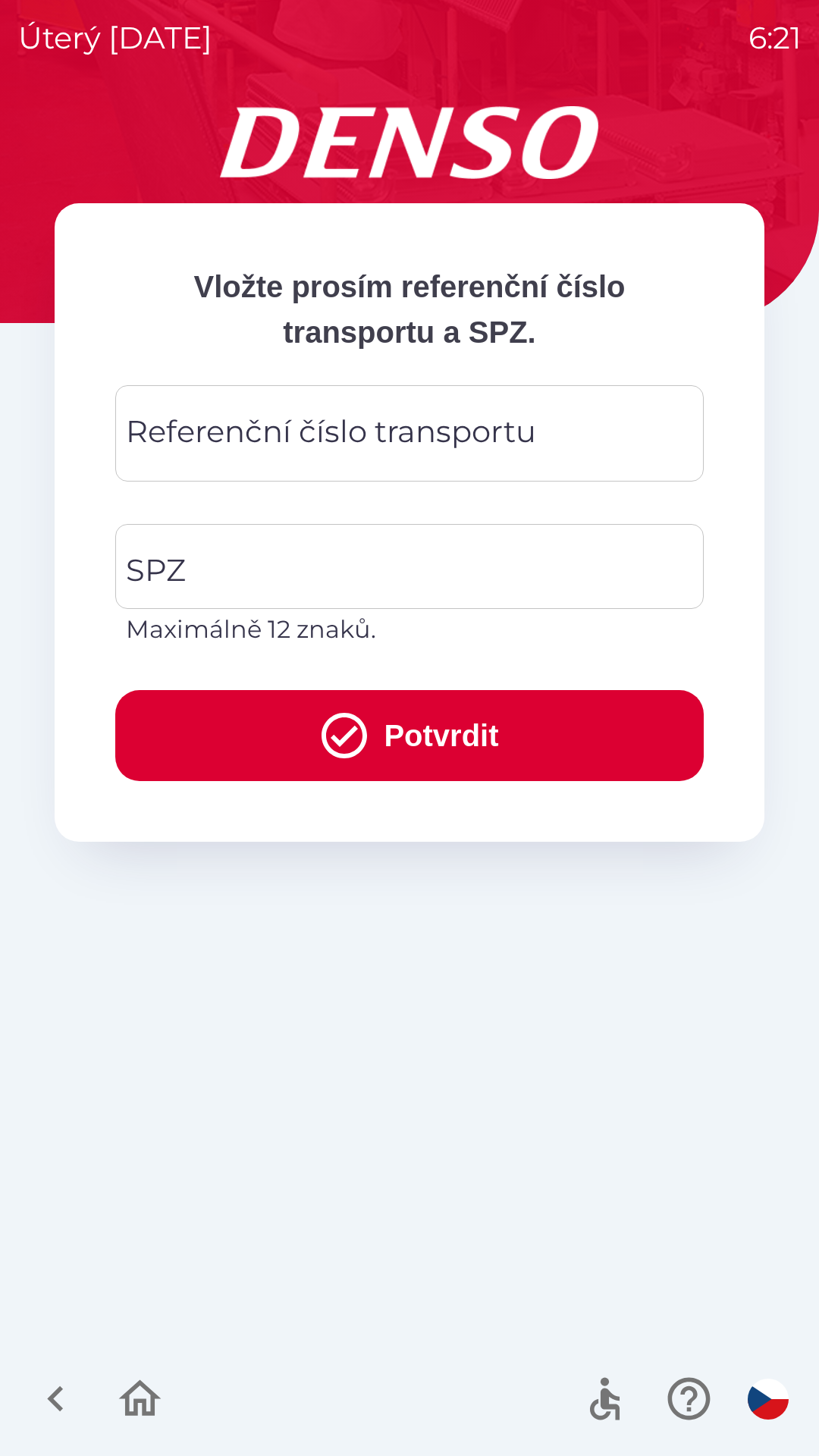
click at [263, 436] on div "Referenční číslo transportu Referenční číslo transportu" at bounding box center [409, 433] width 588 height 96
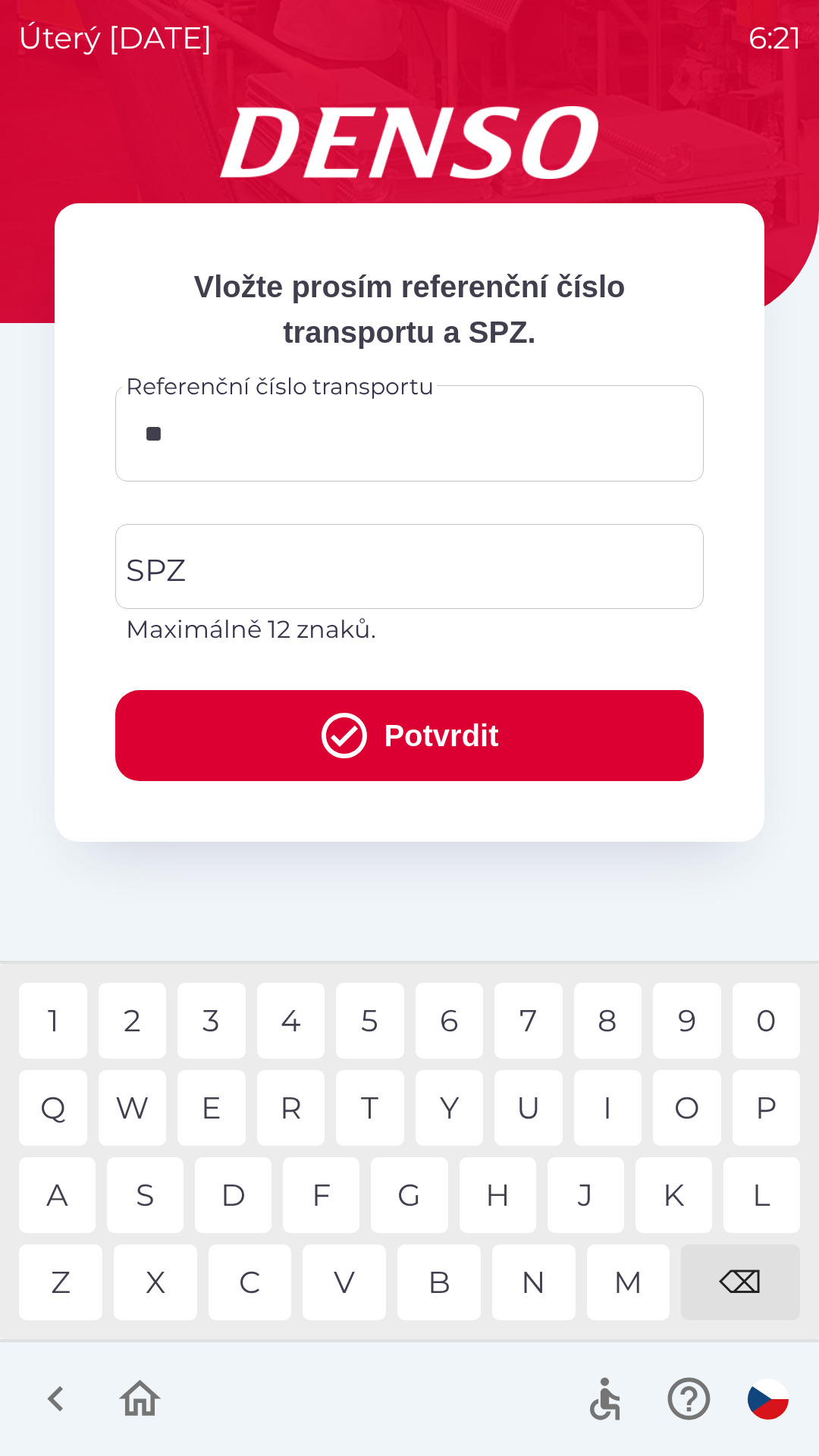
click at [689, 1019] on div "9" at bounding box center [687, 1020] width 68 height 75
click at [756, 1022] on div "0" at bounding box center [767, 1020] width 68 height 75
click at [290, 1021] on div "4" at bounding box center [291, 1020] width 68 height 75
click at [139, 1109] on div "W" at bounding box center [133, 1108] width 68 height 75
click at [295, 1015] on div "4" at bounding box center [291, 1020] width 68 height 75
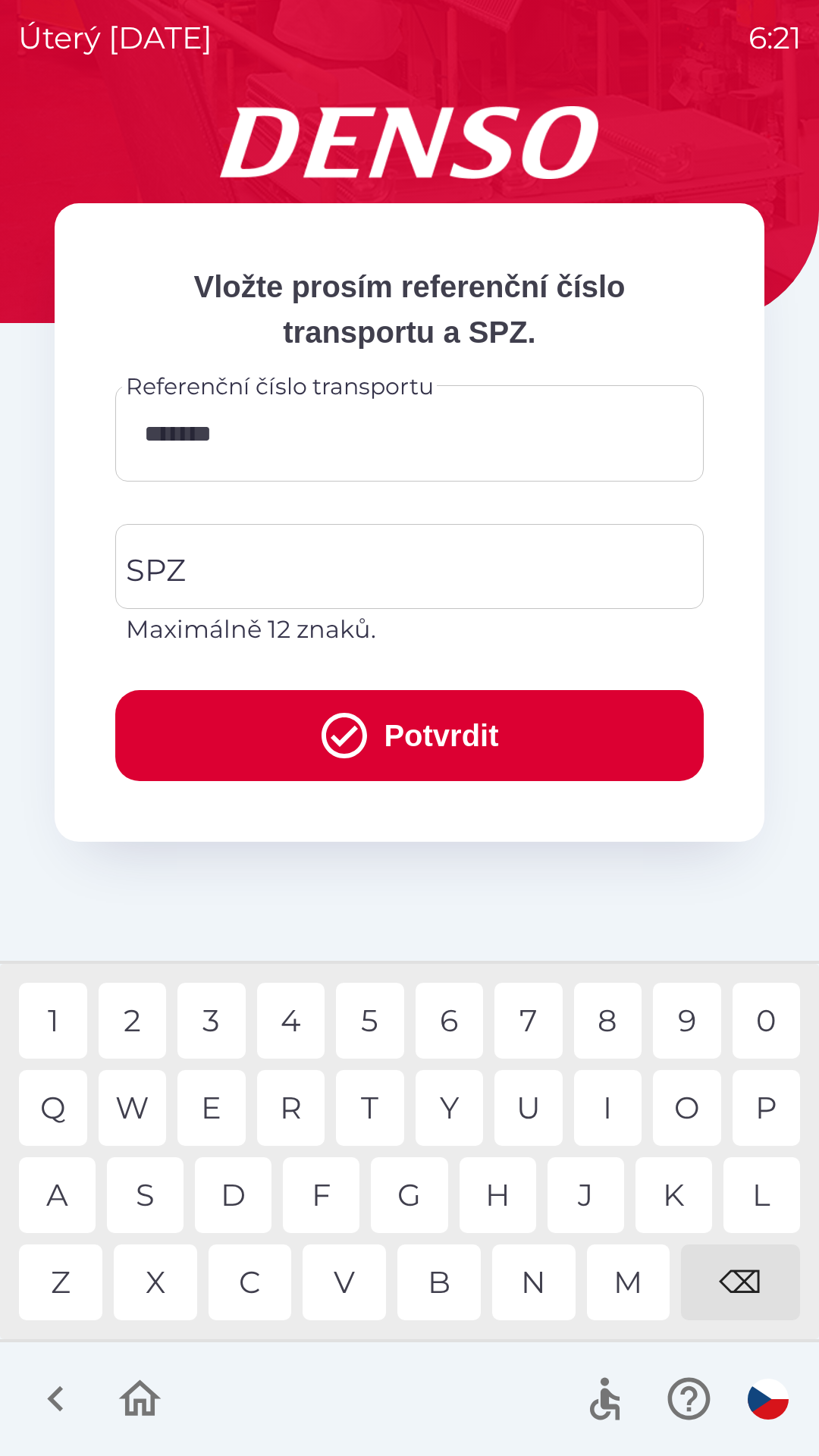
type input "********"
click at [770, 1012] on div "0" at bounding box center [767, 1020] width 68 height 75
click at [236, 565] on input "SPZ" at bounding box center [398, 567] width 553 height 71
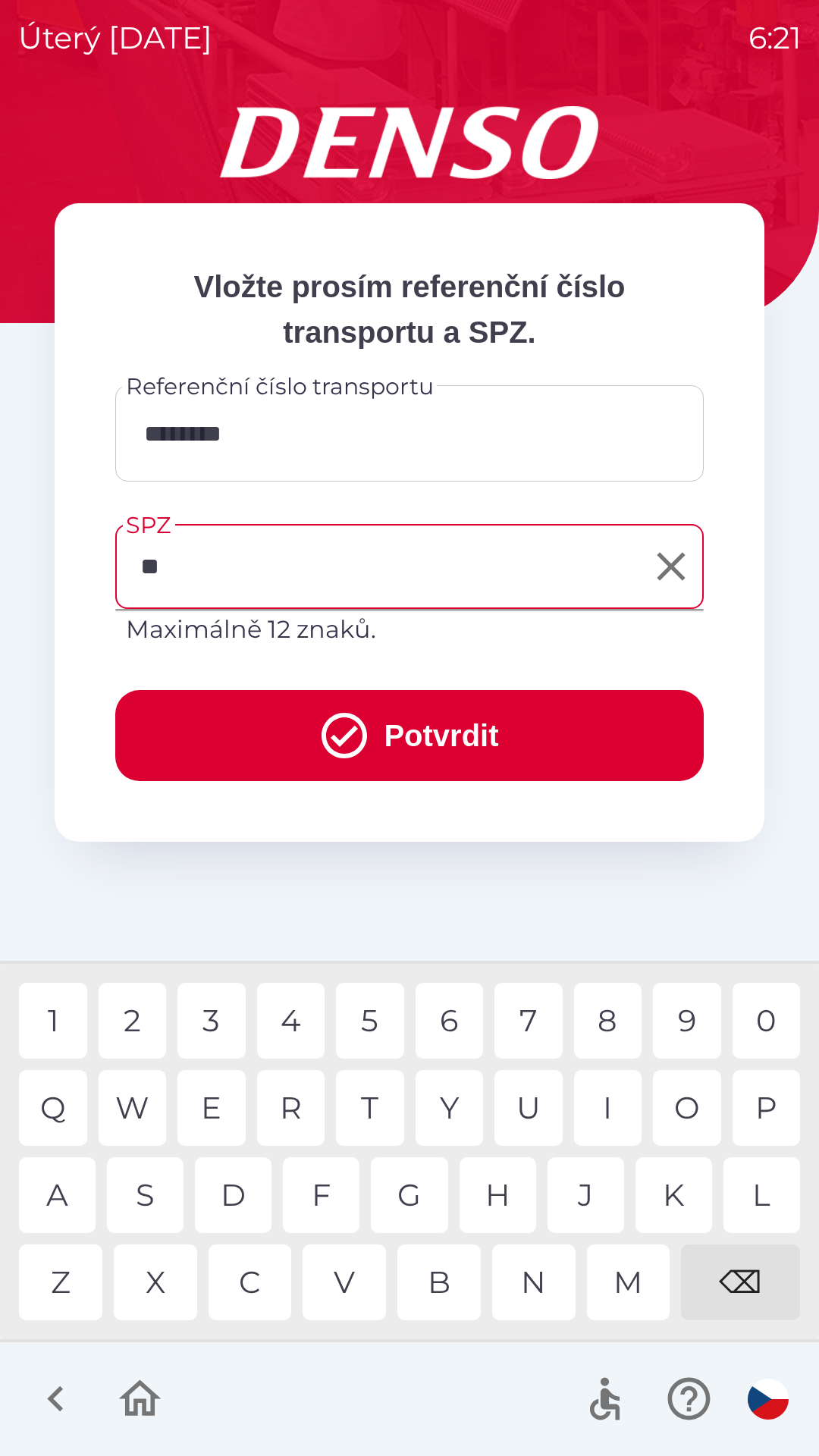
click at [75, 1278] on div "Z" at bounding box center [61, 1282] width 84 height 75
click at [141, 1021] on div "2" at bounding box center [133, 1020] width 68 height 75
type input "*******"
click at [396, 728] on button "Potvrdit" at bounding box center [409, 736] width 588 height 91
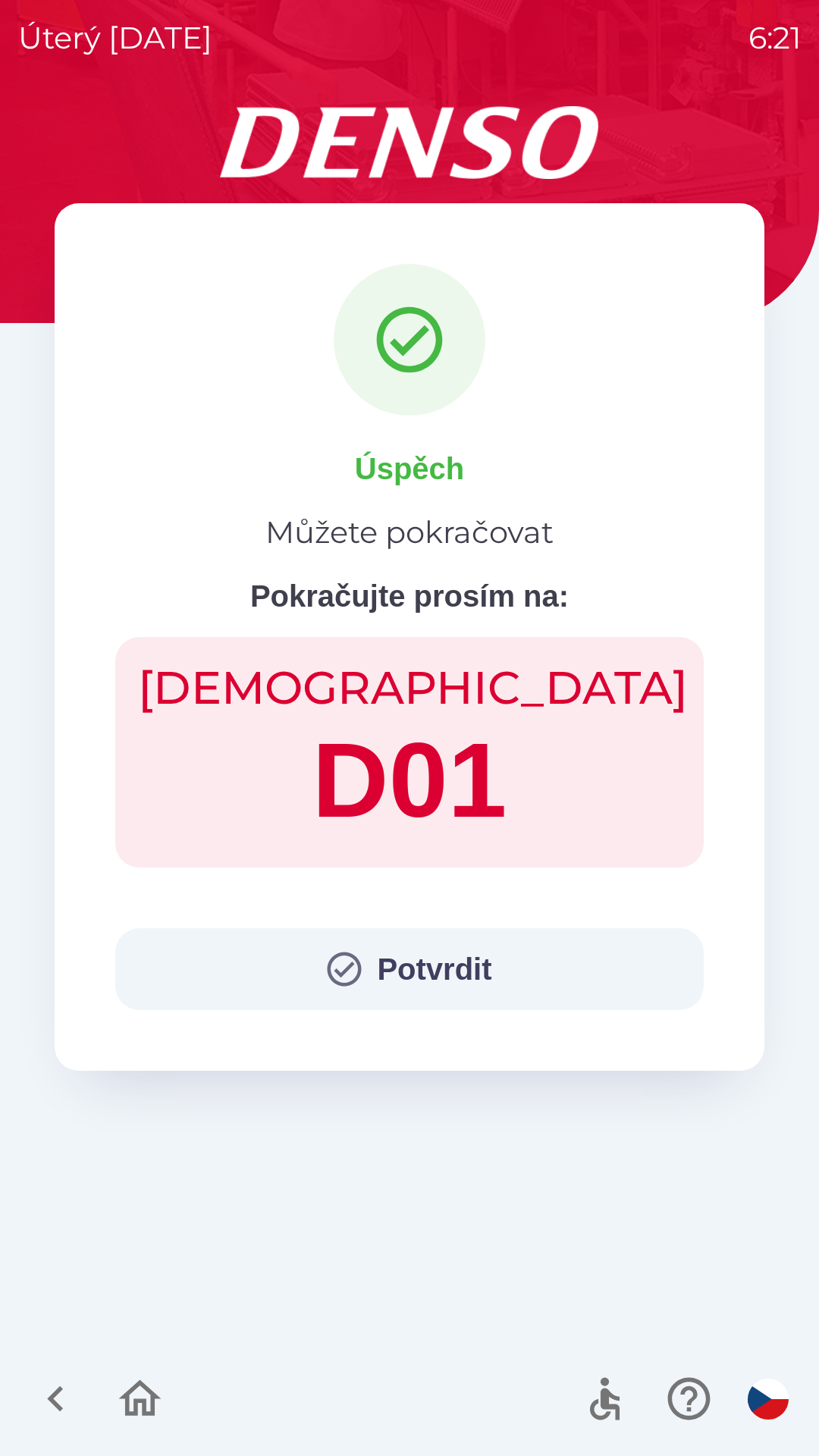
click at [415, 974] on button "Potvrdit" at bounding box center [409, 969] width 588 height 82
